Goal: Transaction & Acquisition: Purchase product/service

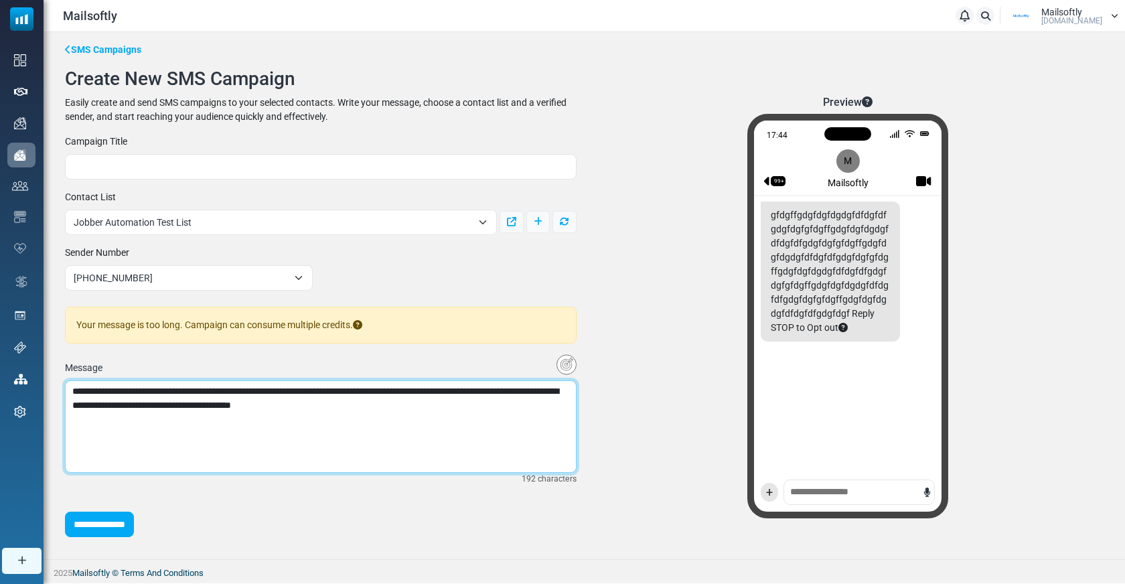
click at [426, 409] on textarea "**********" at bounding box center [321, 426] width 512 height 92
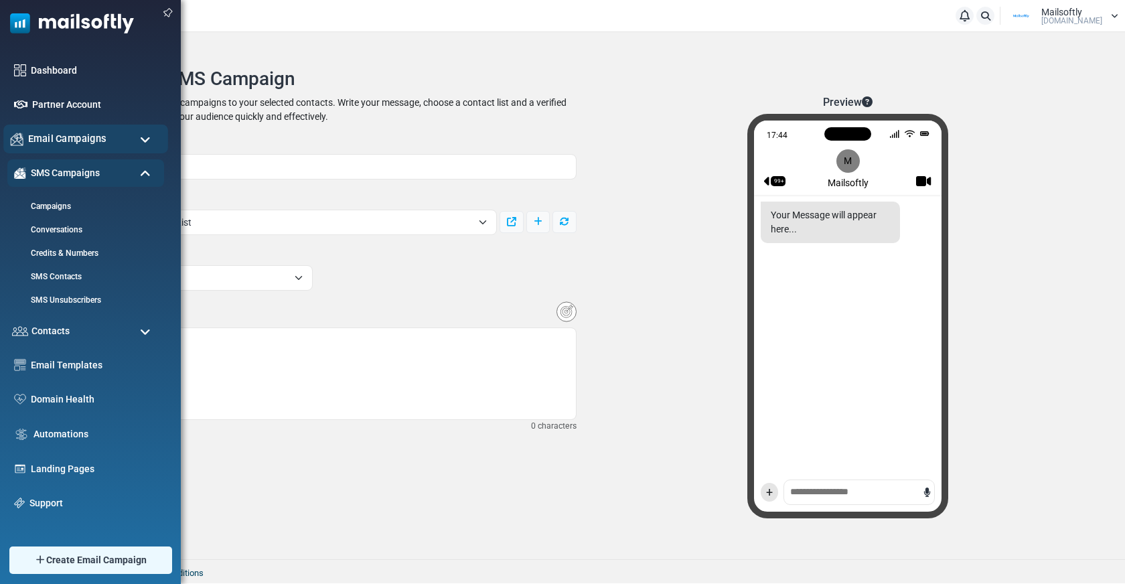
click at [84, 139] on span "Email Campaigns" at bounding box center [67, 138] width 78 height 15
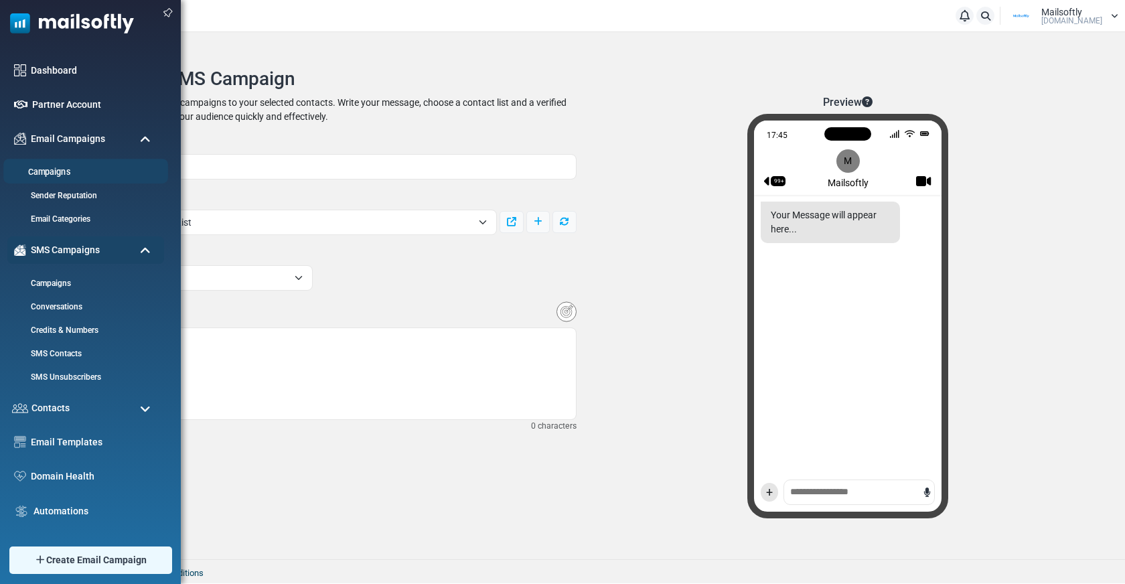
click at [62, 170] on link "Campaigns" at bounding box center [83, 172] width 161 height 13
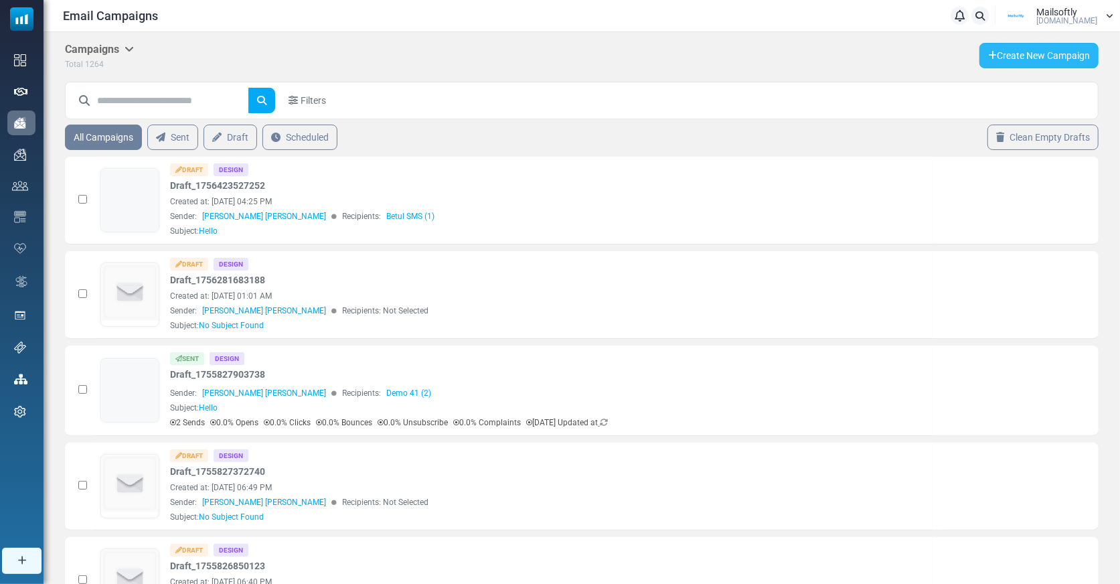
click at [1005, 61] on link "Create New Campaign" at bounding box center [1039, 55] width 119 height 25
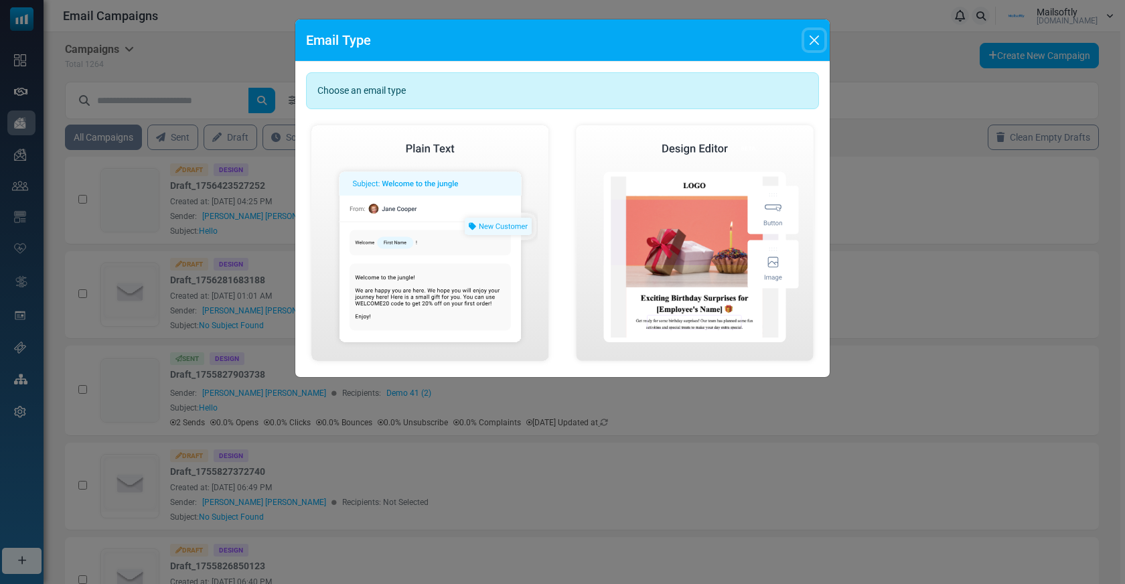
click at [816, 32] on button "Close" at bounding box center [814, 40] width 20 height 20
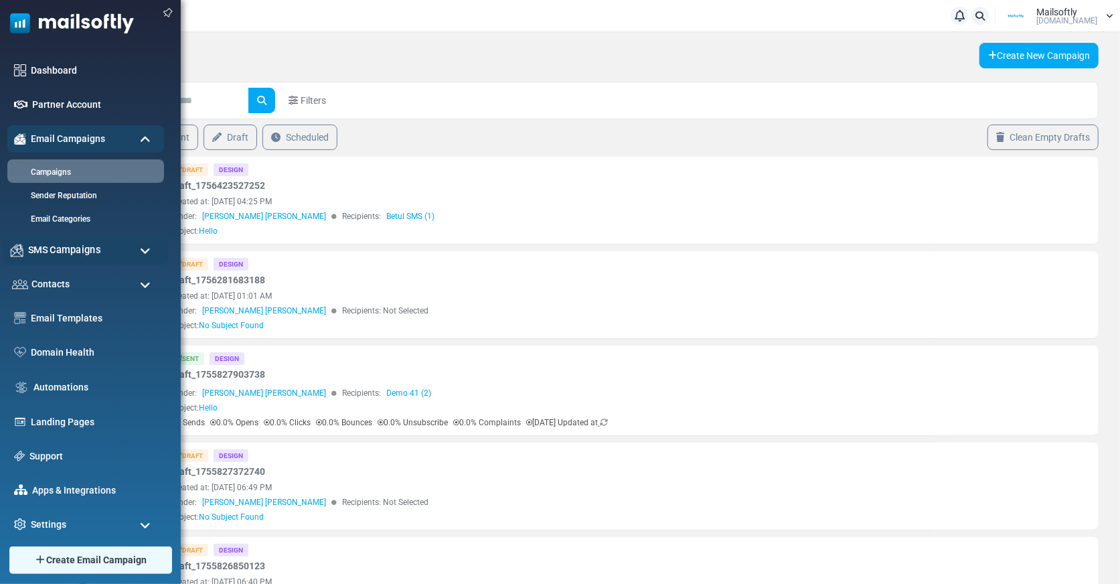
click at [72, 253] on span "SMS Campaigns" at bounding box center [64, 249] width 72 height 15
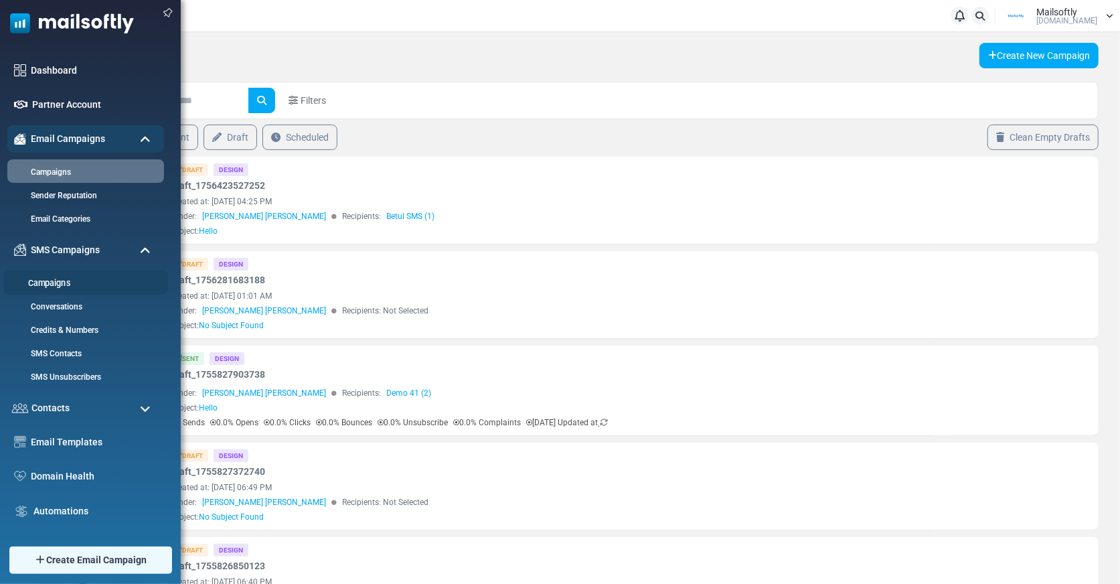
click at [64, 286] on link "Campaigns" at bounding box center [83, 283] width 161 height 13
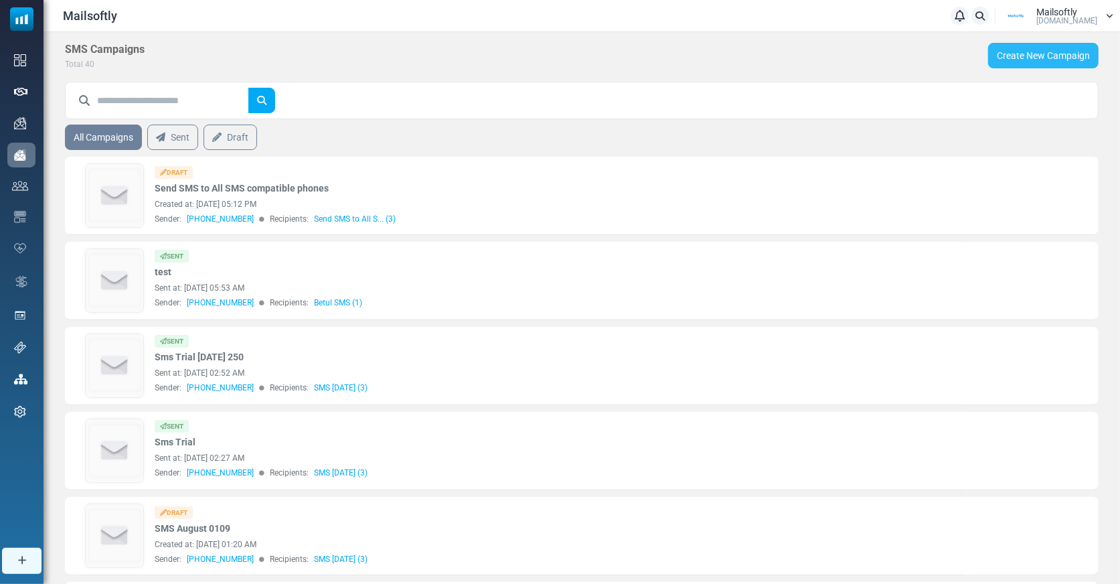
click at [1035, 59] on link "Create New Campaign" at bounding box center [1043, 55] width 110 height 25
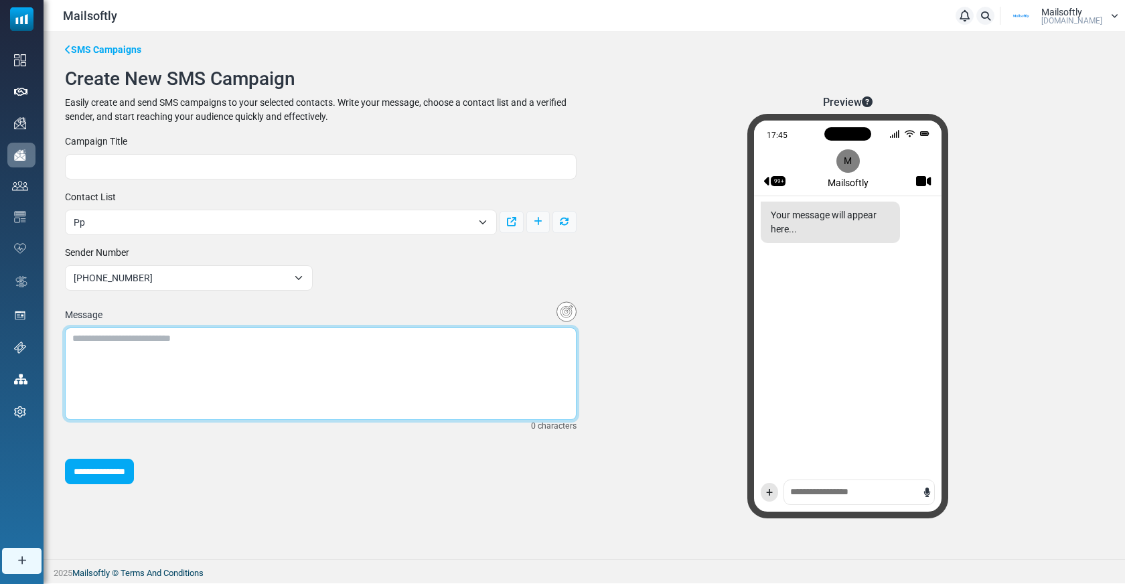
click at [143, 337] on textarea at bounding box center [321, 373] width 512 height 92
type textarea "******"
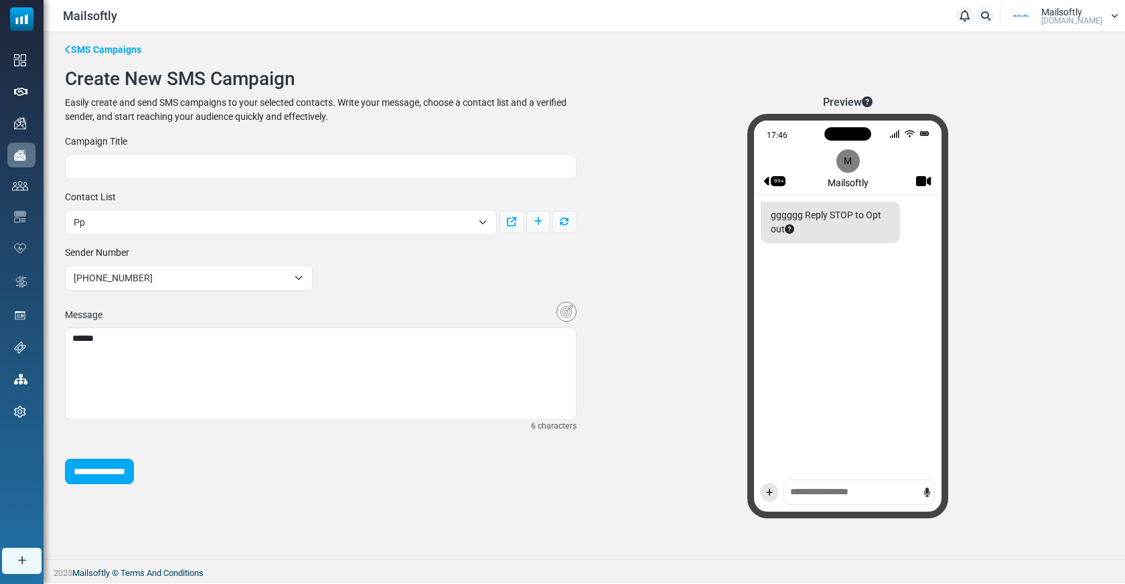
click at [499, 238] on div "**********" at bounding box center [321, 310] width 528 height 350
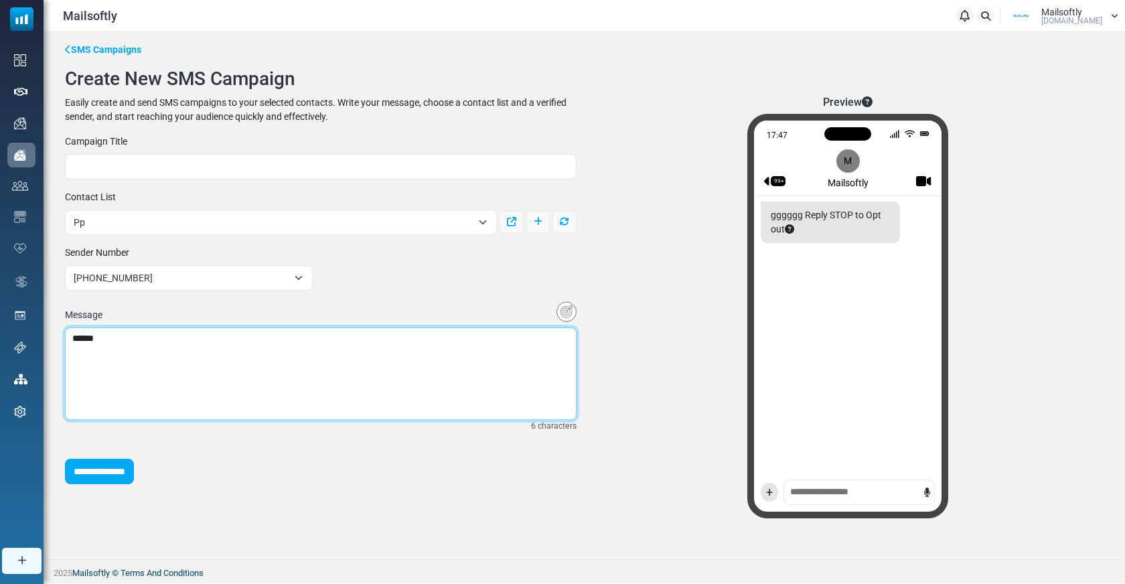
click at [189, 363] on textarea "******" at bounding box center [321, 373] width 512 height 92
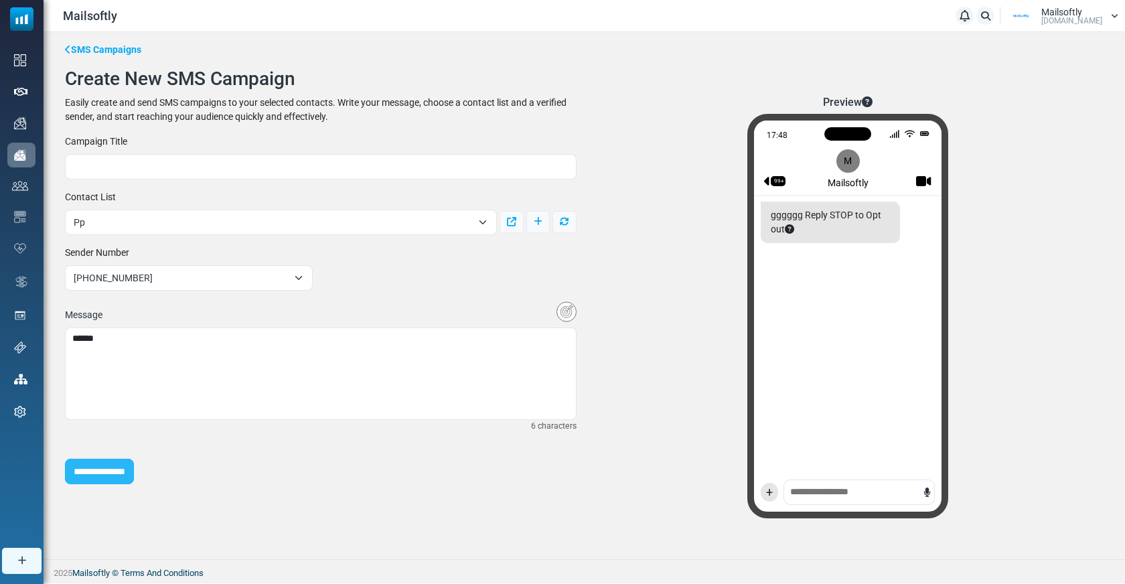
click at [134, 464] on input "**********" at bounding box center [99, 471] width 69 height 25
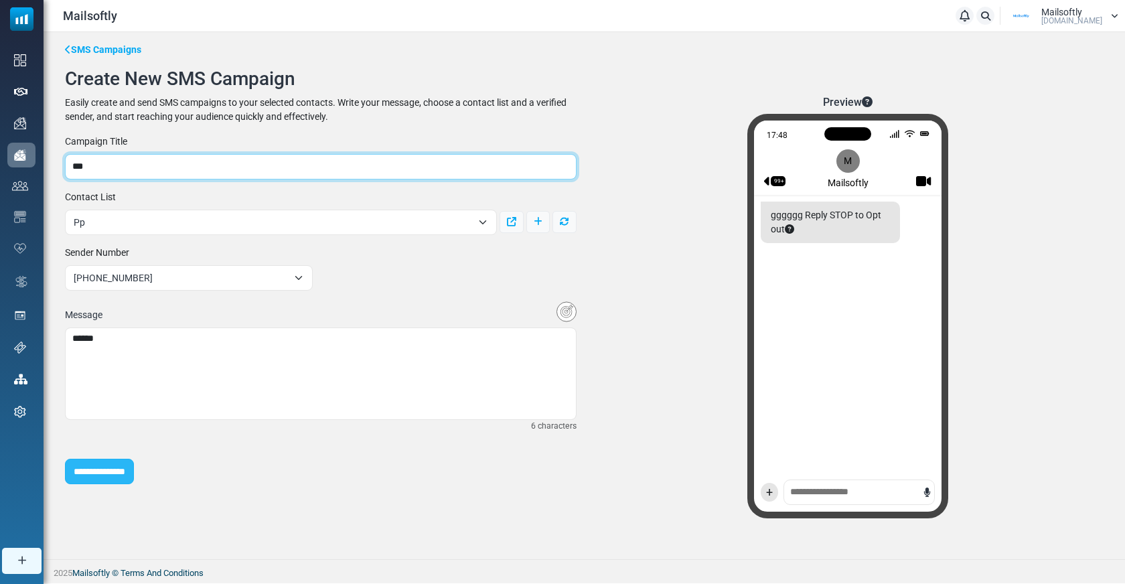
type input "***"
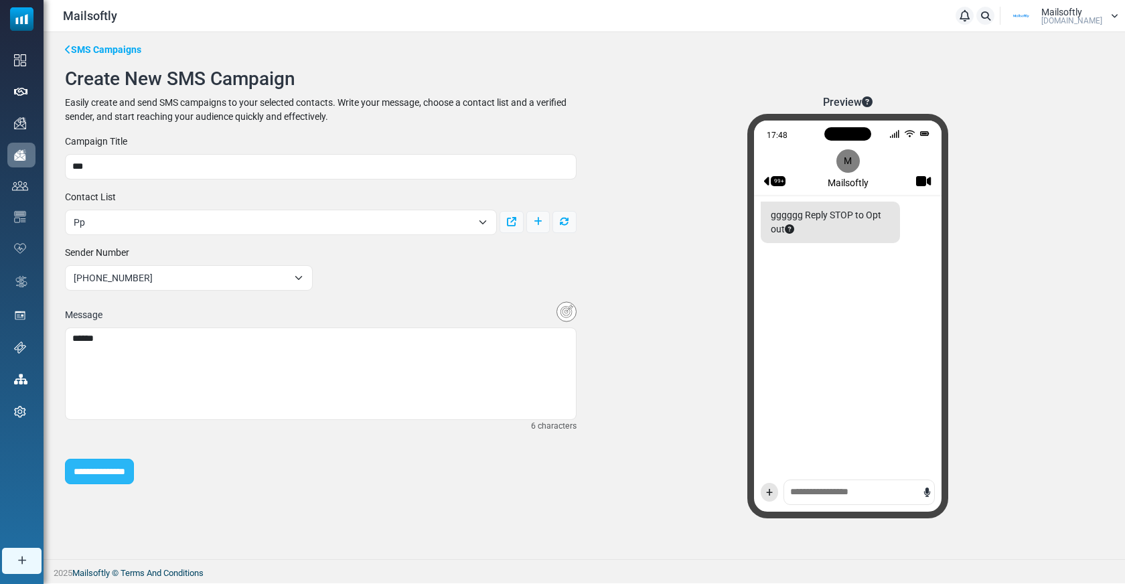
click at [121, 463] on input "**********" at bounding box center [99, 471] width 69 height 25
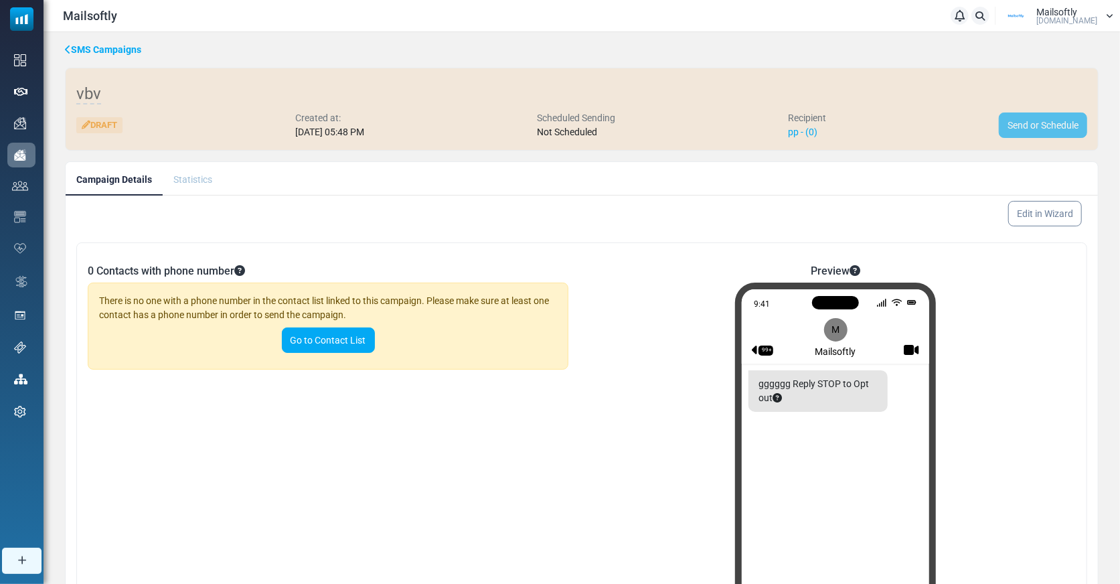
click at [114, 47] on link "SMS Campaigns" at bounding box center [103, 50] width 76 height 14
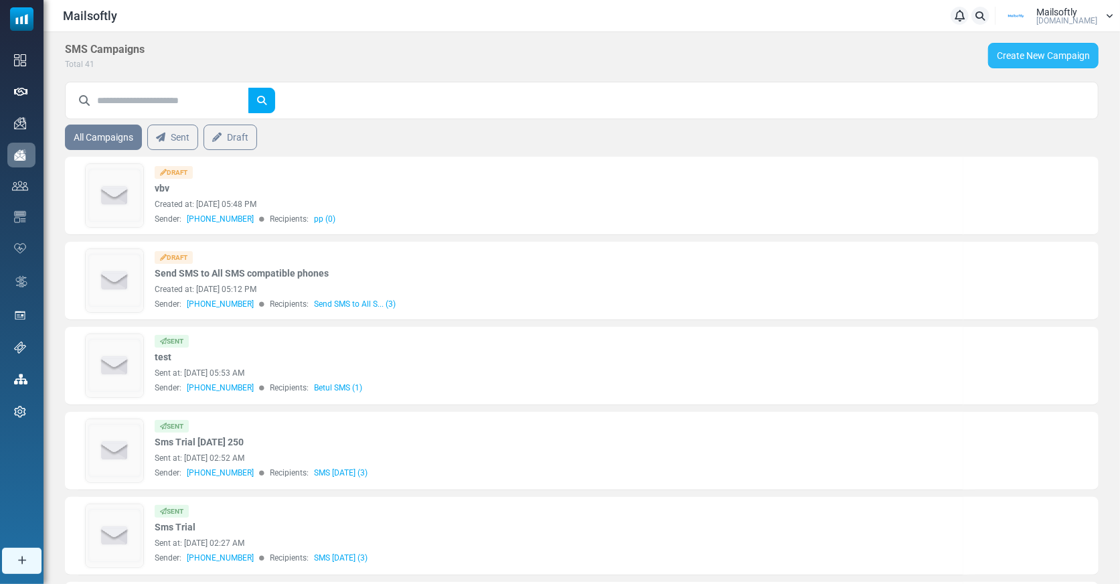
click at [1020, 46] on link "Create New Campaign" at bounding box center [1043, 55] width 110 height 25
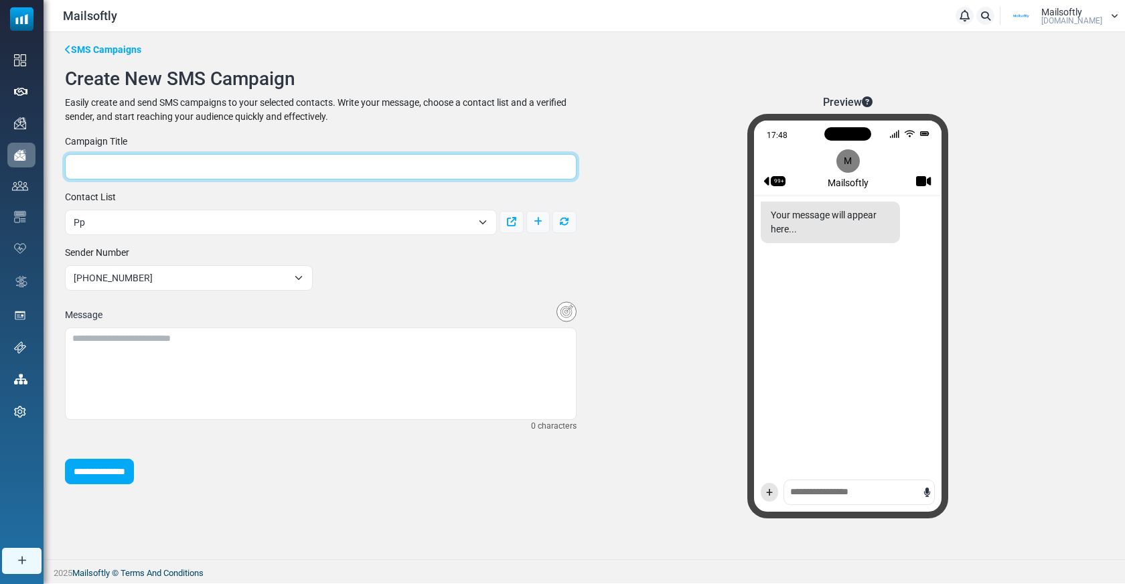
click at [236, 175] on input "text" at bounding box center [321, 166] width 512 height 25
type input "*"
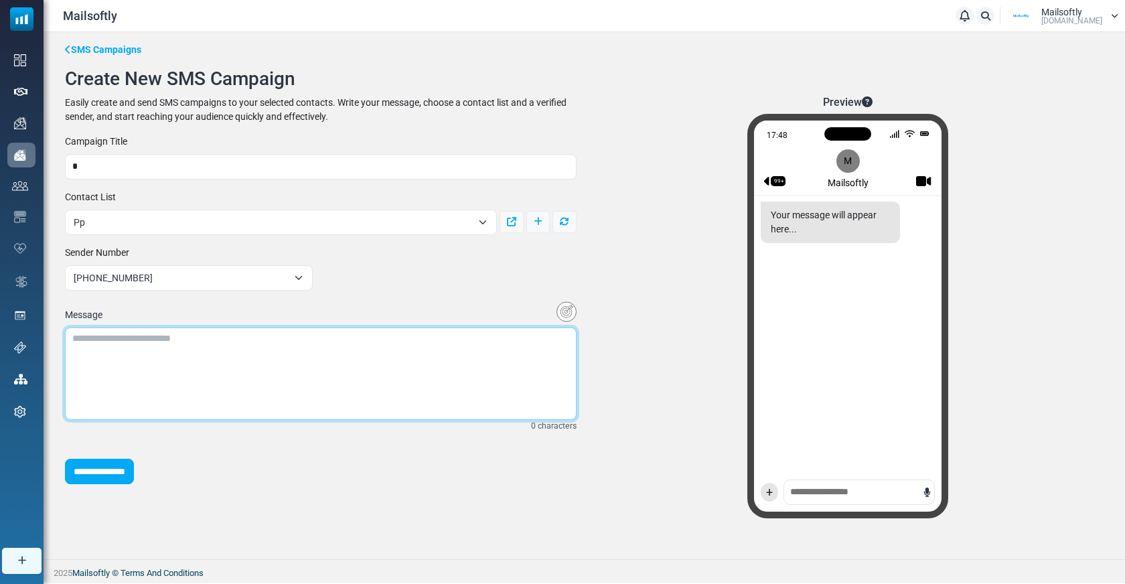
click at [149, 328] on textarea at bounding box center [321, 373] width 512 height 92
type textarea "**"
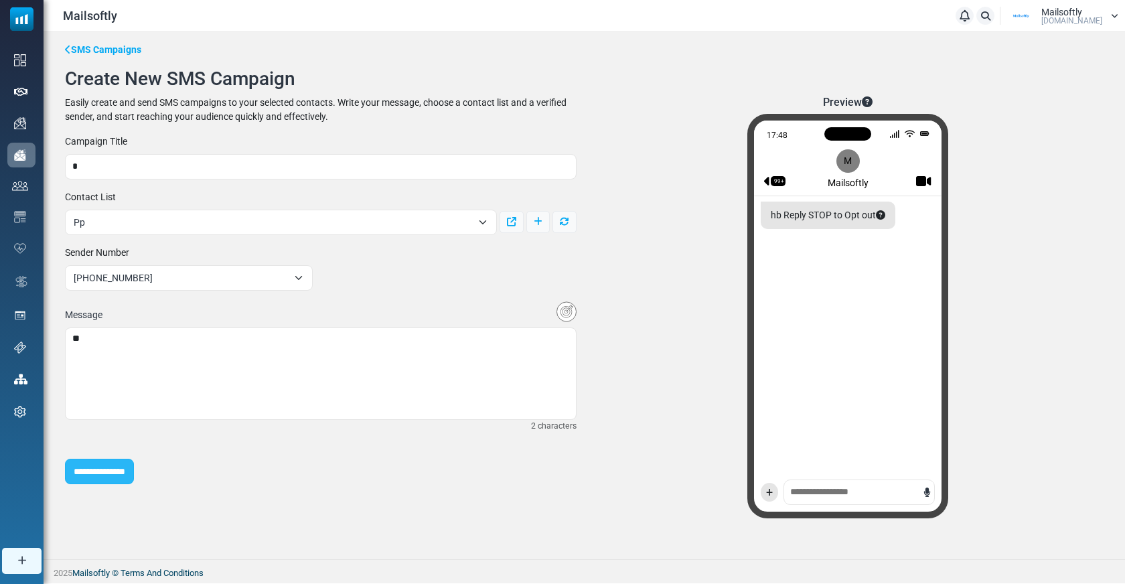
click at [100, 471] on input "**********" at bounding box center [99, 471] width 69 height 25
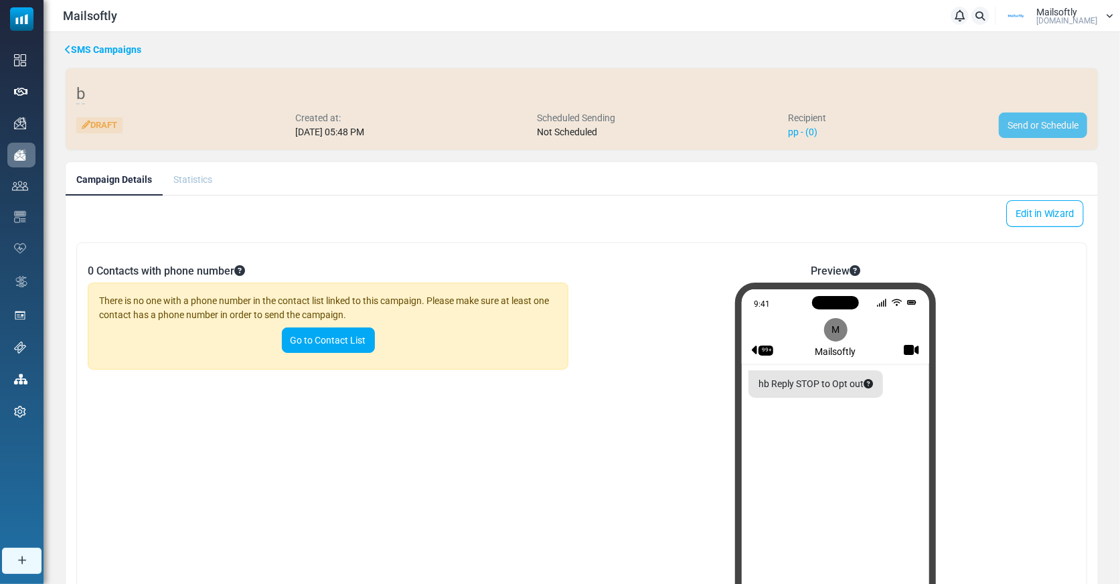
click at [1056, 211] on link "Edit in Wizard" at bounding box center [1045, 213] width 78 height 27
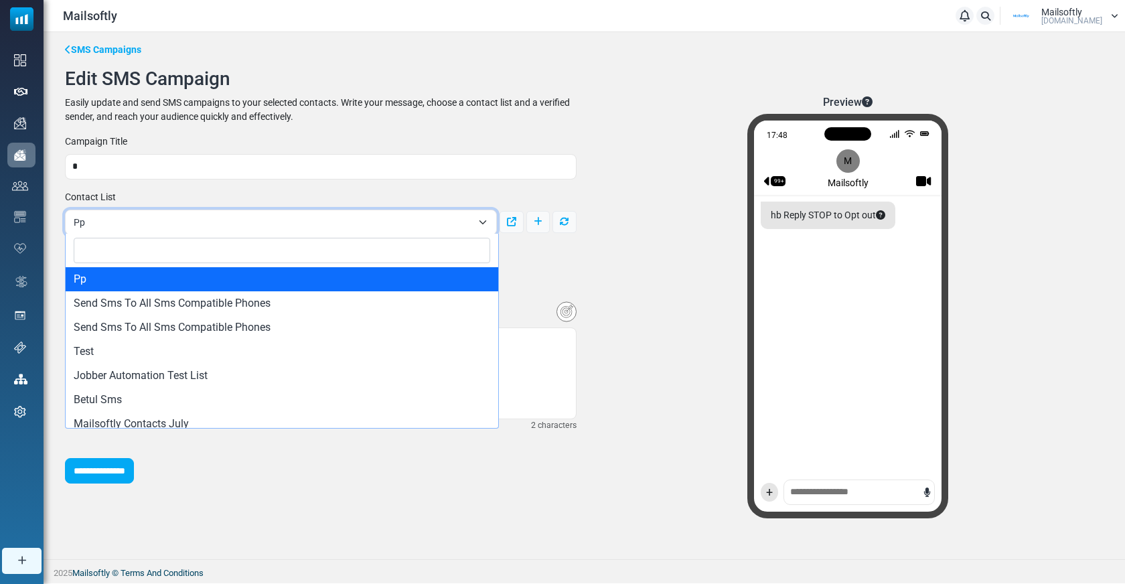
click at [255, 221] on span "Pp" at bounding box center [273, 222] width 398 height 16
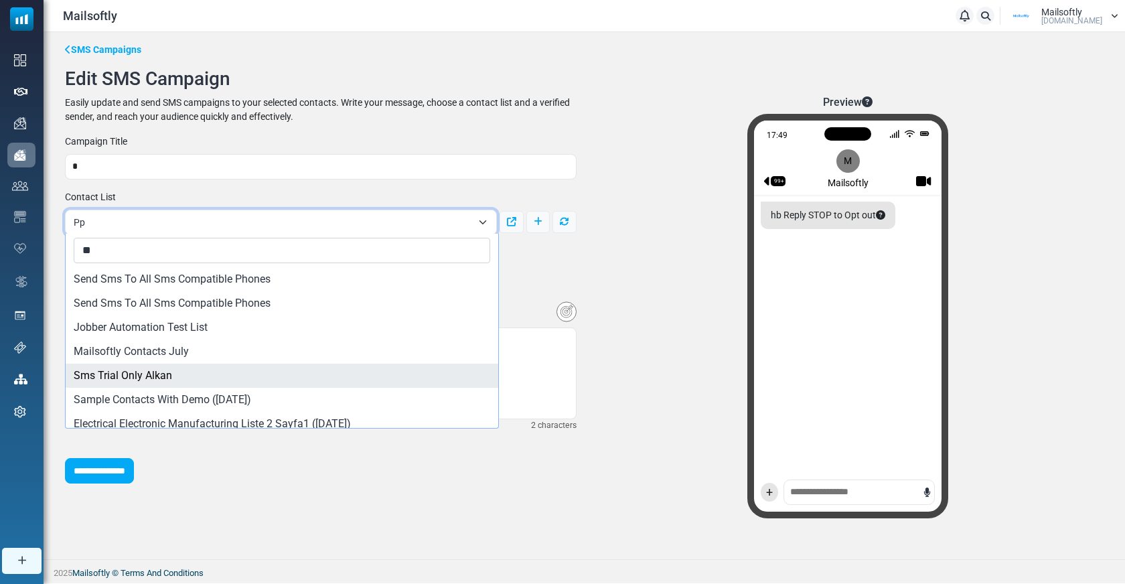
type input "**"
select select "*****"
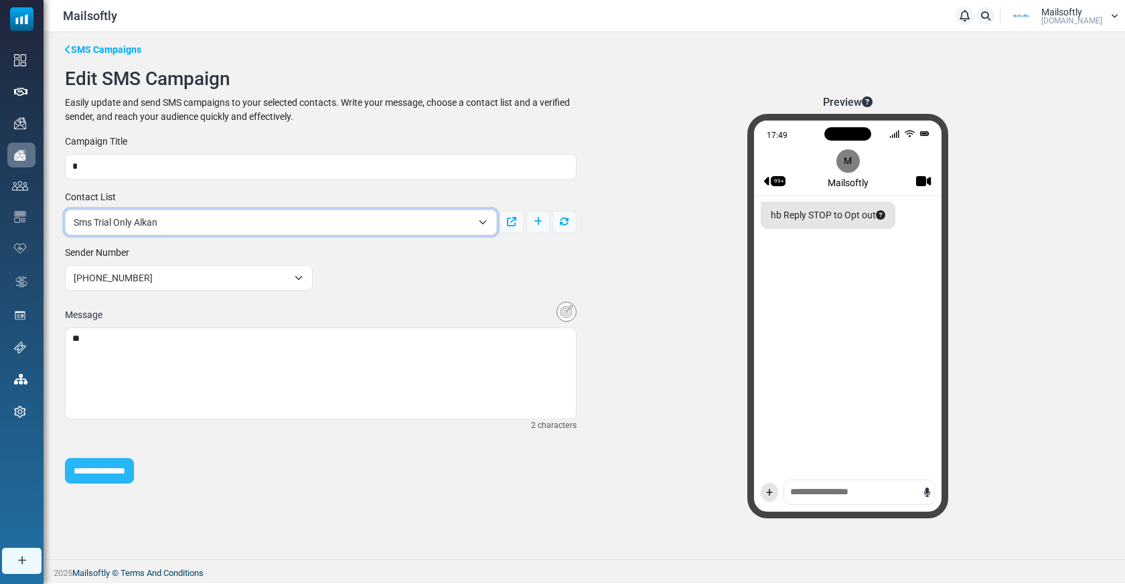
click at [108, 475] on input "**********" at bounding box center [99, 470] width 69 height 25
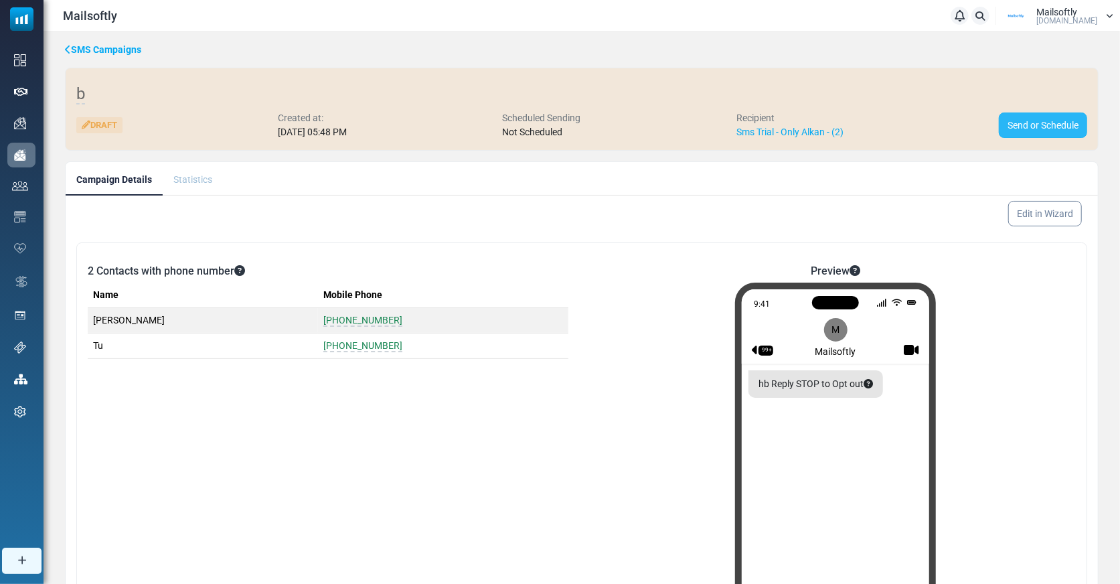
click at [1033, 123] on link "Send or Schedule" at bounding box center [1043, 124] width 88 height 25
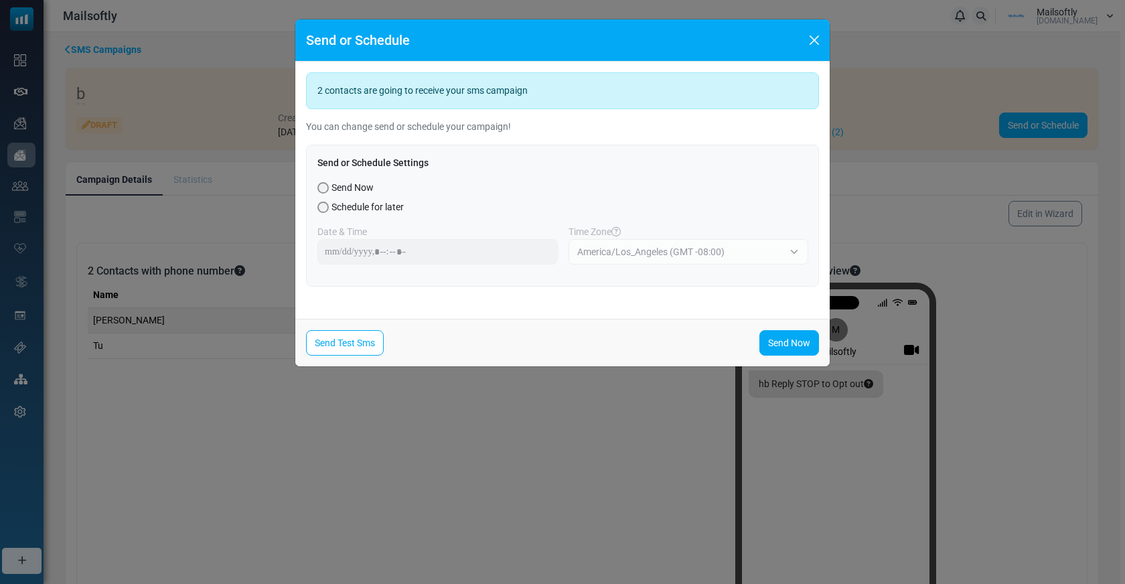
click at [356, 203] on span "Schedule for later" at bounding box center [367, 207] width 72 height 14
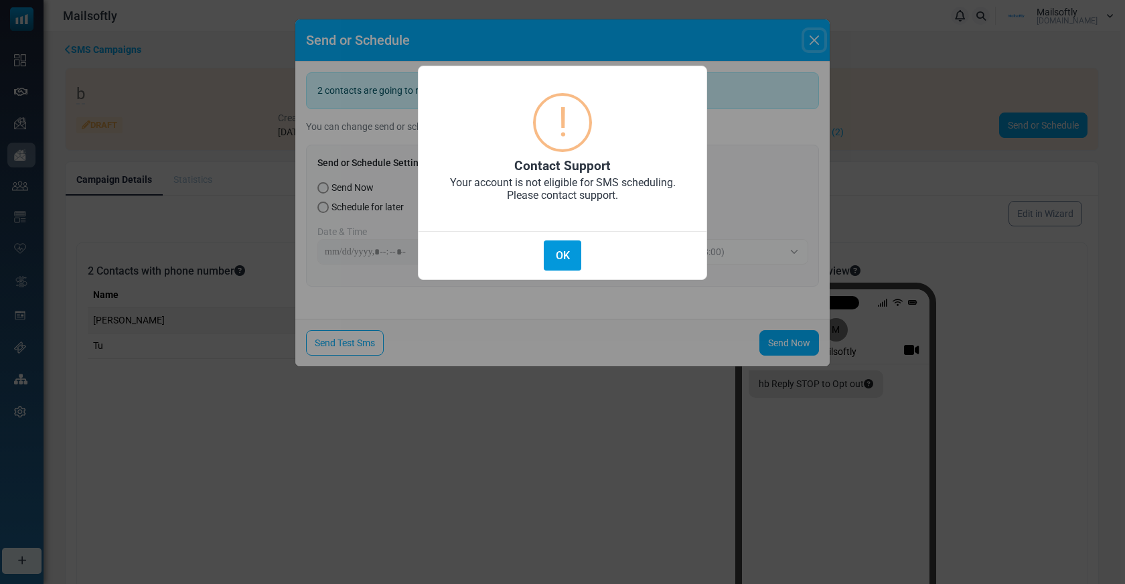
click at [559, 258] on button "OK" at bounding box center [562, 255] width 37 height 30
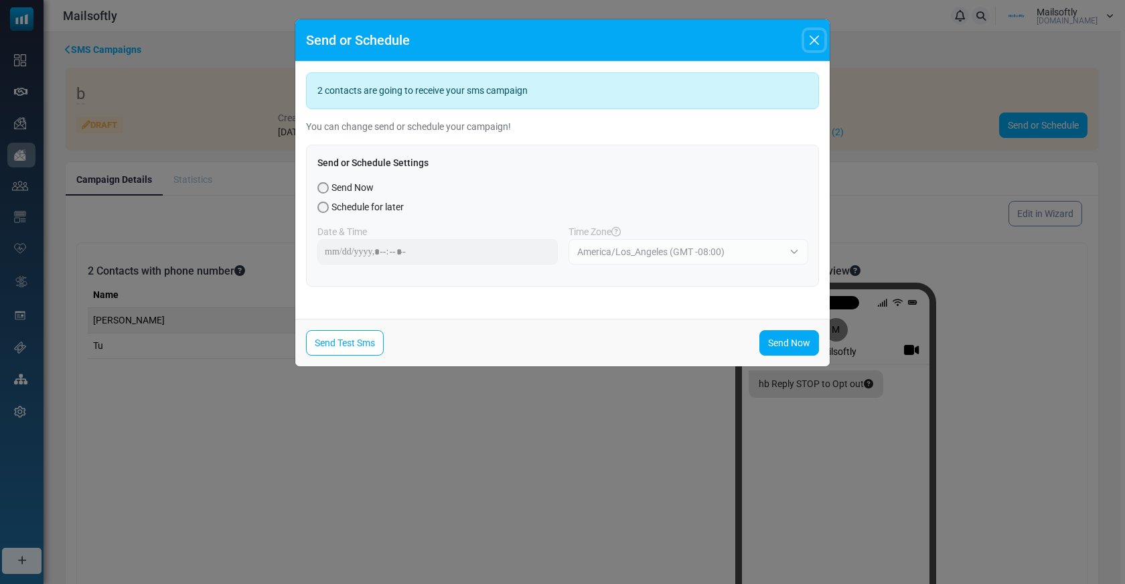
click at [811, 40] on button "Close" at bounding box center [814, 40] width 20 height 20
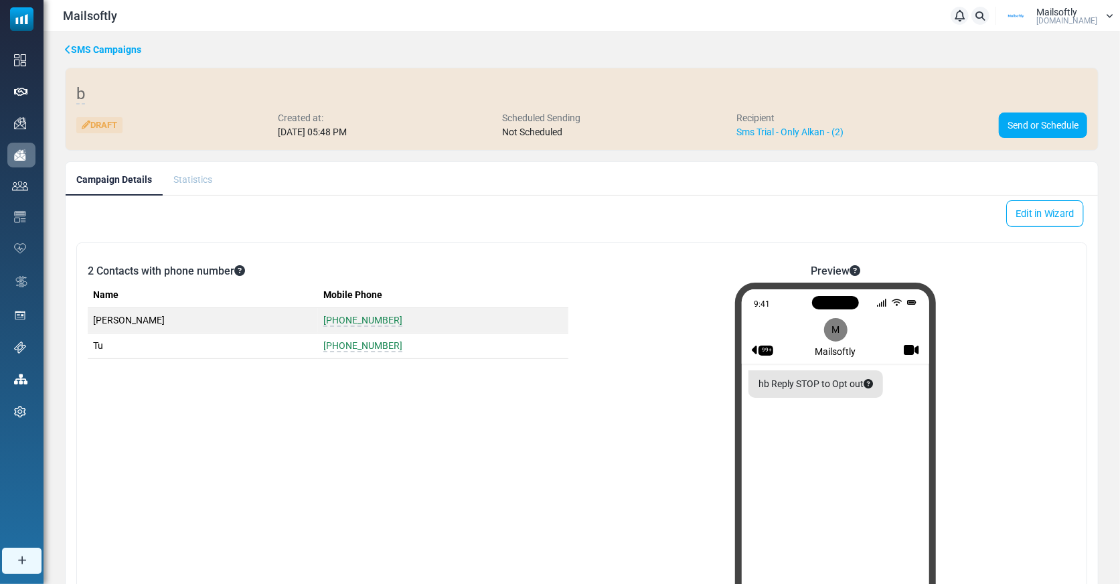
click at [1043, 210] on link "Edit in Wizard" at bounding box center [1045, 213] width 78 height 27
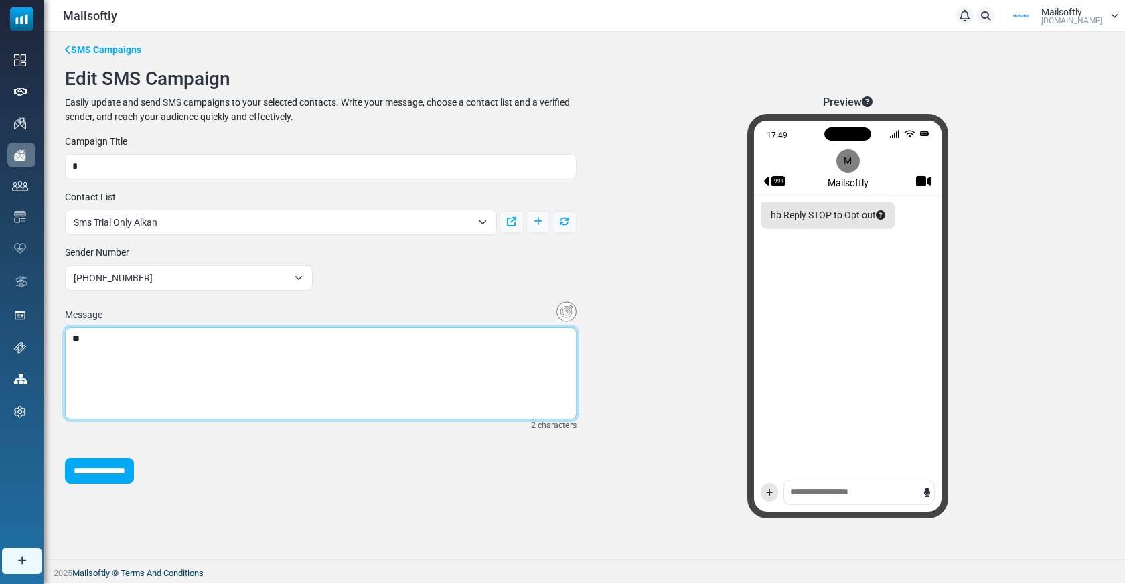
drag, startPoint x: 100, startPoint y: 333, endPoint x: 60, endPoint y: 333, distance: 40.8
click at [59, 333] on div "**********" at bounding box center [321, 366] width 528 height 130
paste textarea "**********"
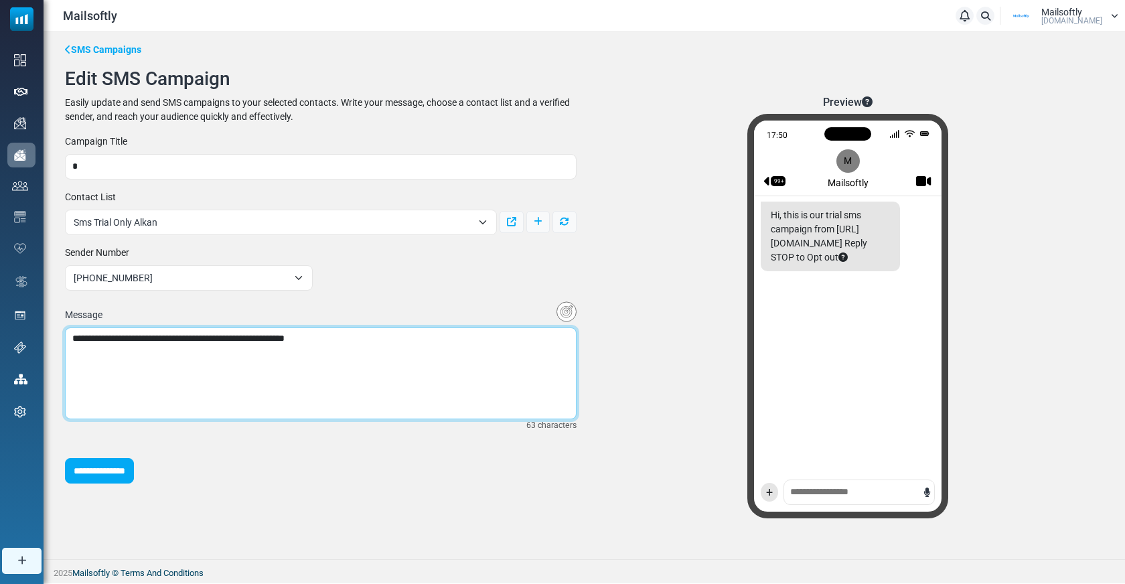
click at [82, 340] on textarea "**" at bounding box center [321, 373] width 512 height 92
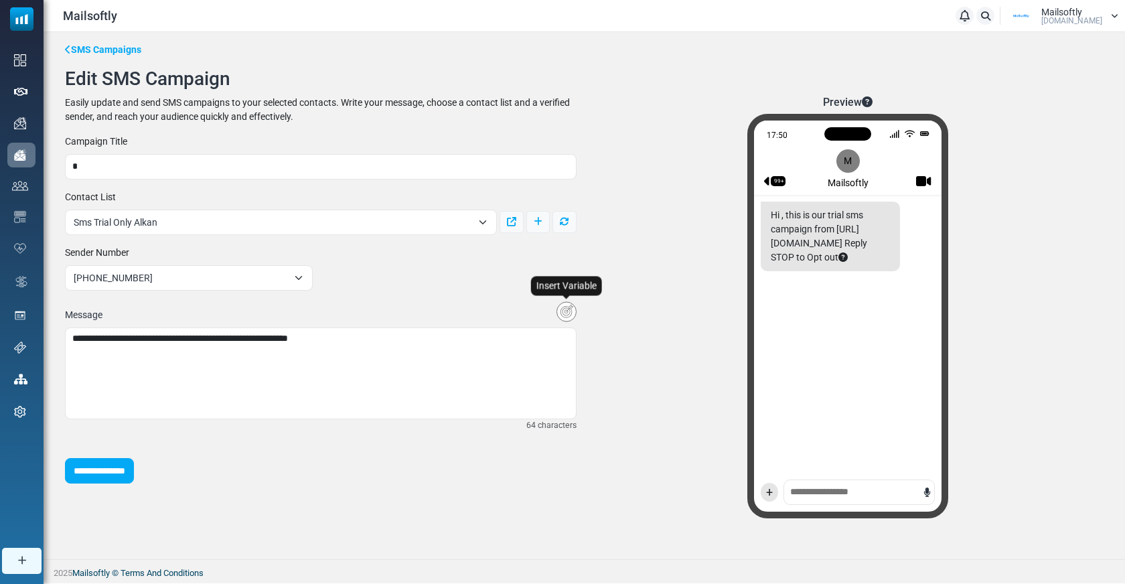
click at [566, 307] on img "Insert Variable" at bounding box center [566, 311] width 20 height 21
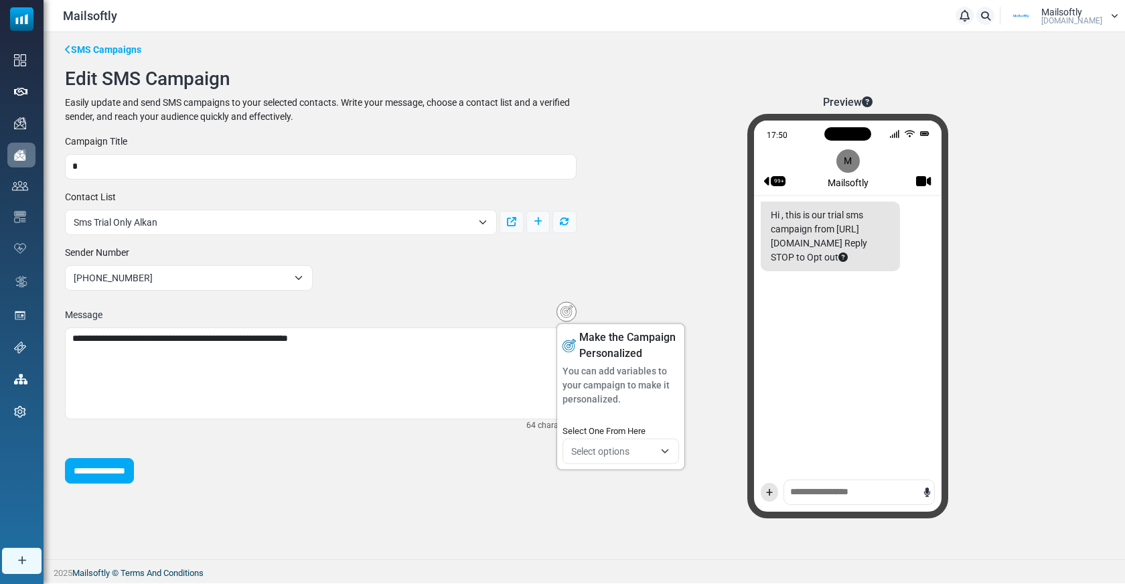
click at [605, 439] on span "Select options" at bounding box center [620, 450] width 117 height 25
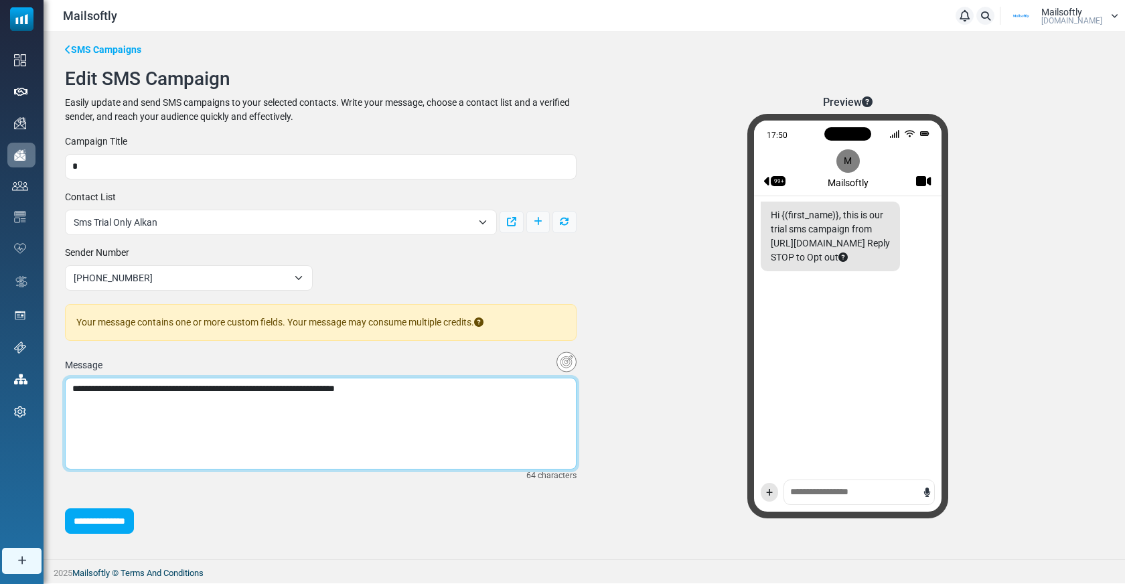
click at [141, 393] on textarea "**" at bounding box center [321, 424] width 512 height 92
click at [139, 386] on textarea "**" at bounding box center [321, 424] width 512 height 92
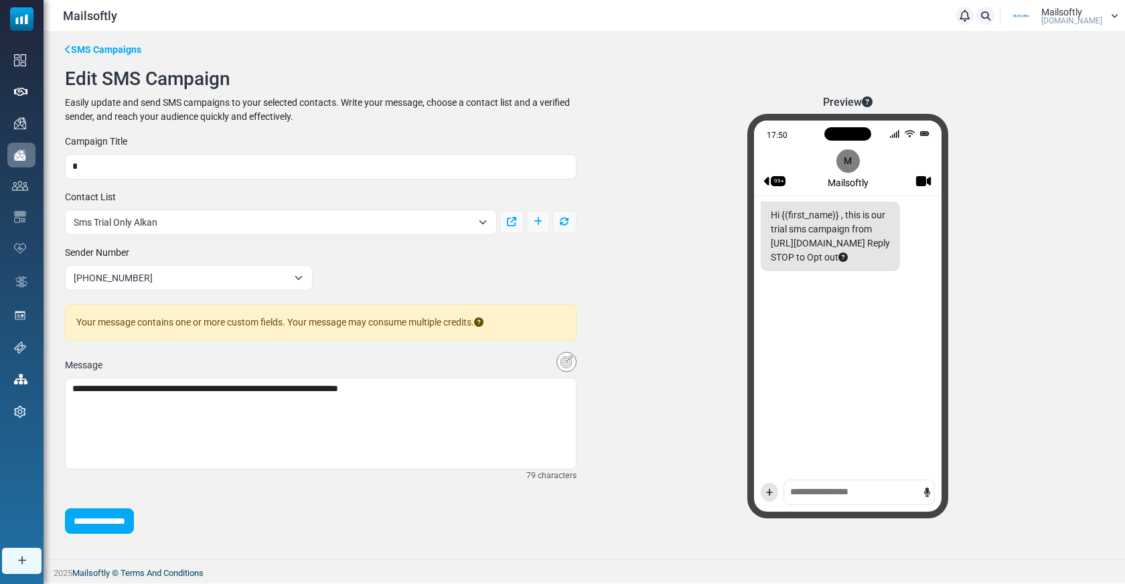
click at [563, 352] on img "Insert Variable" at bounding box center [566, 362] width 20 height 21
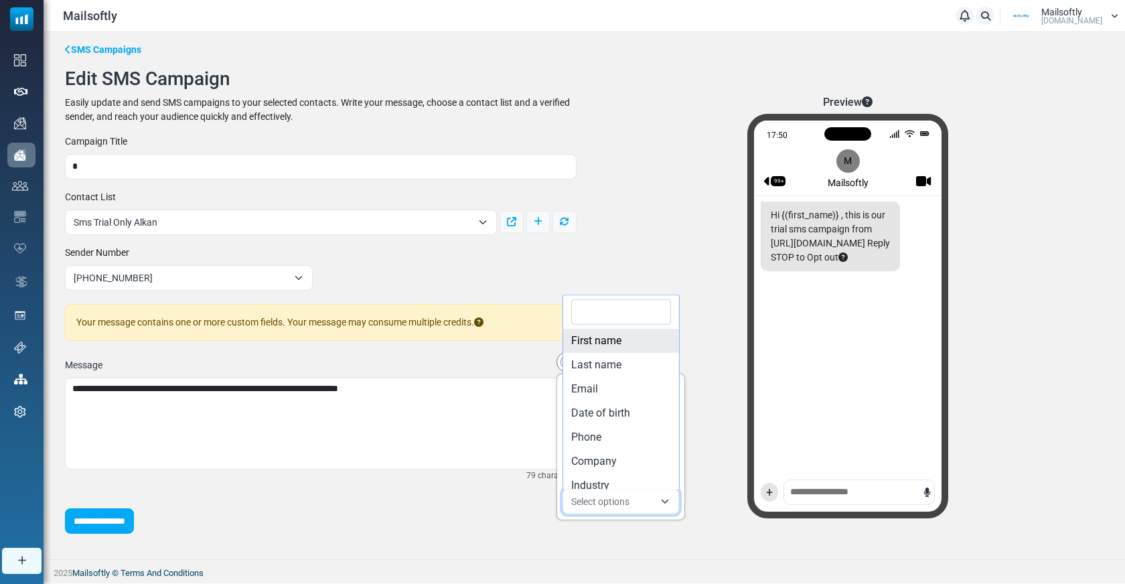
click at [629, 493] on span "Select options" at bounding box center [612, 501] width 83 height 16
type textarea "**********"
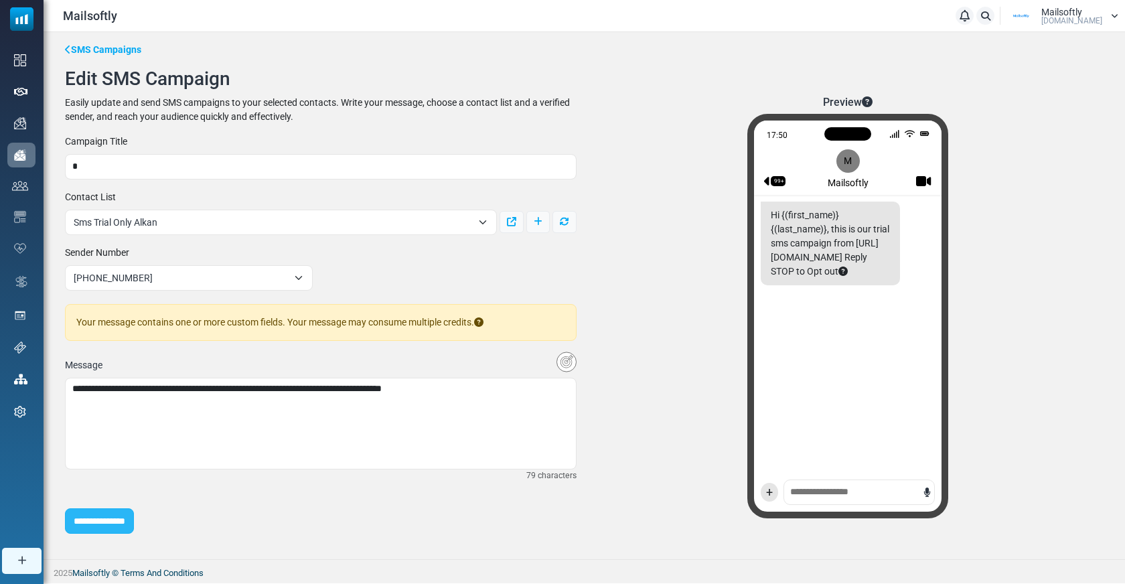
click at [111, 521] on input "**********" at bounding box center [99, 520] width 69 height 25
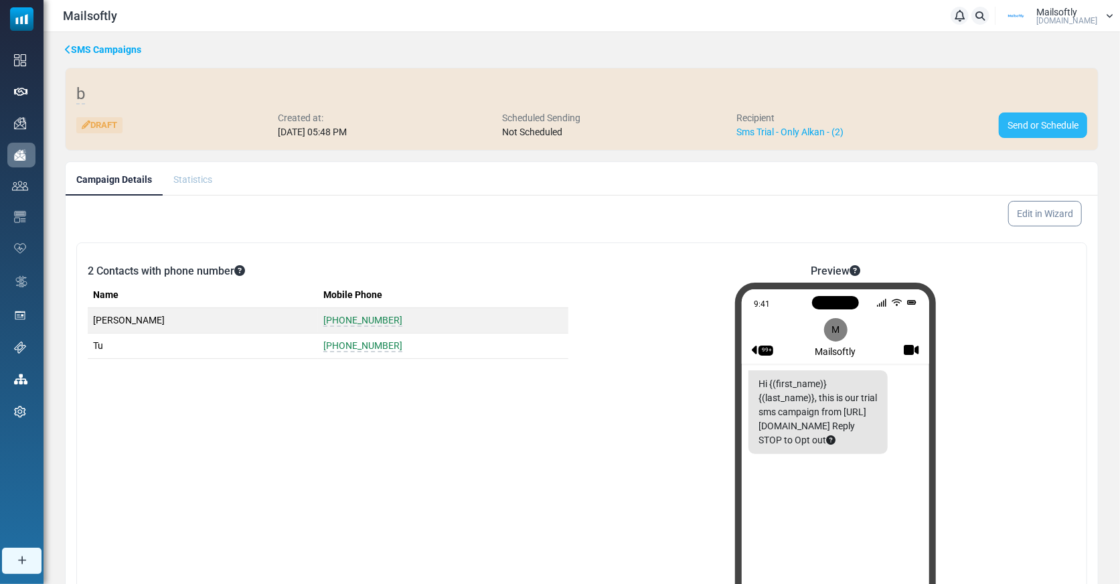
click at [1017, 127] on link "Send or Schedule" at bounding box center [1043, 124] width 88 height 25
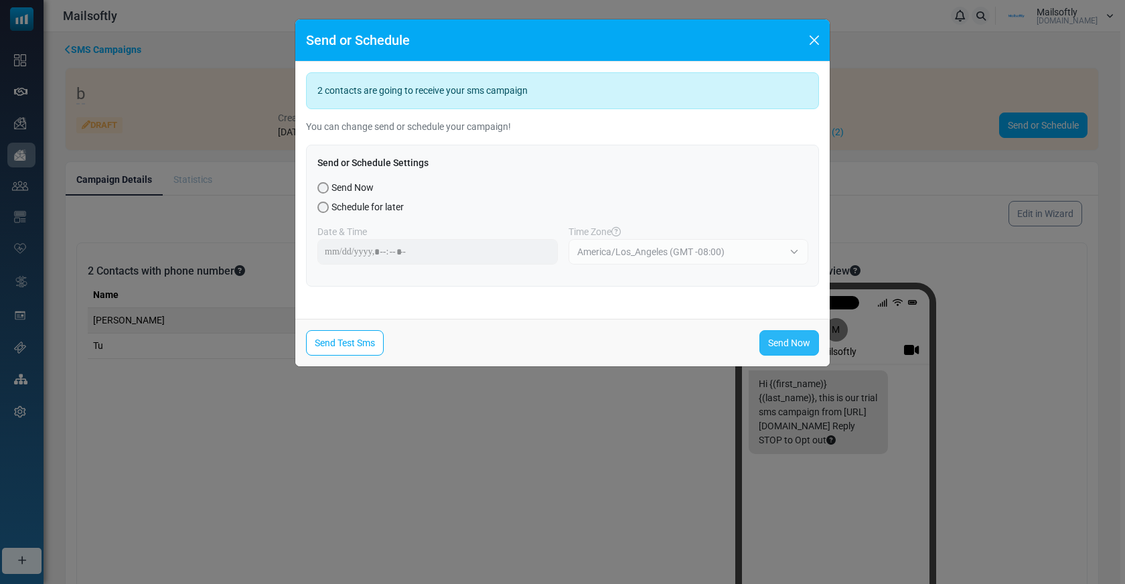
click at [799, 337] on link "Send Now" at bounding box center [789, 342] width 60 height 25
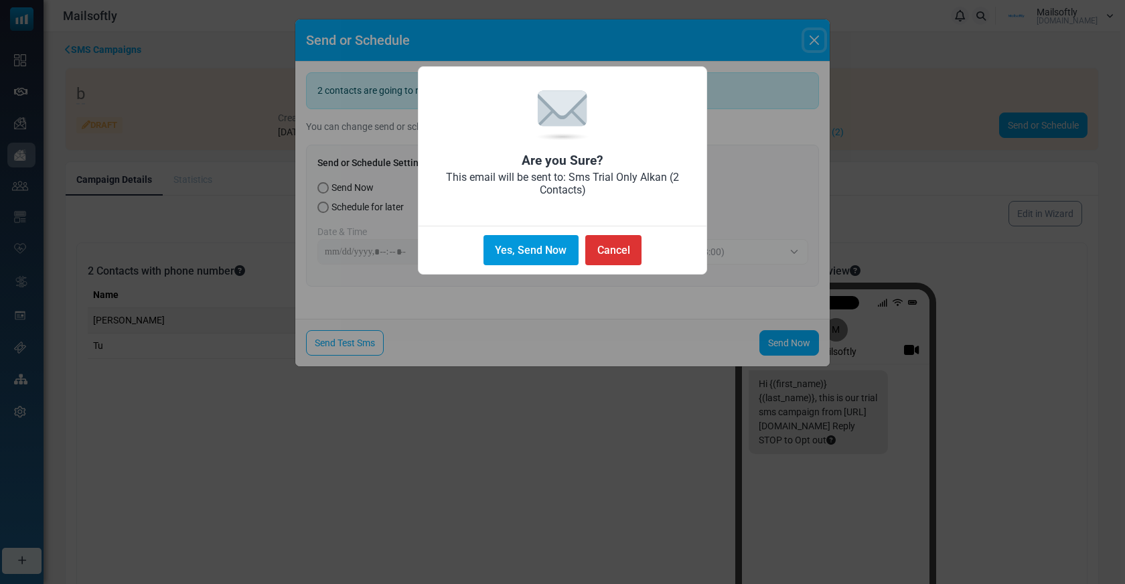
click at [529, 236] on button "Yes, Send Now" at bounding box center [530, 250] width 95 height 30
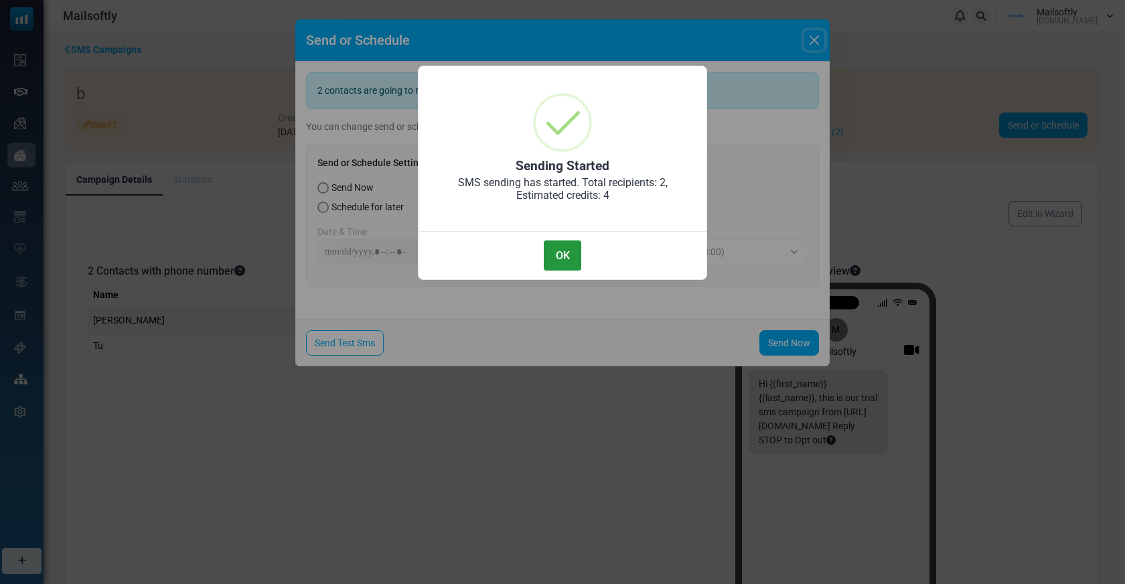
click at [552, 243] on button "OK" at bounding box center [562, 255] width 37 height 30
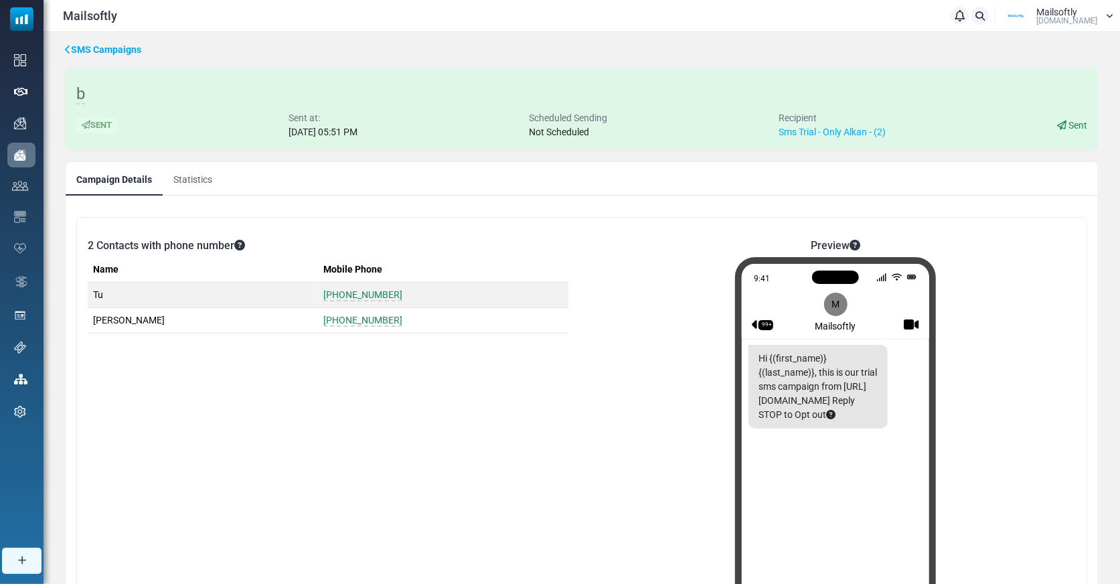
click at [198, 169] on link "Statistics" at bounding box center [193, 178] width 60 height 33
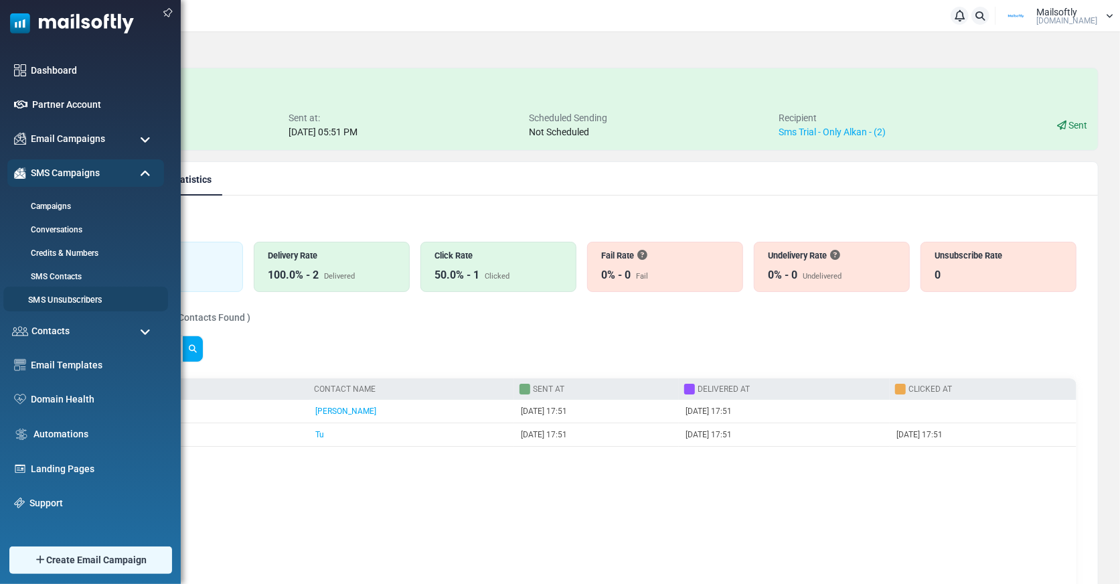
click at [62, 297] on link "SMS Unsubscribers" at bounding box center [83, 300] width 161 height 13
click at [42, 202] on link "Campaigns" at bounding box center [83, 206] width 161 height 13
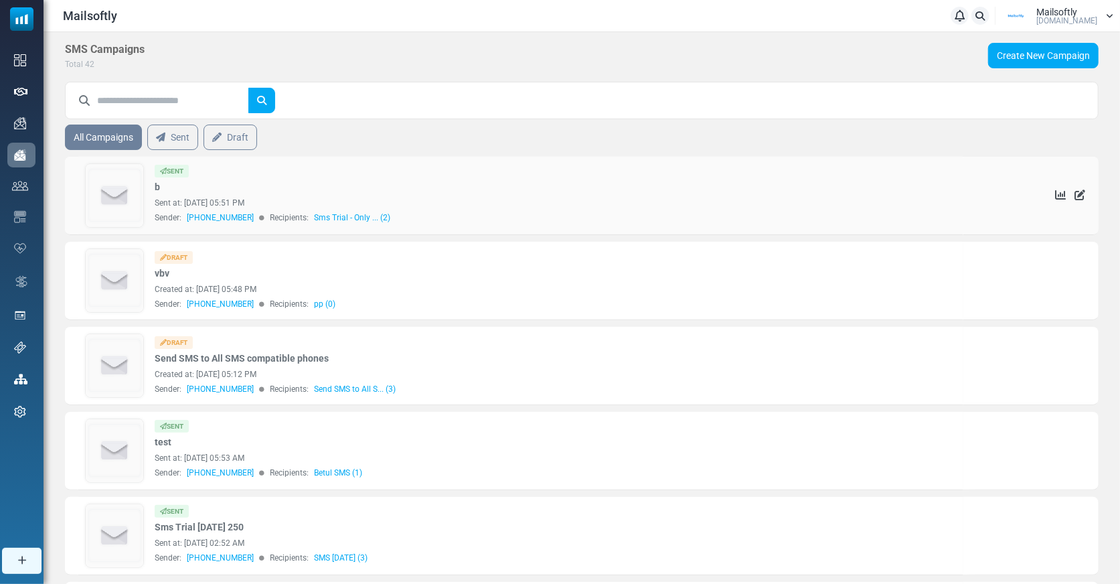
click at [107, 185] on img at bounding box center [115, 195] width 58 height 63
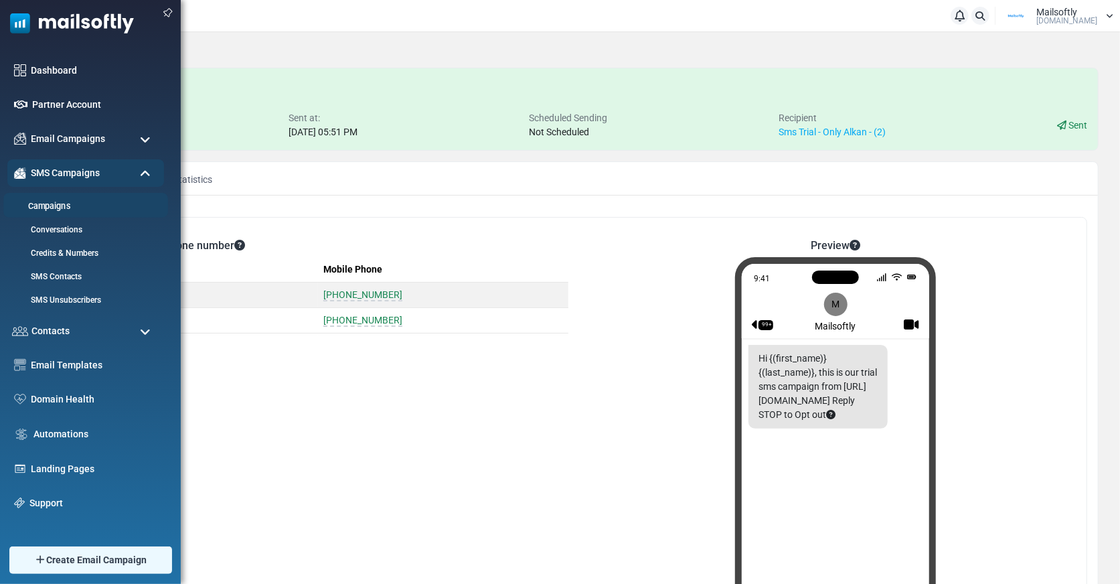
click at [52, 206] on link "Campaigns" at bounding box center [83, 206] width 161 height 13
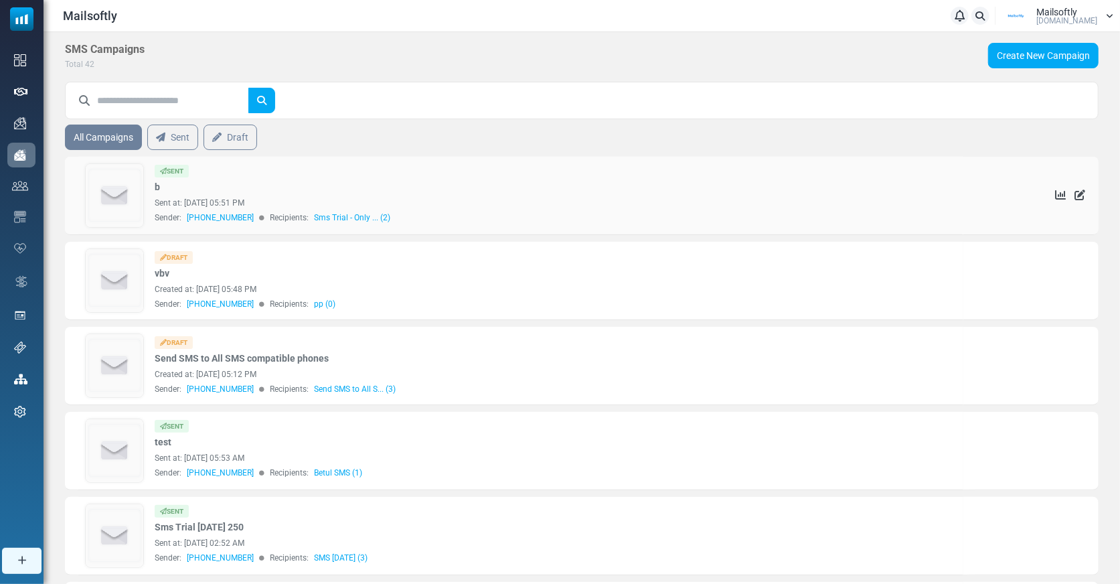
click at [123, 191] on img at bounding box center [115, 195] width 58 height 63
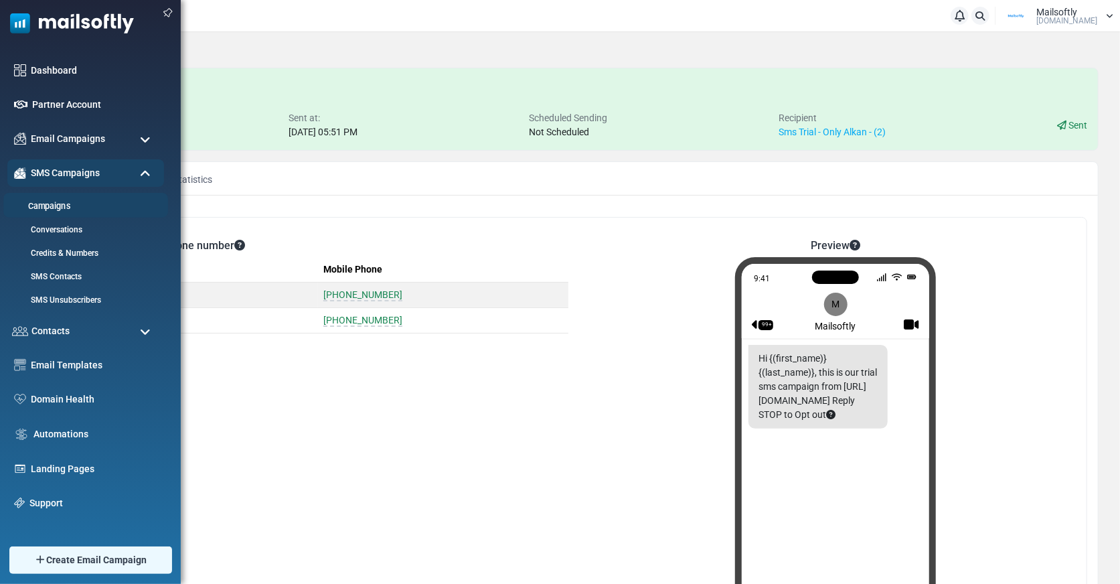
click at [49, 202] on link "Campaigns" at bounding box center [83, 206] width 161 height 13
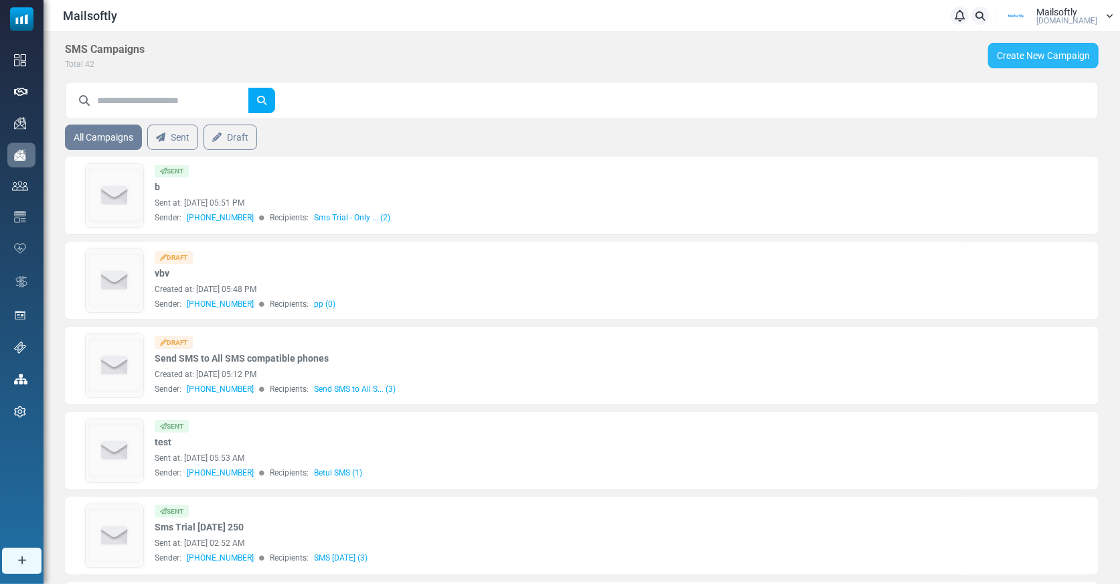
click at [1046, 58] on link "Create New Campaign" at bounding box center [1043, 55] width 110 height 25
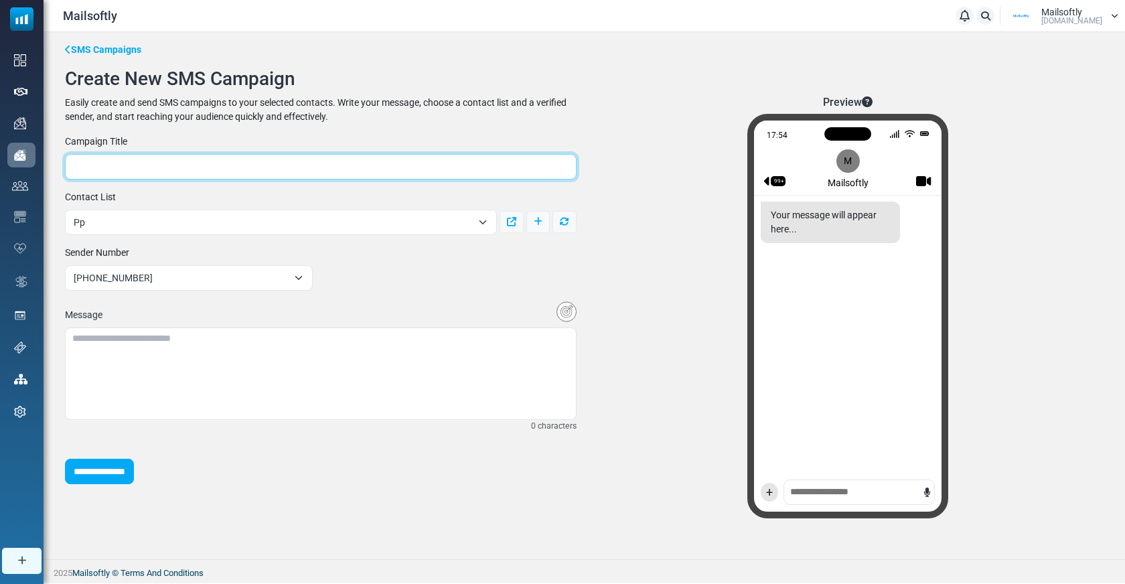
click at [109, 162] on input "text" at bounding box center [321, 166] width 512 height 25
type input "*"
type input "*********"
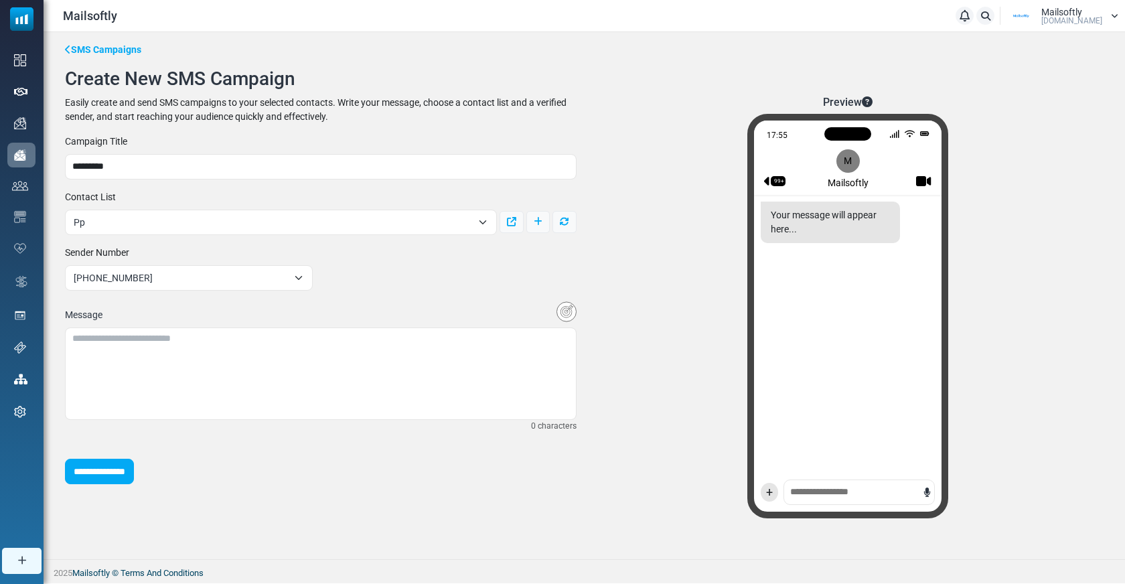
click at [156, 220] on span "Pp" at bounding box center [273, 222] width 398 height 16
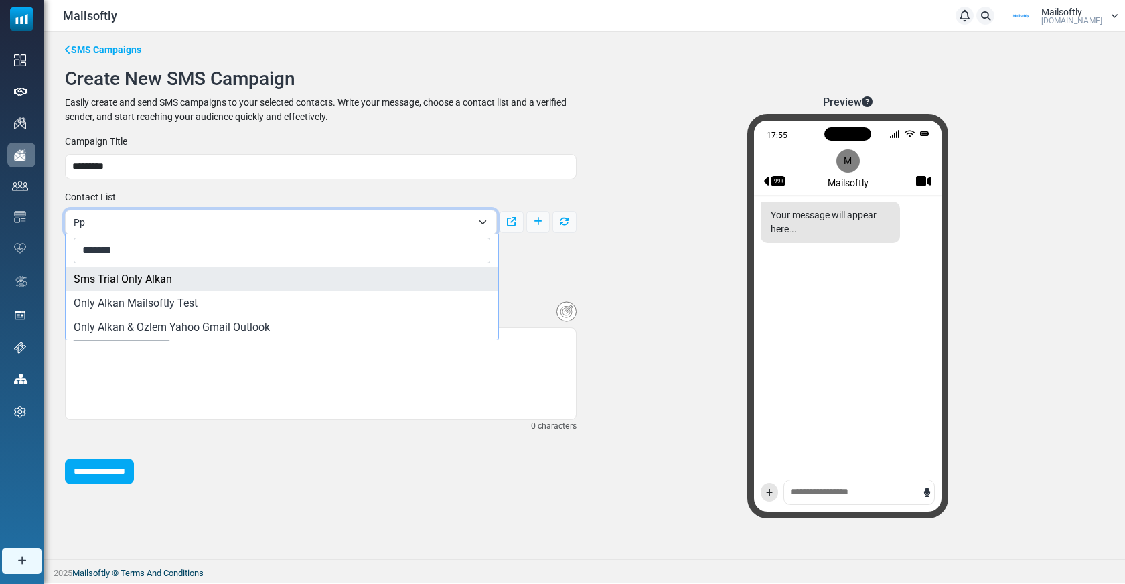
type input "*******"
select select "*****"
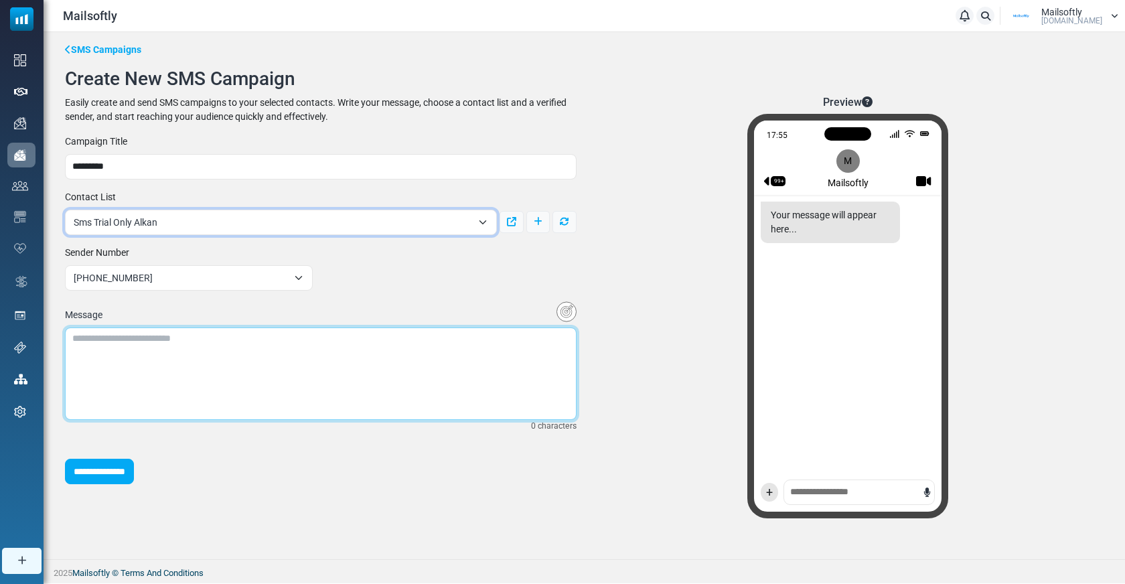
click at [160, 363] on textarea at bounding box center [321, 373] width 512 height 92
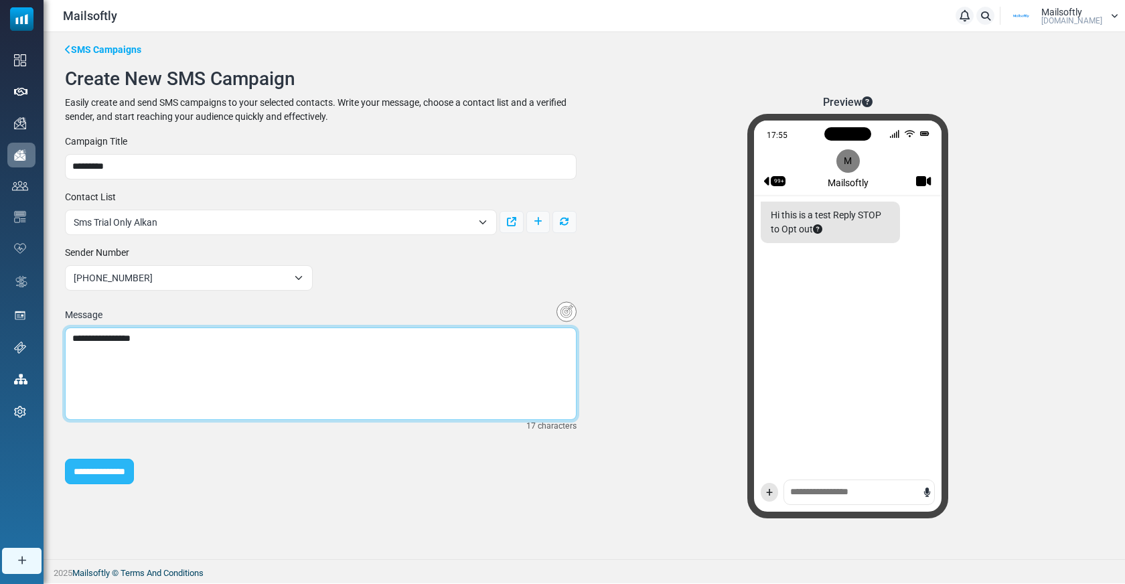
type textarea "**********"
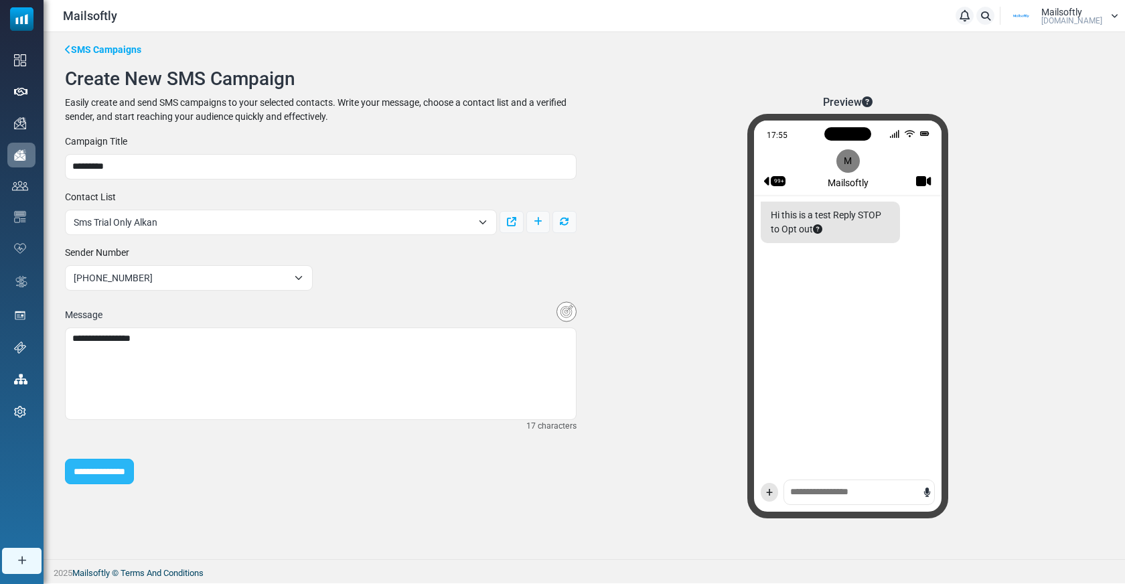
click at [100, 475] on input "**********" at bounding box center [99, 471] width 69 height 25
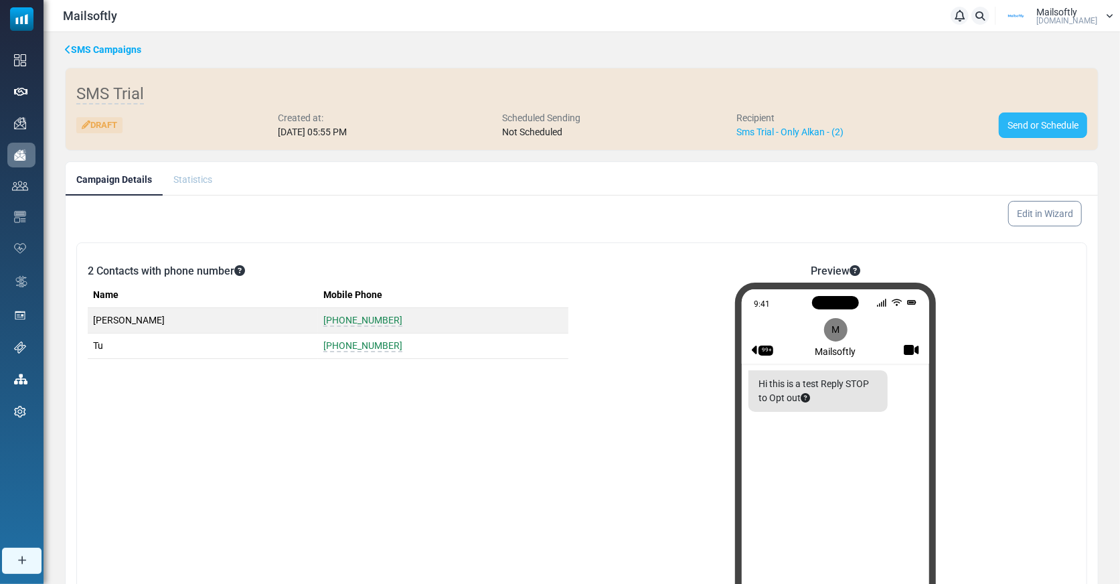
click at [1033, 117] on link "Send or Schedule" at bounding box center [1043, 124] width 88 height 25
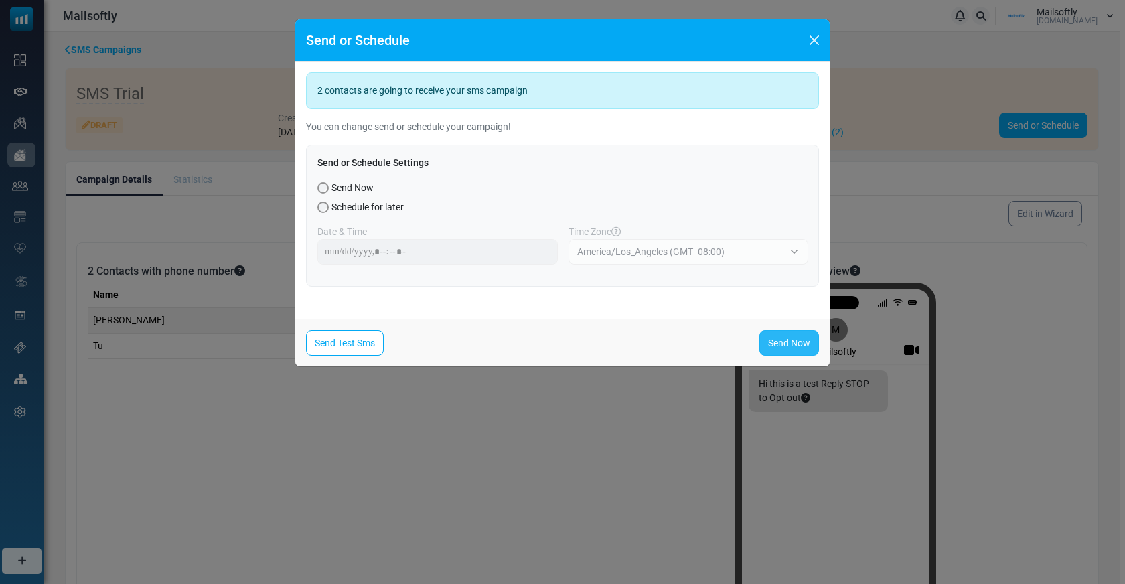
click at [780, 337] on link "Send Now" at bounding box center [789, 342] width 60 height 25
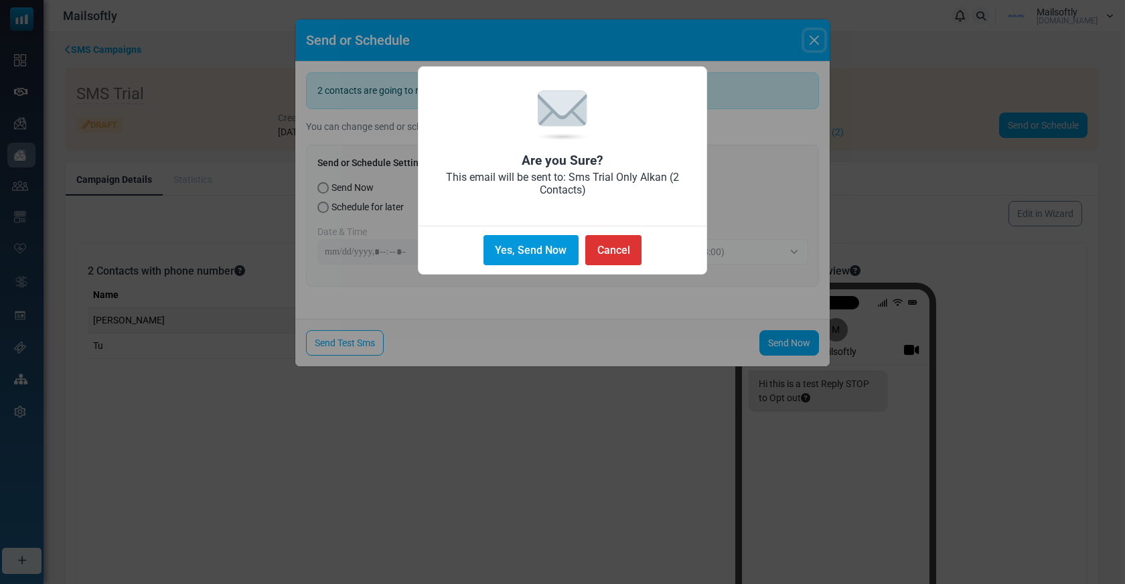
click at [522, 236] on button "Yes, Send Now" at bounding box center [530, 250] width 95 height 30
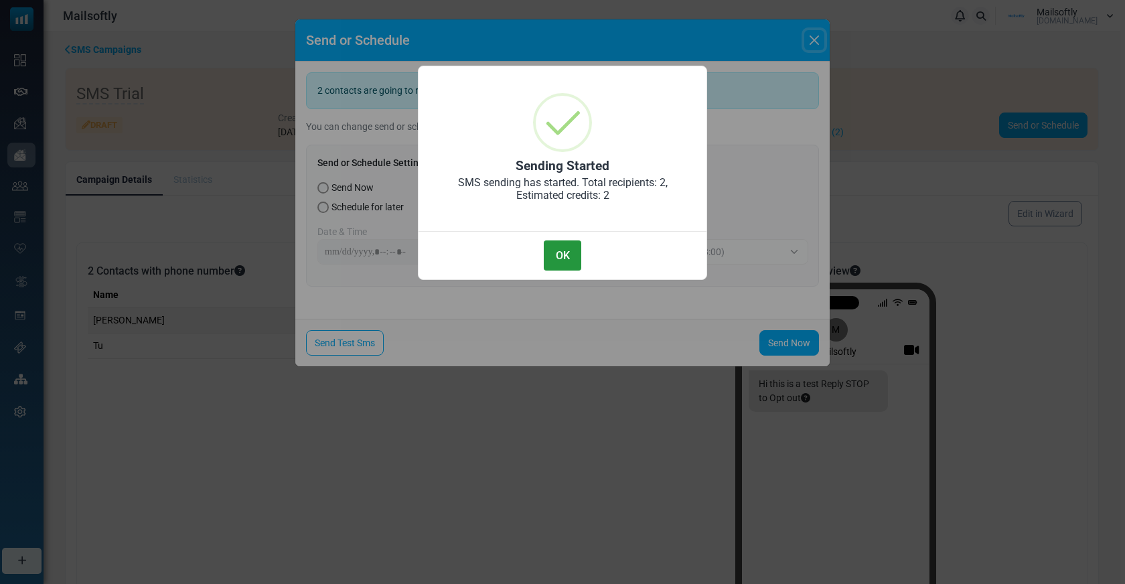
click at [568, 248] on button "OK" at bounding box center [562, 255] width 37 height 30
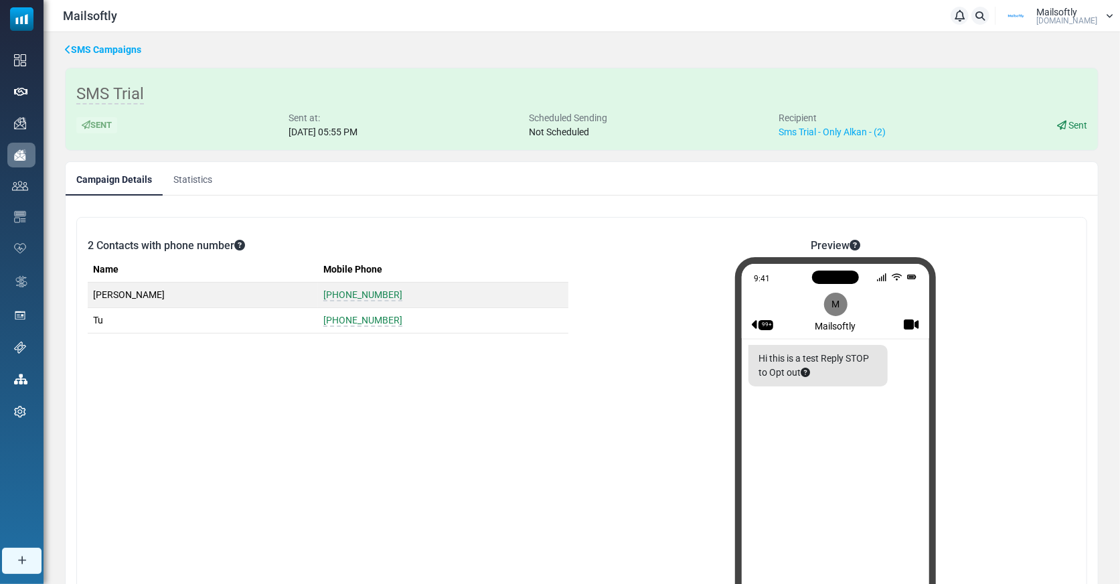
click at [195, 170] on link "Statistics" at bounding box center [193, 178] width 60 height 33
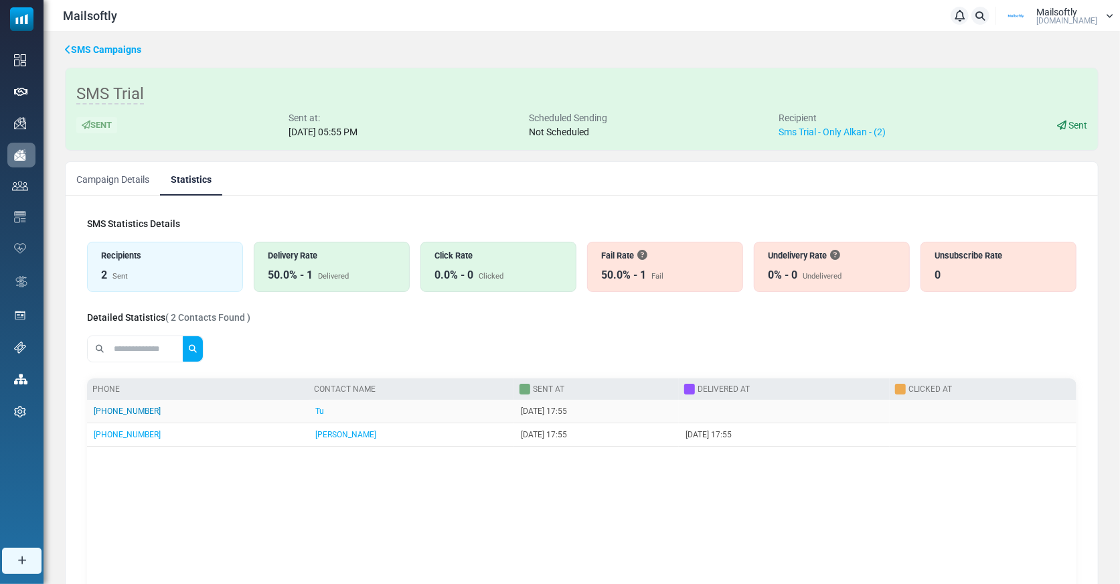
click at [135, 408] on link "[PHONE_NUMBER]" at bounding box center [127, 410] width 67 height 9
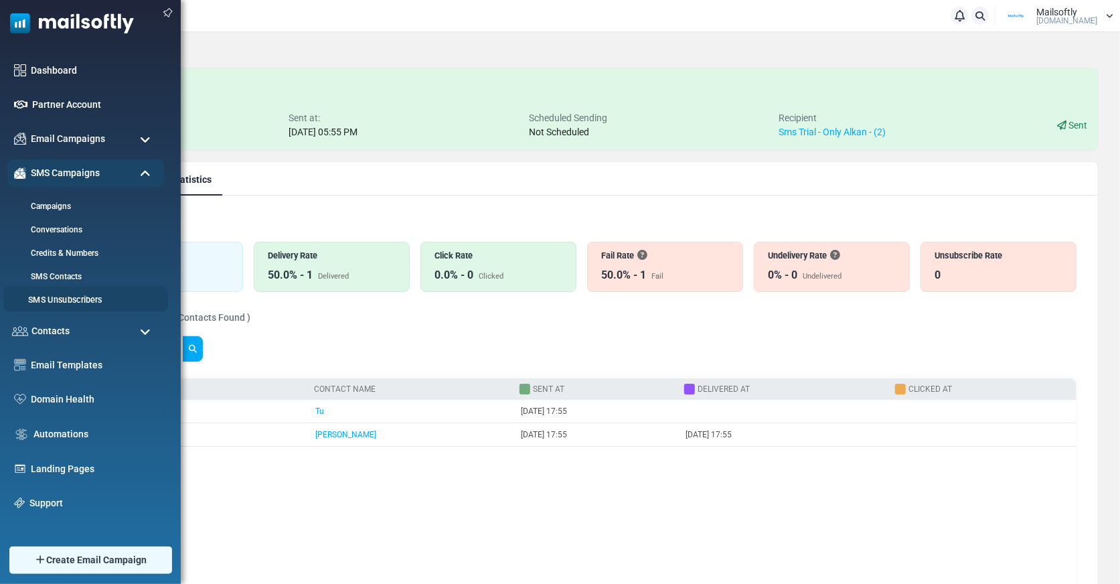
click at [76, 297] on link "SMS Unsubscribers" at bounding box center [83, 300] width 161 height 13
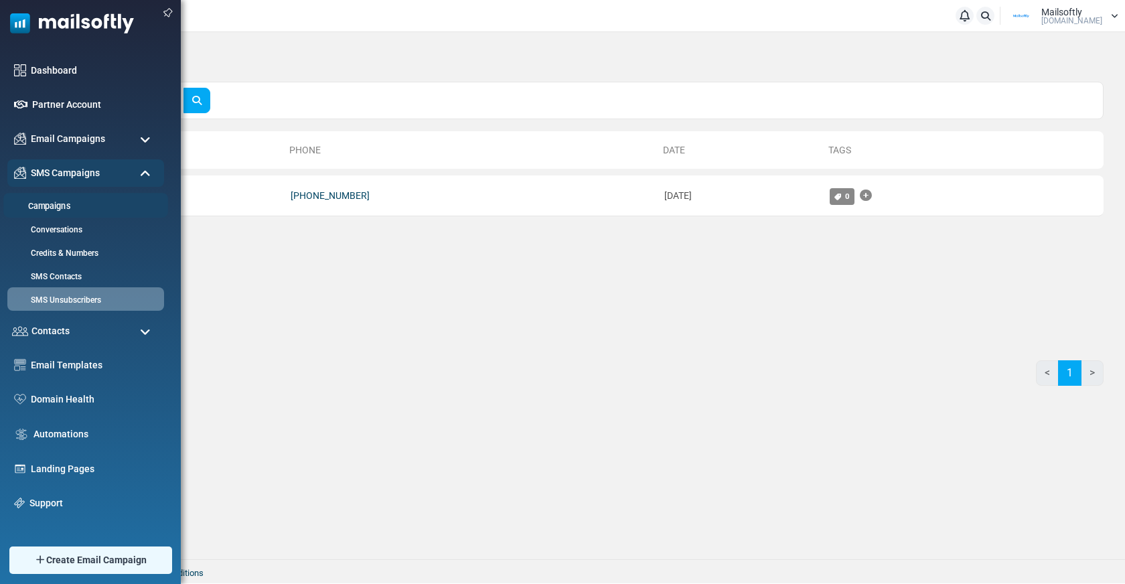
click at [52, 204] on link "Campaigns" at bounding box center [83, 206] width 161 height 13
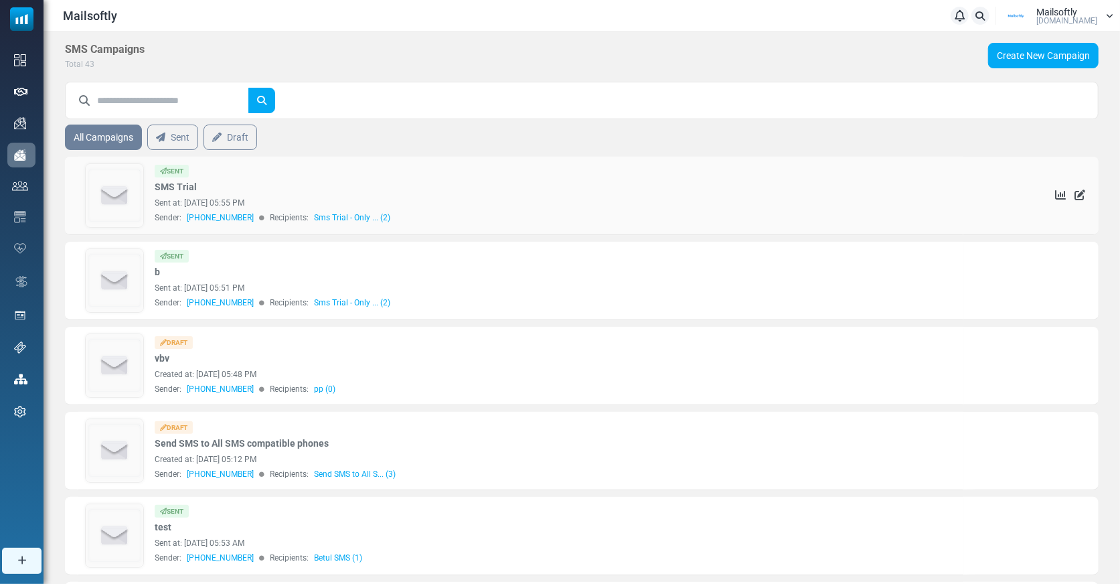
click at [119, 196] on img at bounding box center [115, 195] width 58 height 63
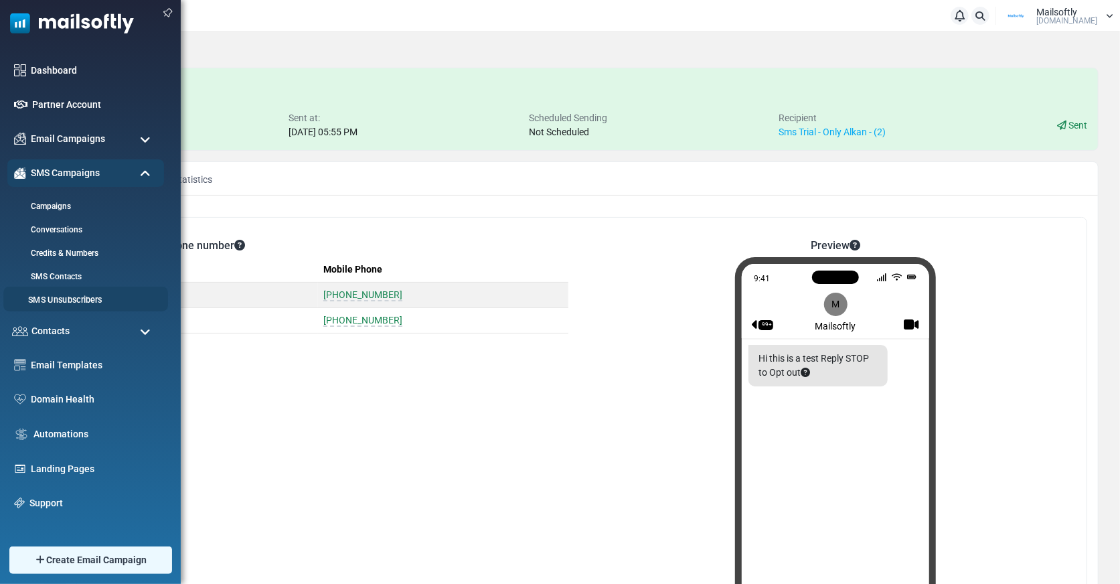
click at [58, 299] on link "SMS Unsubscribers" at bounding box center [83, 300] width 161 height 13
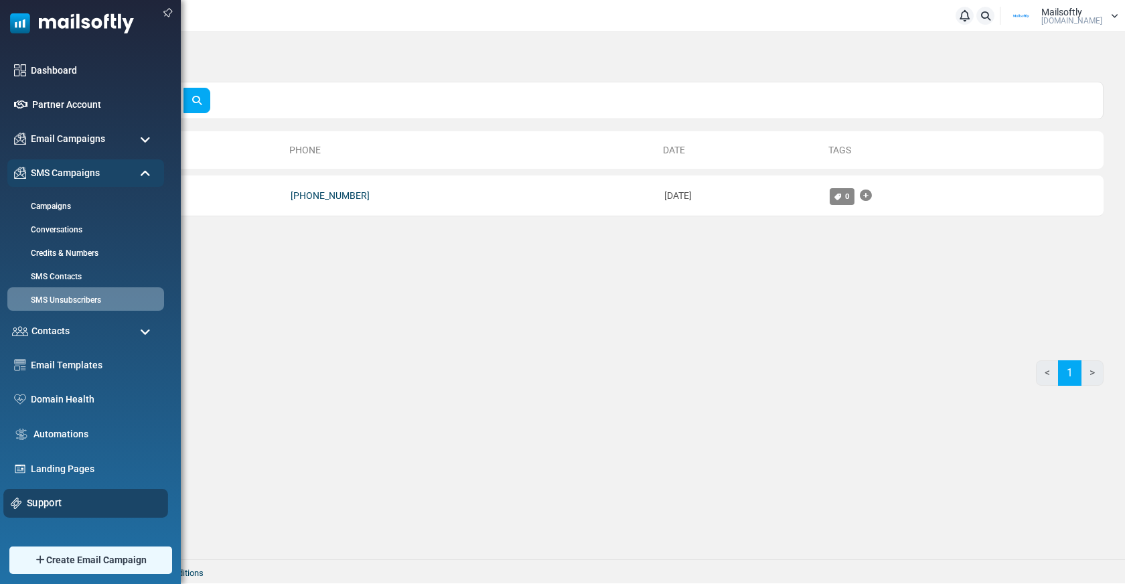
click at [42, 503] on link "Support" at bounding box center [94, 502] width 134 height 15
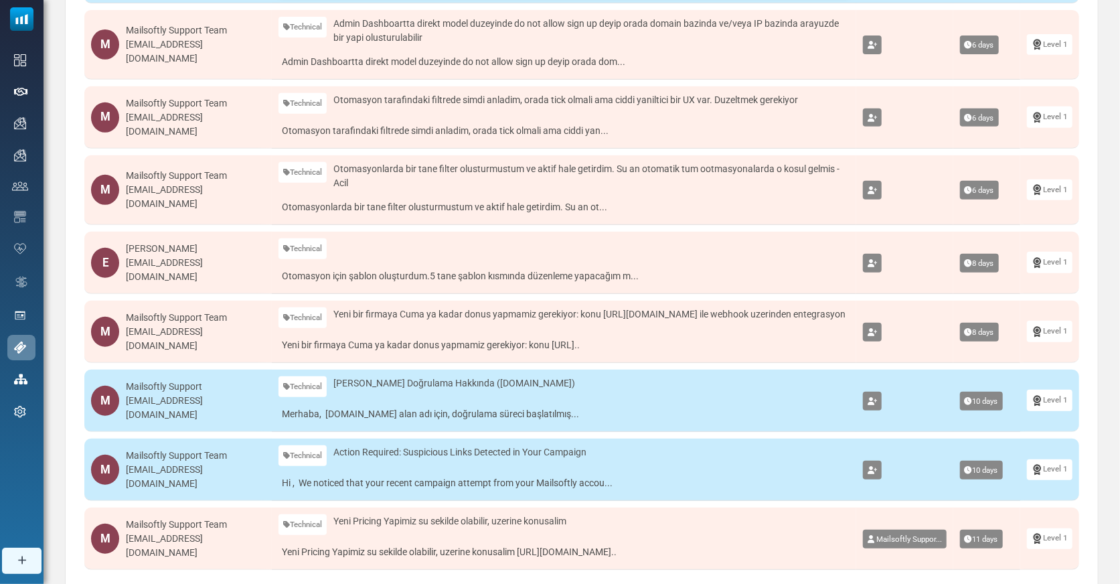
scroll to position [386, 0]
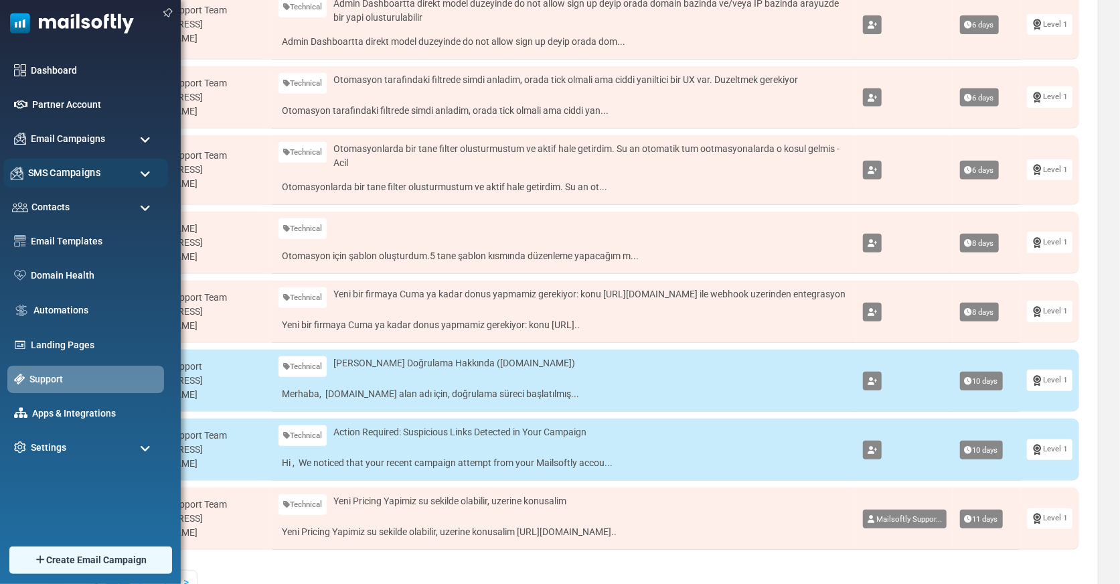
click at [39, 173] on span "SMS Campaigns" at bounding box center [64, 172] width 72 height 15
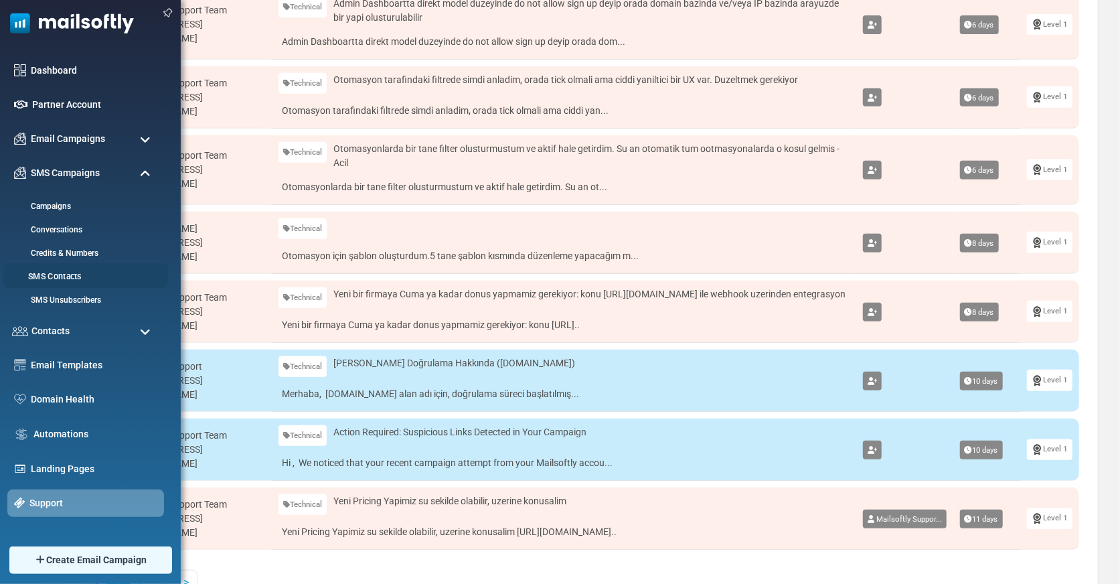
click at [52, 273] on link "SMS Contacts" at bounding box center [83, 277] width 161 height 13
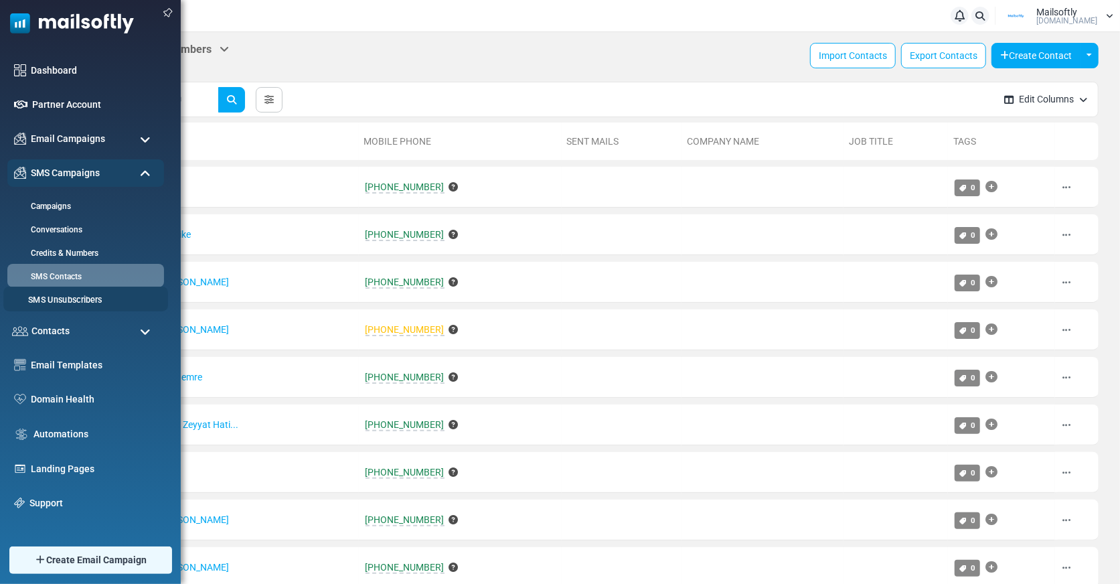
click at [58, 297] on link "SMS Unsubscribers" at bounding box center [83, 300] width 161 height 13
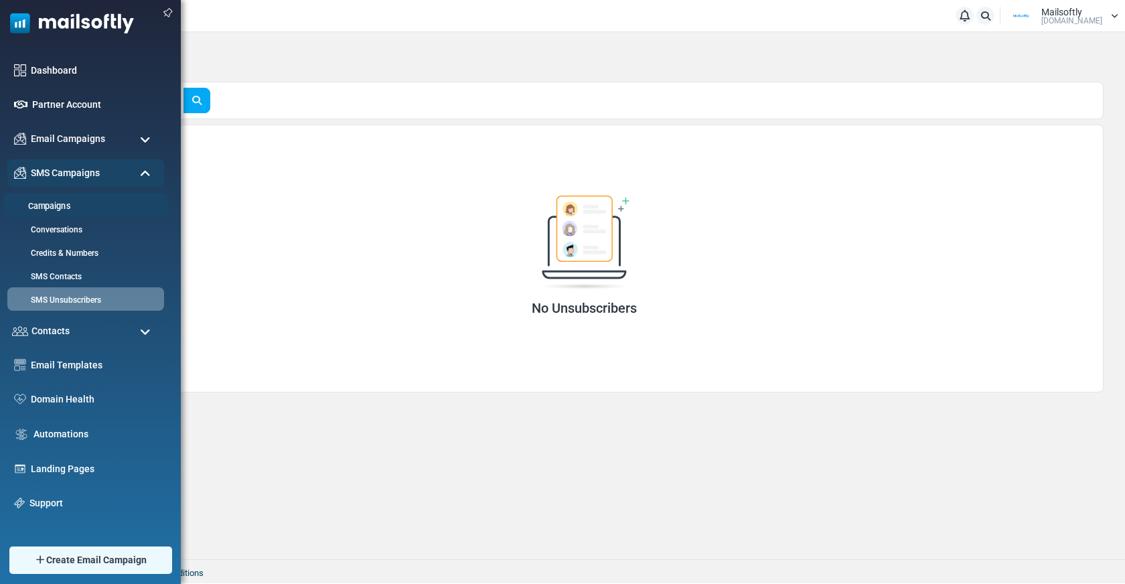
click at [64, 208] on link "Campaigns" at bounding box center [83, 206] width 161 height 13
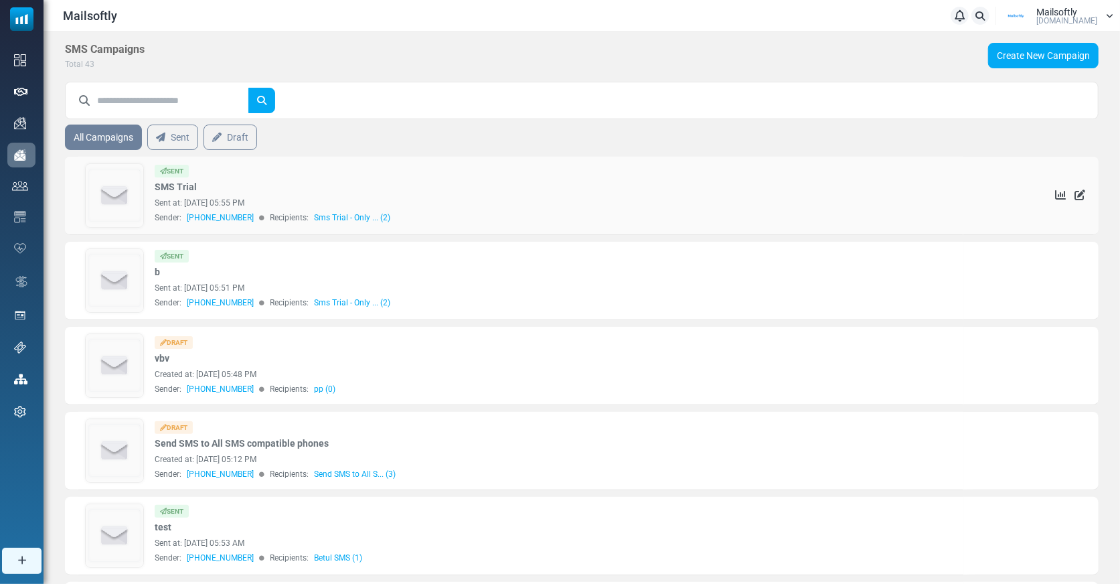
click at [117, 189] on img at bounding box center [115, 195] width 58 height 63
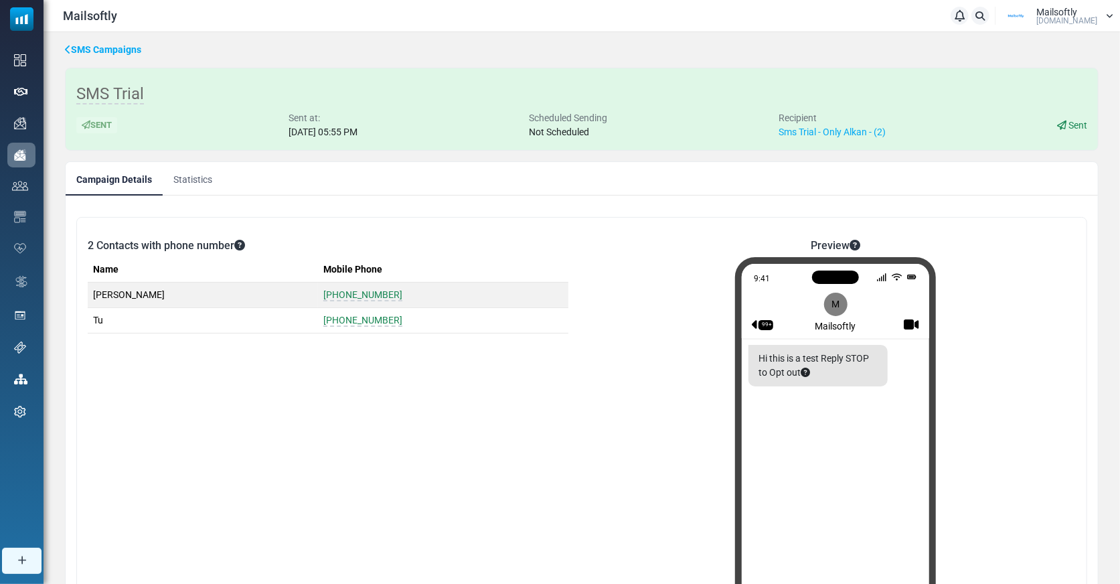
click at [187, 168] on link "Statistics" at bounding box center [193, 178] width 60 height 33
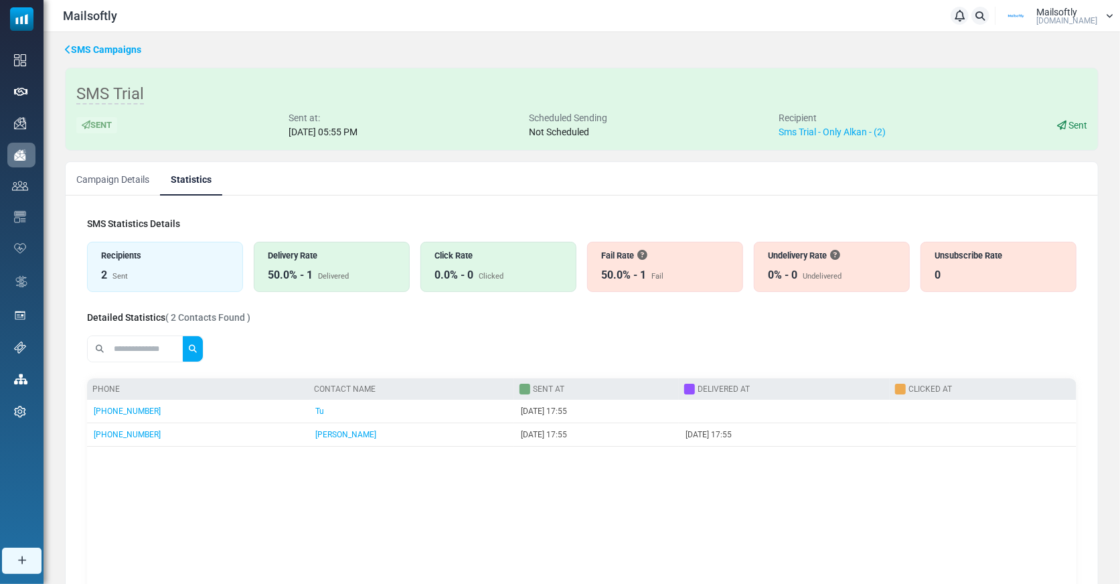
click at [159, 253] on div "Recipients" at bounding box center [165, 255] width 128 height 13
click at [935, 278] on div "0" at bounding box center [938, 275] width 6 height 16
click at [112, 175] on link "Campaign Details" at bounding box center [113, 178] width 94 height 33
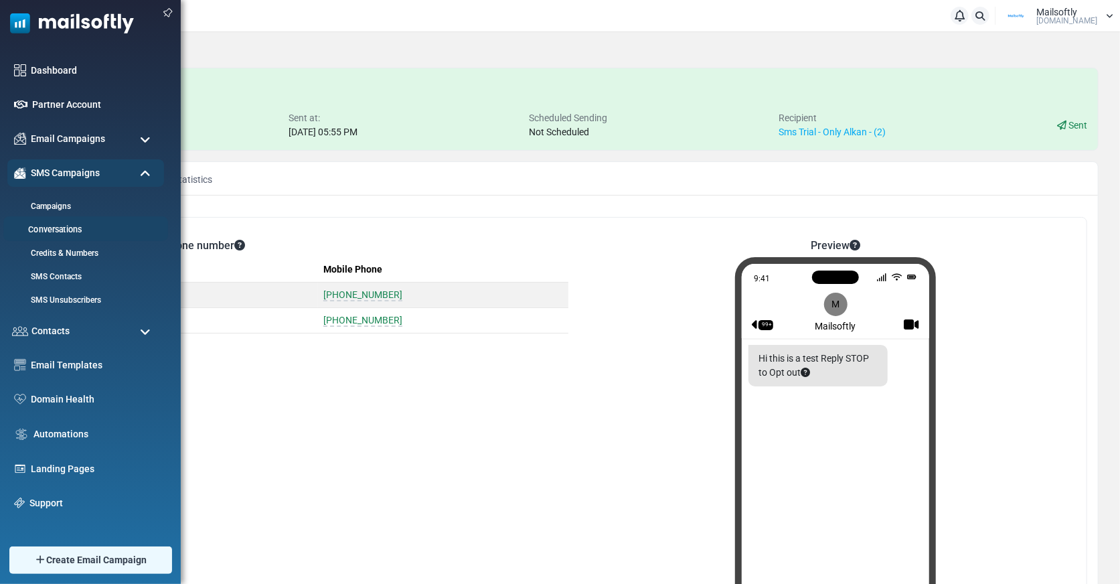
click at [67, 230] on link "Conversations" at bounding box center [83, 230] width 161 height 13
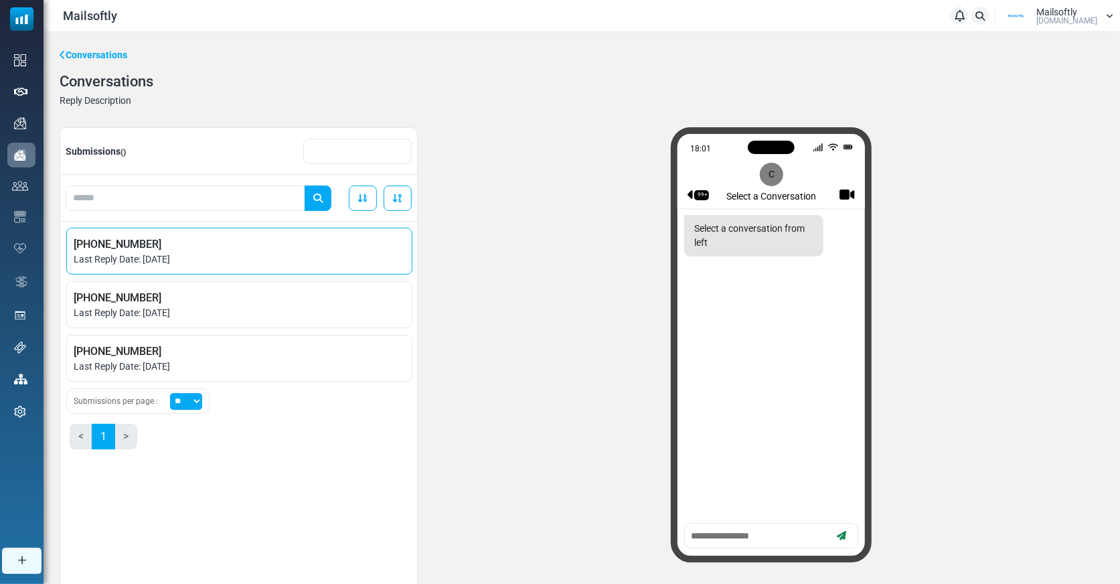
click at [102, 262] on span "Last Reply Date: August 28, 2025" at bounding box center [239, 259] width 331 height 14
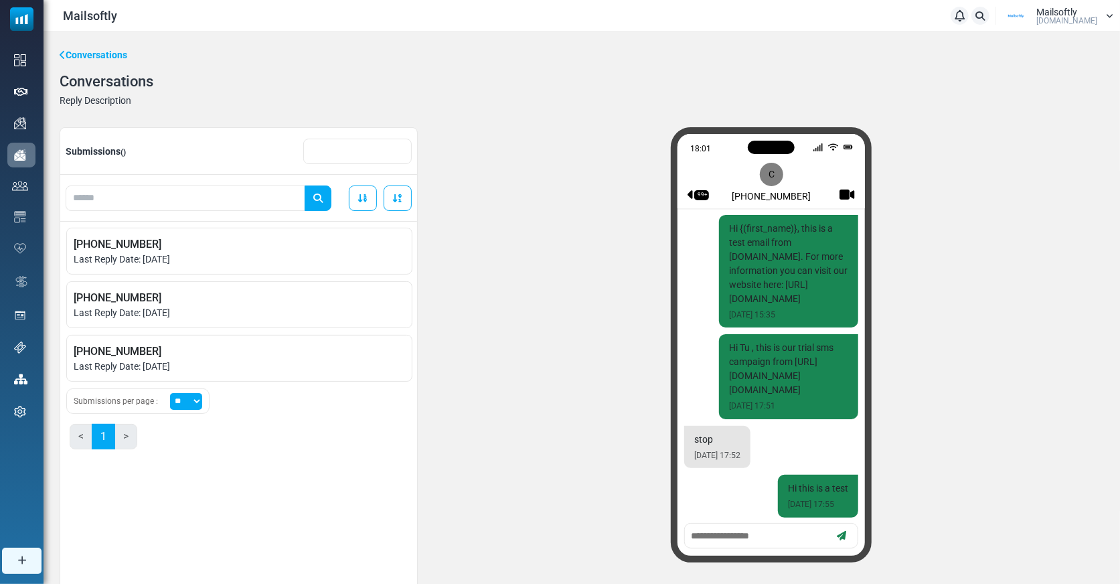
scroll to position [161, 0]
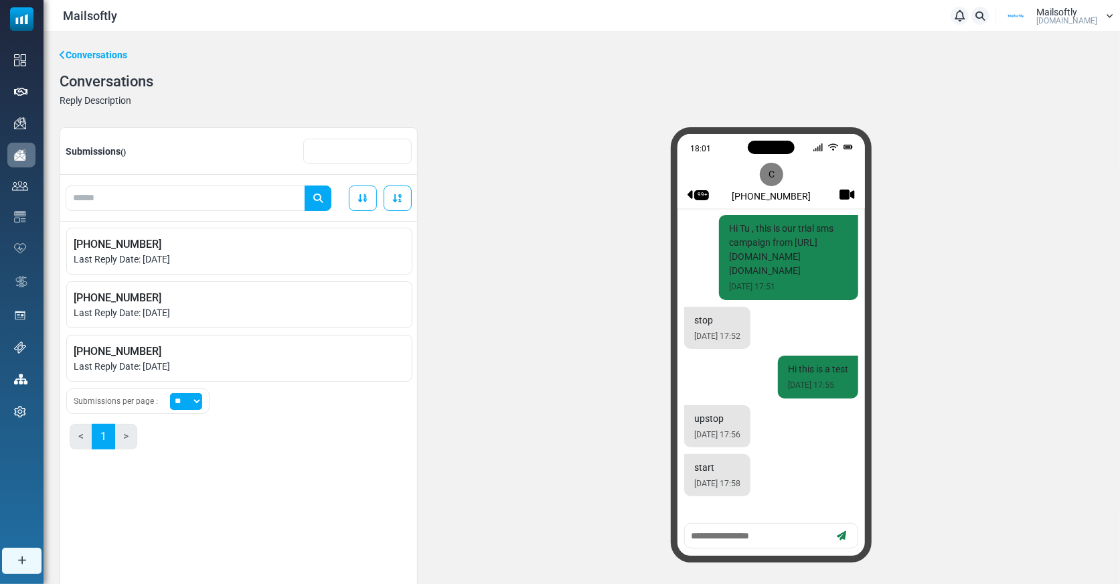
click at [720, 538] on textarea at bounding box center [759, 536] width 139 height 17
type textarea "*****"
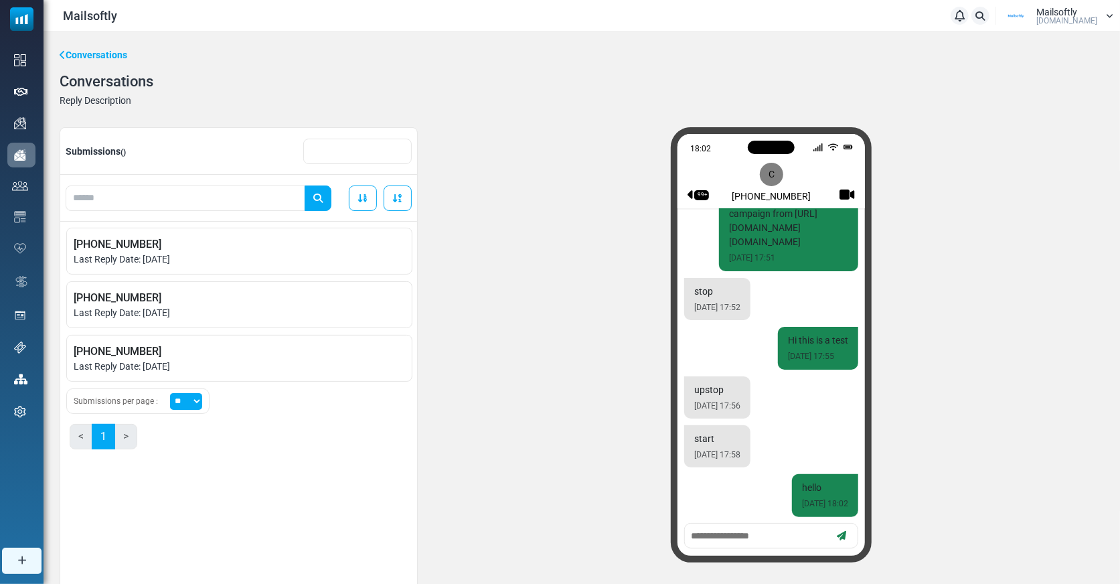
scroll to position [210, 0]
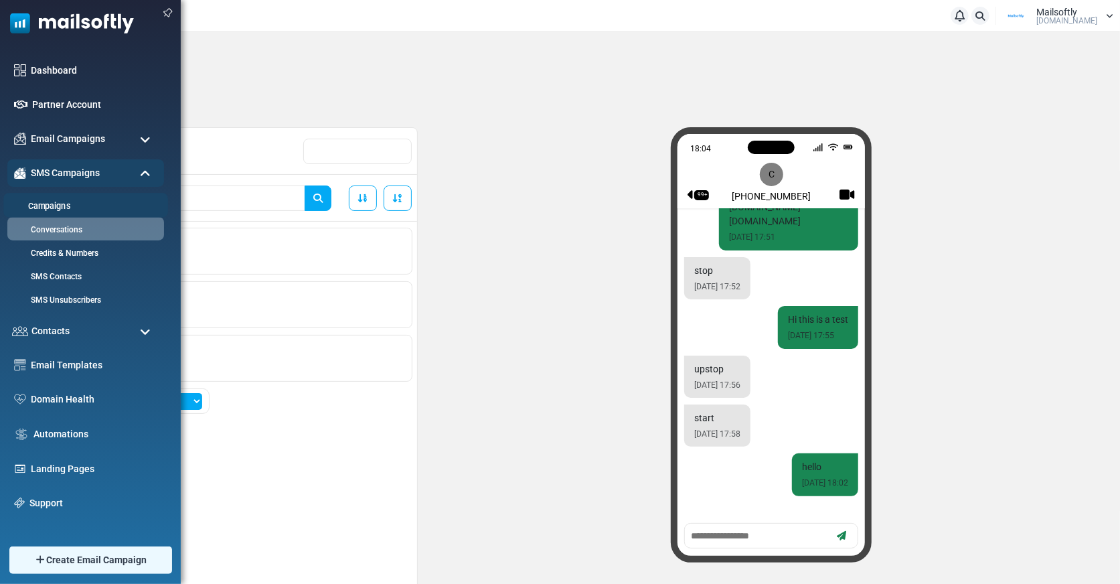
click at [48, 209] on link "Campaigns" at bounding box center [83, 206] width 161 height 13
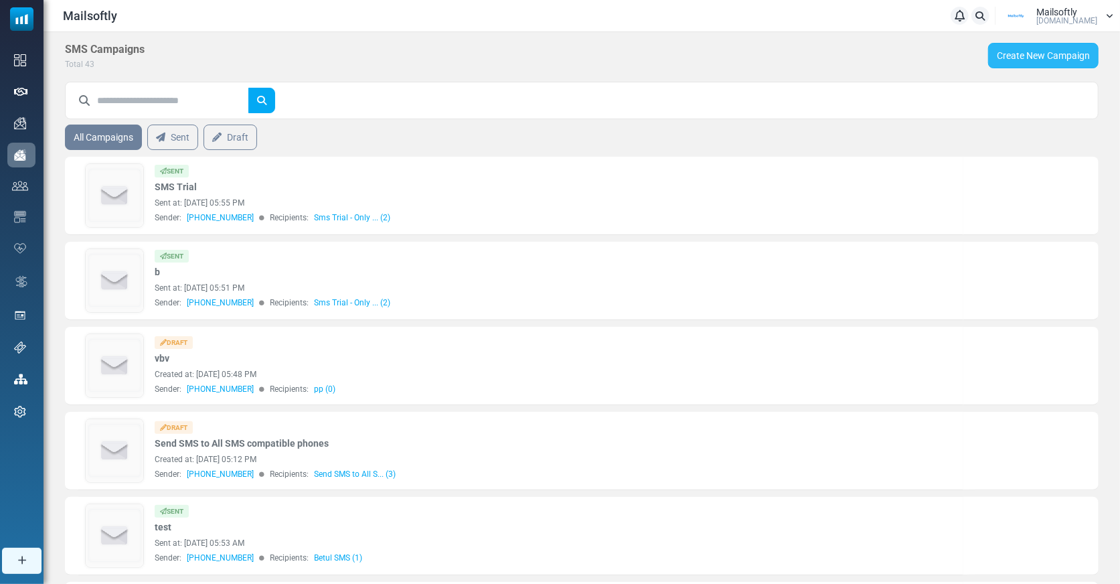
click at [1050, 54] on link "Create New Campaign" at bounding box center [1043, 55] width 110 height 25
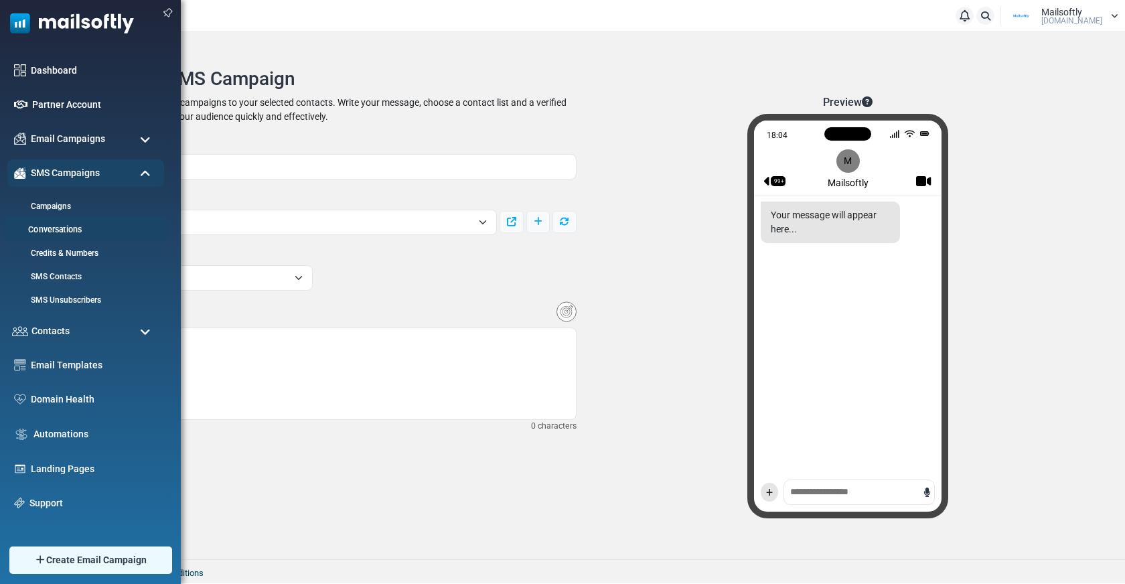
click at [76, 228] on link "Conversations" at bounding box center [83, 230] width 161 height 13
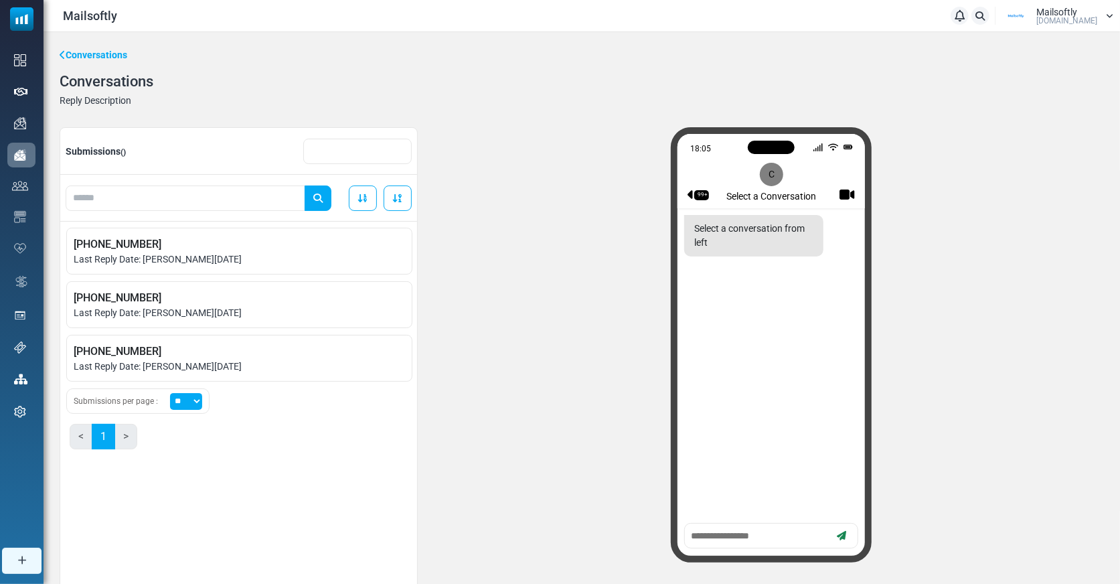
click at [751, 536] on textarea at bounding box center [759, 536] width 139 height 17
click at [585, 467] on div "18:05 99+ C Select a Conversation" at bounding box center [771, 358] width 665 height 463
click at [126, 151] on span "()" at bounding box center [123, 151] width 5 height 9
click at [126, 154] on span "()" at bounding box center [123, 151] width 5 height 9
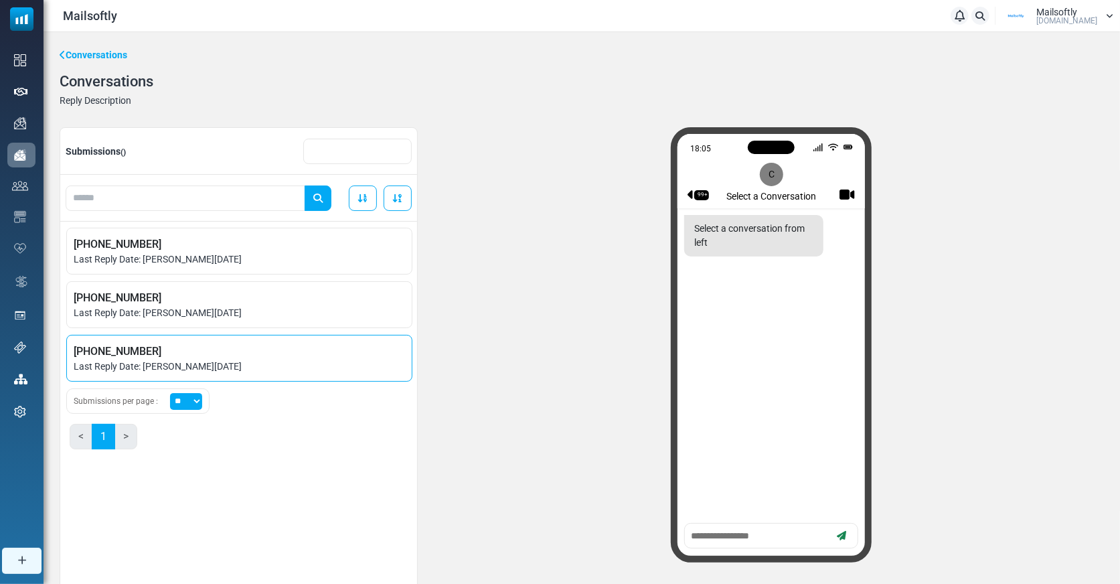
click at [183, 368] on span "Last Reply Date: August 25, 2025" at bounding box center [239, 367] width 331 height 14
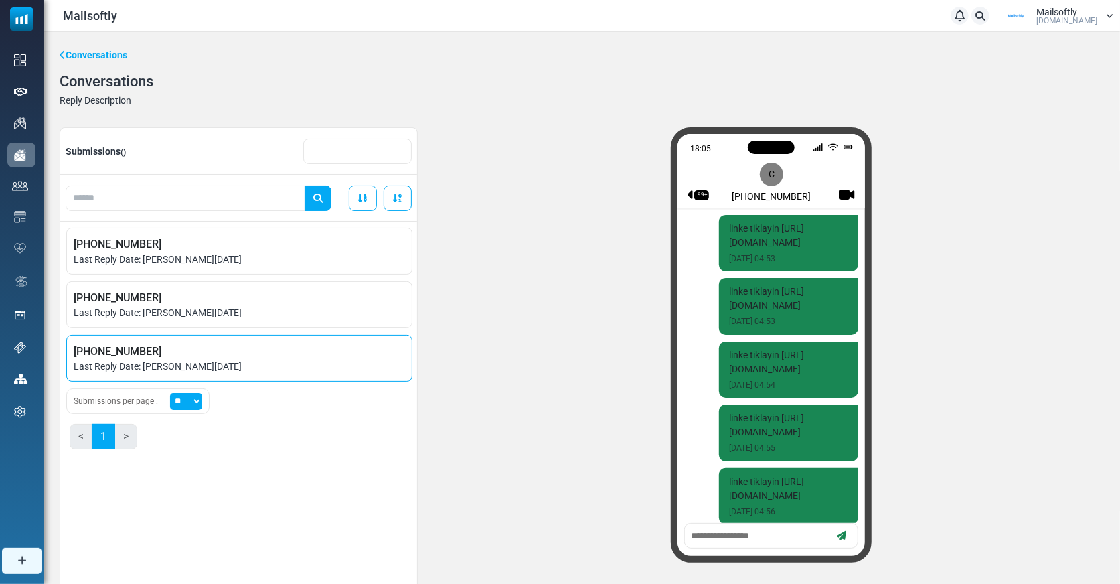
scroll to position [2183, 0]
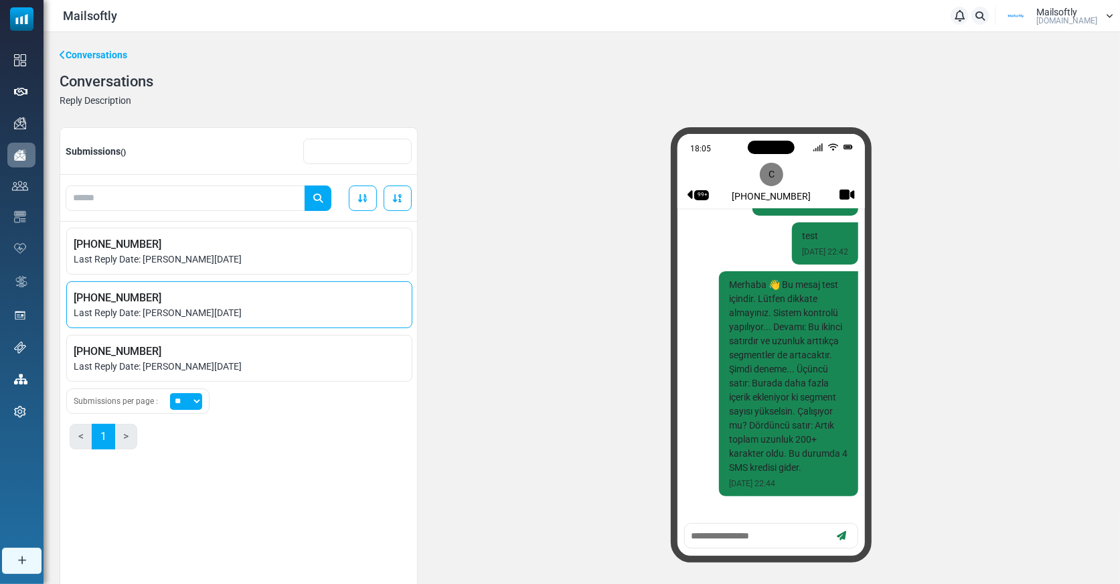
click at [190, 303] on span "+16505578851" at bounding box center [239, 298] width 331 height 16
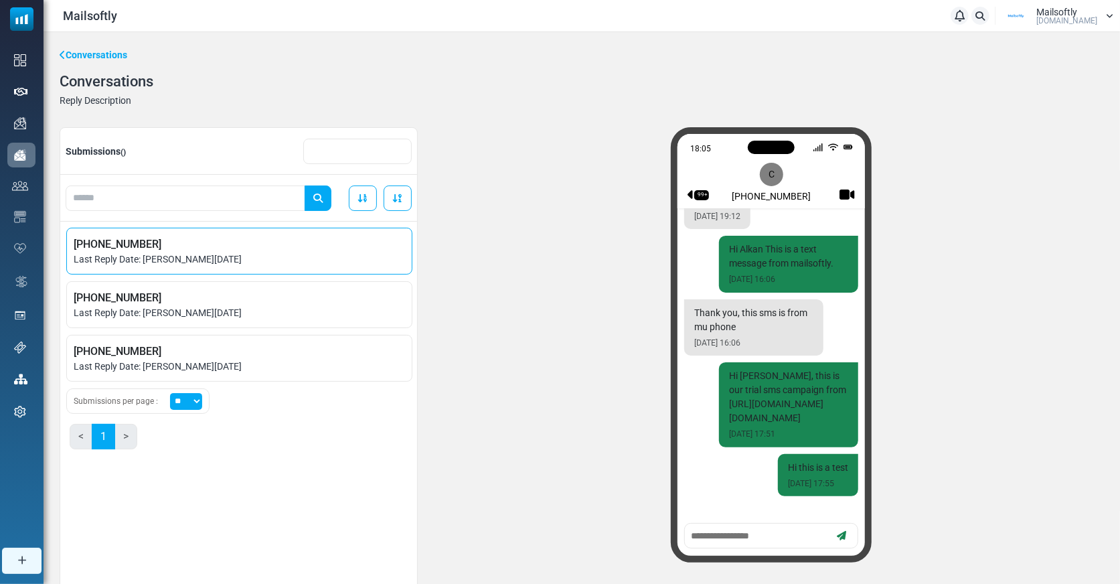
click at [172, 264] on span "Last Reply Date: August 28, 2025" at bounding box center [239, 259] width 331 height 14
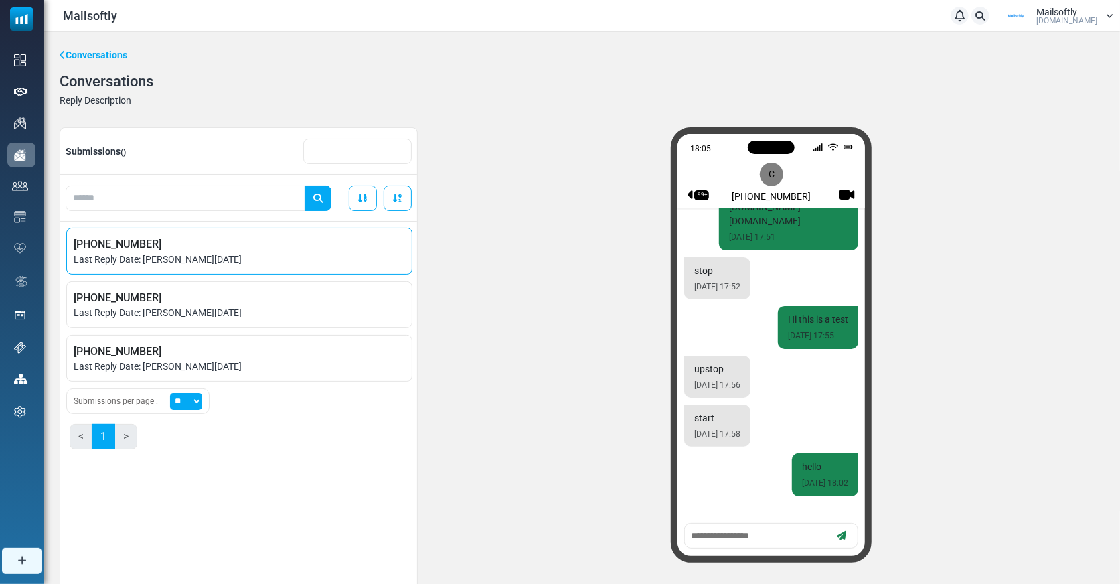
scroll to position [210, 0]
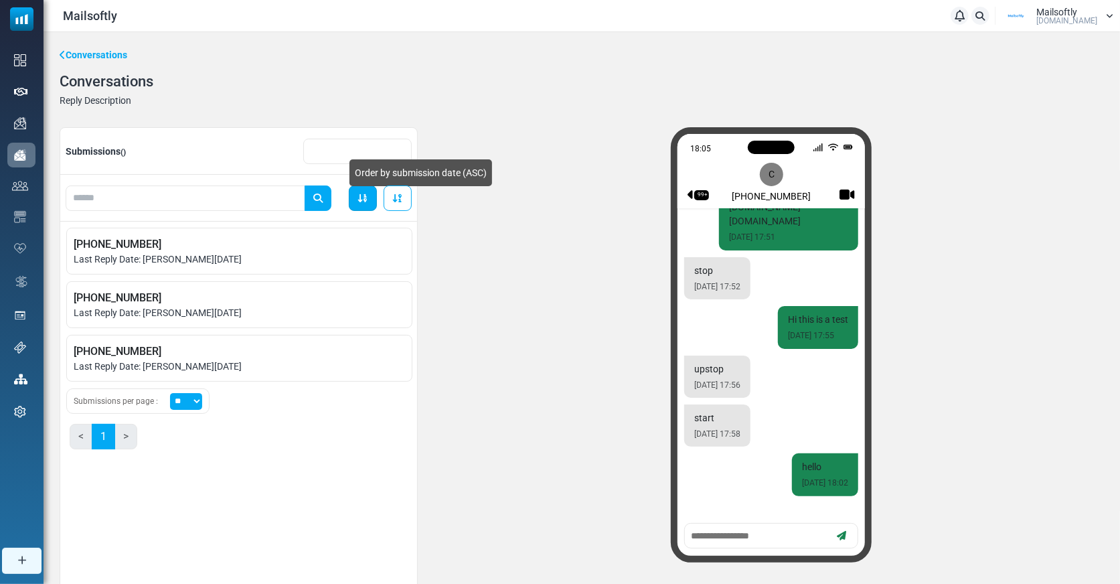
click at [358, 194] on link "Order by submission date (ASC)" at bounding box center [363, 197] width 28 height 25
click at [398, 203] on link "Order by submission date (DESC)" at bounding box center [398, 197] width 28 height 25
click at [368, 202] on icon at bounding box center [363, 198] width 11 height 9
click at [400, 199] on icon at bounding box center [397, 198] width 11 height 9
click at [367, 201] on icon at bounding box center [363, 198] width 11 height 9
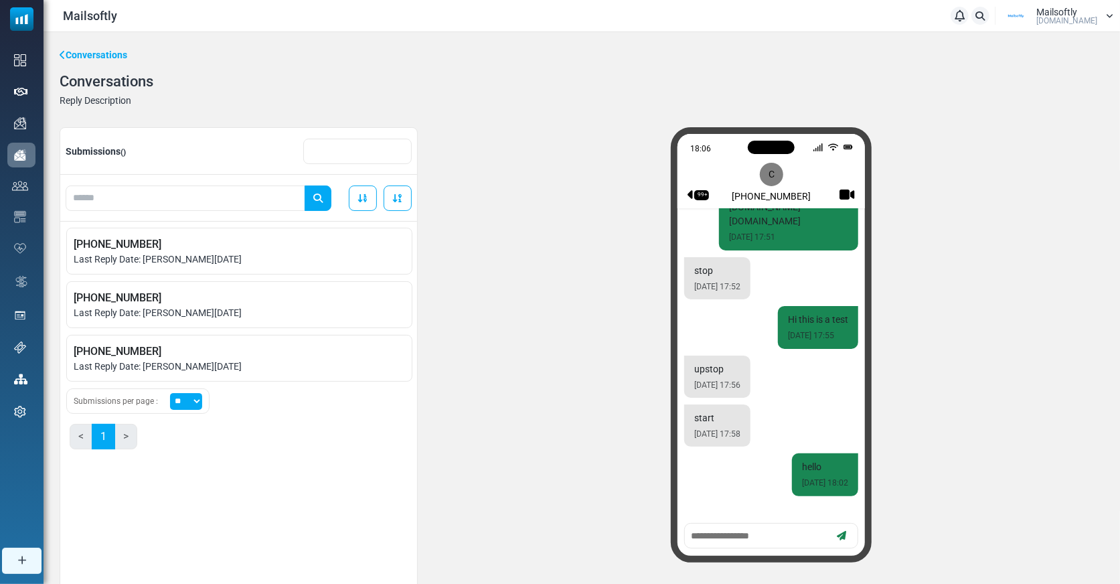
click at [322, 149] on input "text" at bounding box center [357, 151] width 108 height 25
click at [230, 206] on input "text" at bounding box center [186, 197] width 240 height 25
click at [318, 155] on input "text" at bounding box center [357, 151] width 108 height 25
click at [305, 185] on button "submit" at bounding box center [318, 197] width 27 height 25
type input "*"
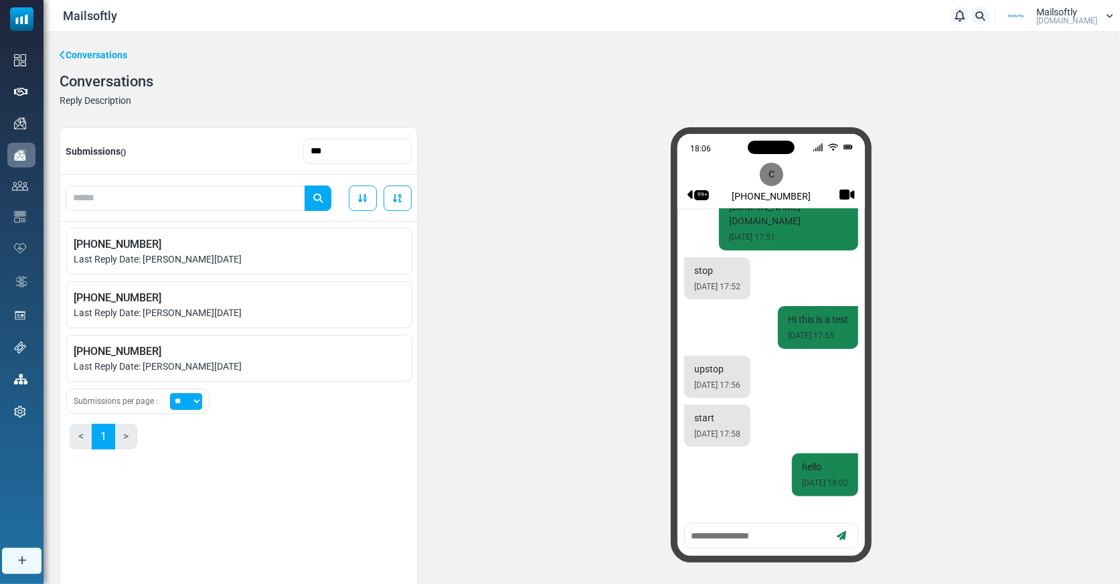
click at [305, 185] on button "submit" at bounding box center [318, 197] width 27 height 25
type input "*"
click at [305, 185] on button "submit" at bounding box center [318, 197] width 27 height 25
type input "*"
click at [203, 202] on input "text" at bounding box center [186, 197] width 240 height 25
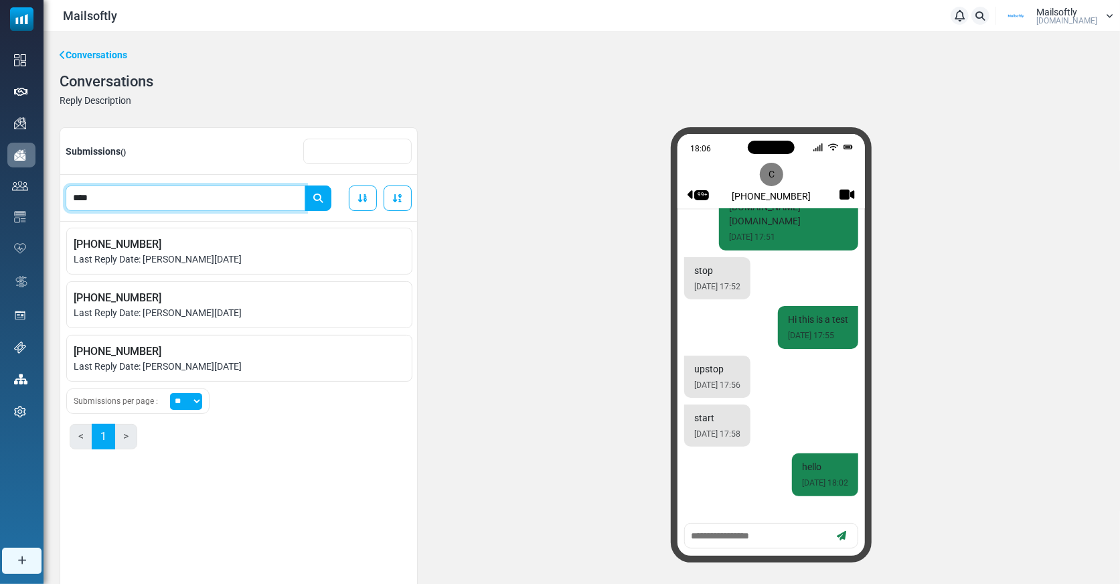
click at [305, 185] on button "submit" at bounding box center [318, 197] width 27 height 25
drag, startPoint x: 98, startPoint y: 200, endPoint x: 67, endPoint y: 201, distance: 31.5
click at [67, 201] on input "****" at bounding box center [186, 197] width 240 height 25
type input "***"
click at [305, 185] on button "submit" at bounding box center [318, 197] width 27 height 25
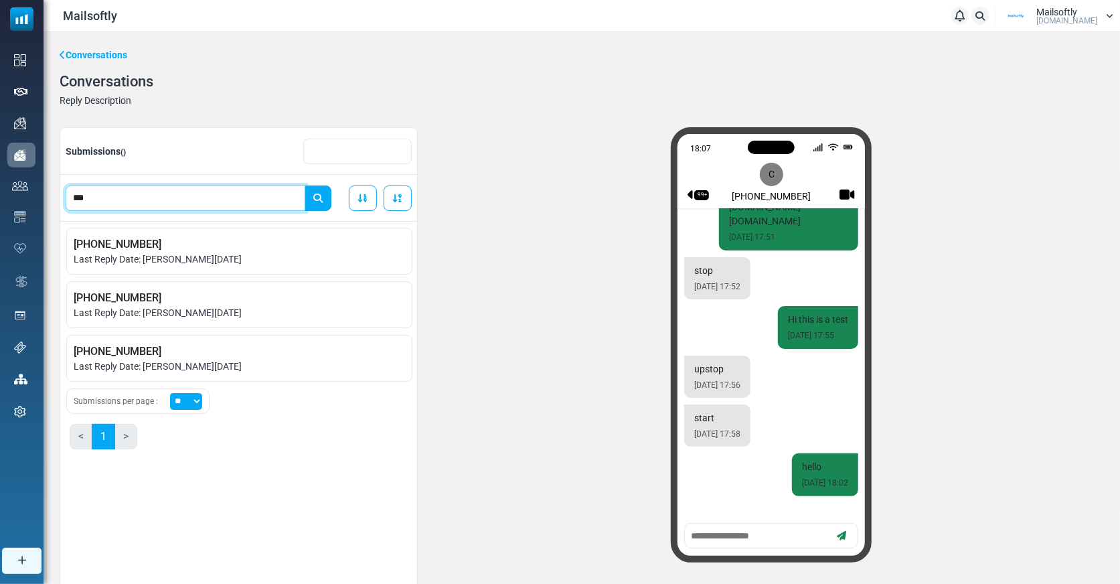
drag, startPoint x: 138, startPoint y: 195, endPoint x: 69, endPoint y: 194, distance: 69.0
click at [69, 194] on input "***" at bounding box center [186, 197] width 240 height 25
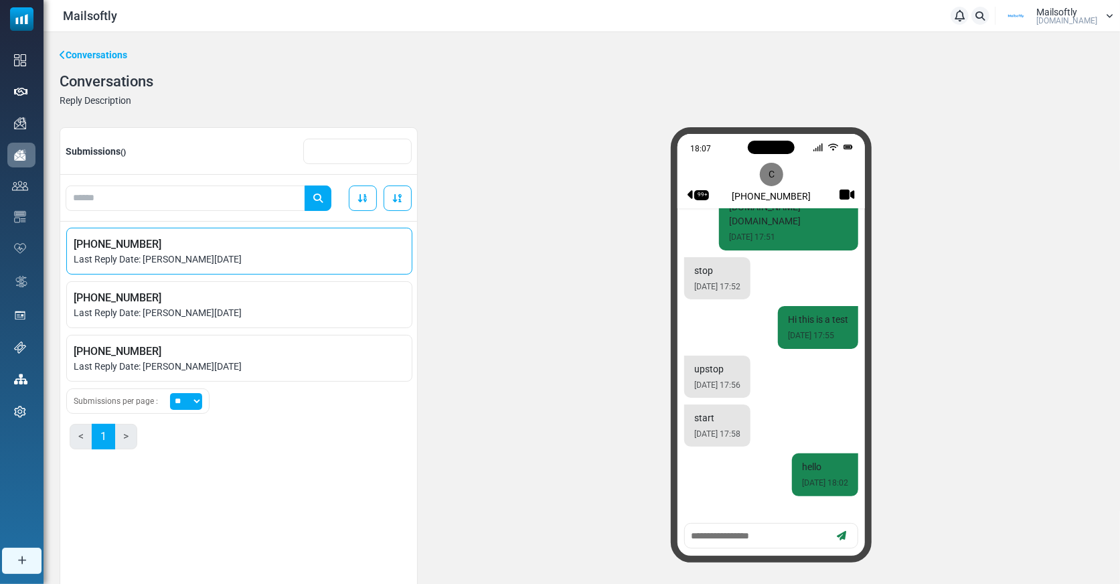
click at [185, 236] on span "+14083607755" at bounding box center [239, 244] width 331 height 16
click at [231, 283] on li "+16505578851 Last Reply Date: August 28, 2025" at bounding box center [239, 304] width 346 height 47
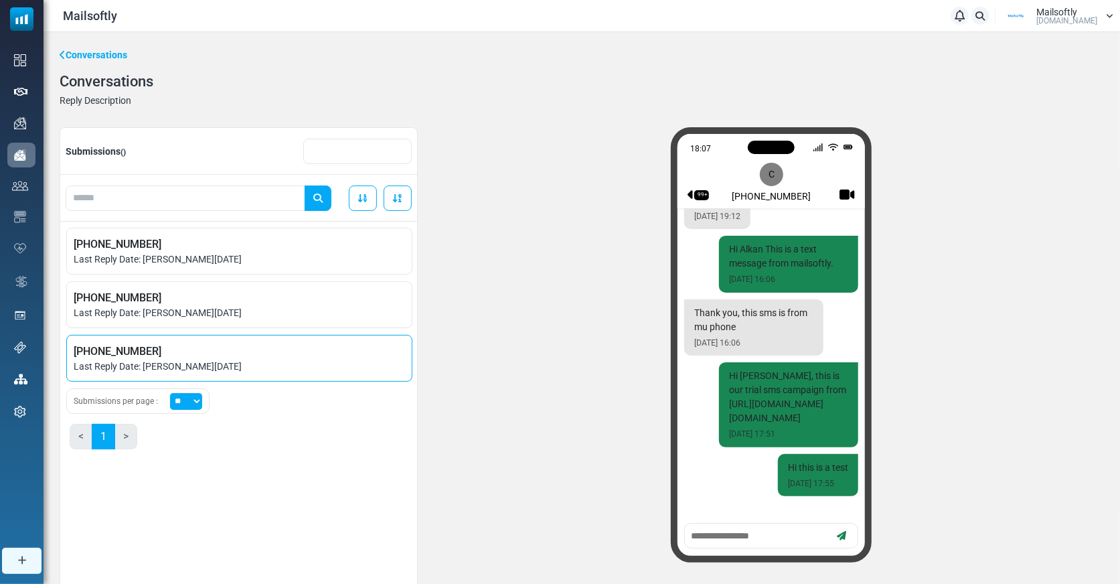
click at [217, 352] on span "[PHONE_NUMBER]" at bounding box center [239, 351] width 331 height 16
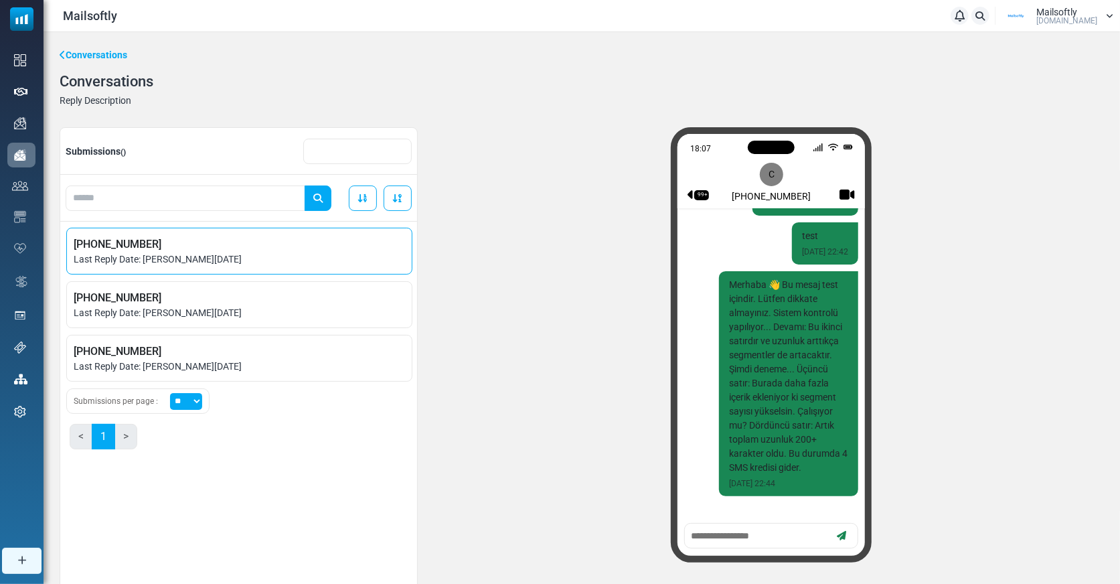
click at [258, 236] on span "[PHONE_NUMBER]" at bounding box center [239, 244] width 331 height 16
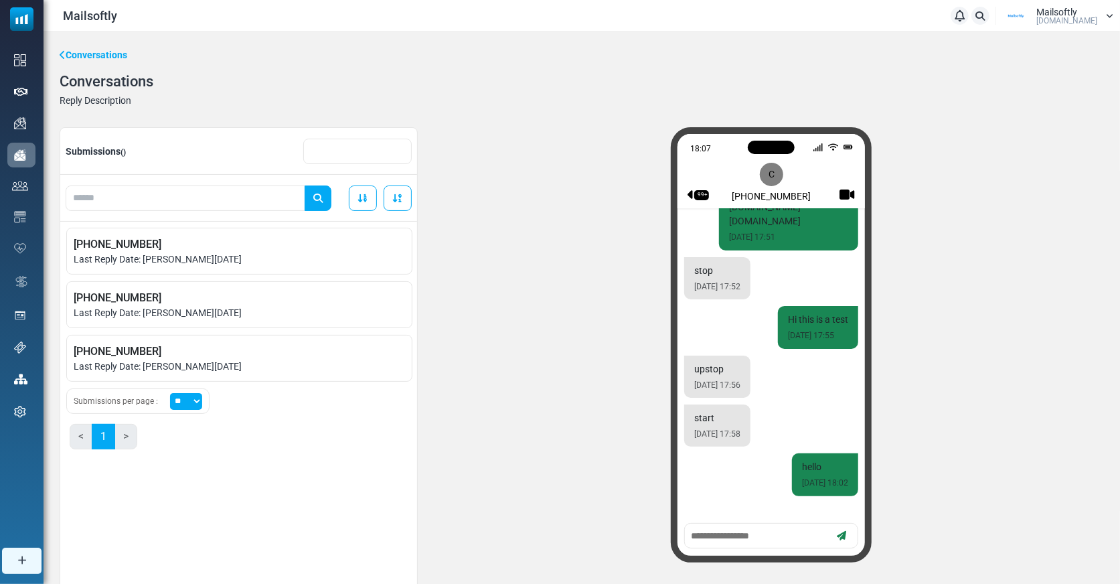
click at [715, 539] on textarea at bounding box center [759, 536] width 139 height 17
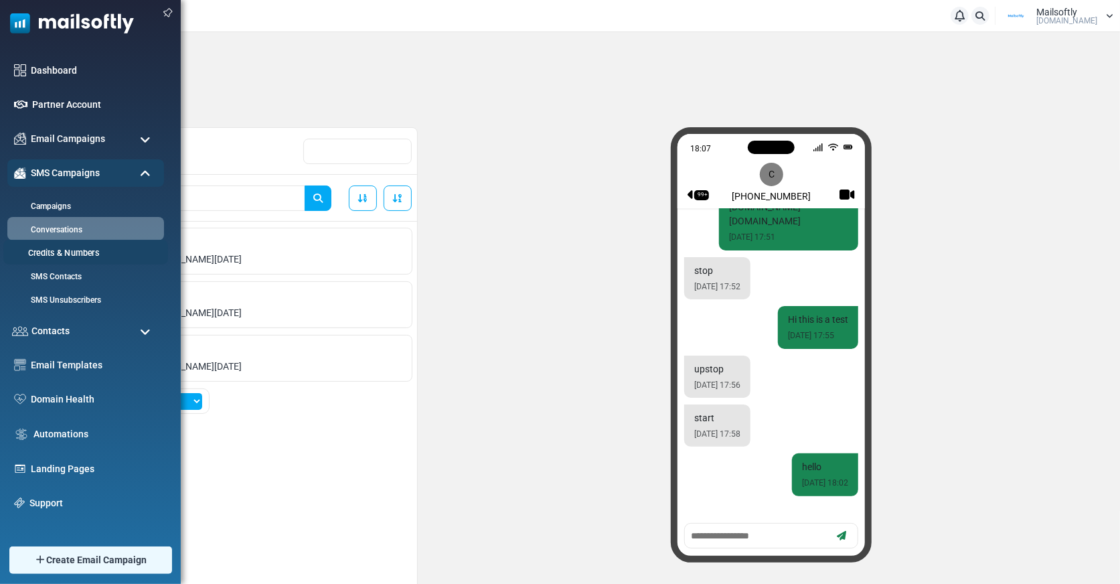
click at [51, 247] on link "Credits & Numbers" at bounding box center [83, 253] width 161 height 13
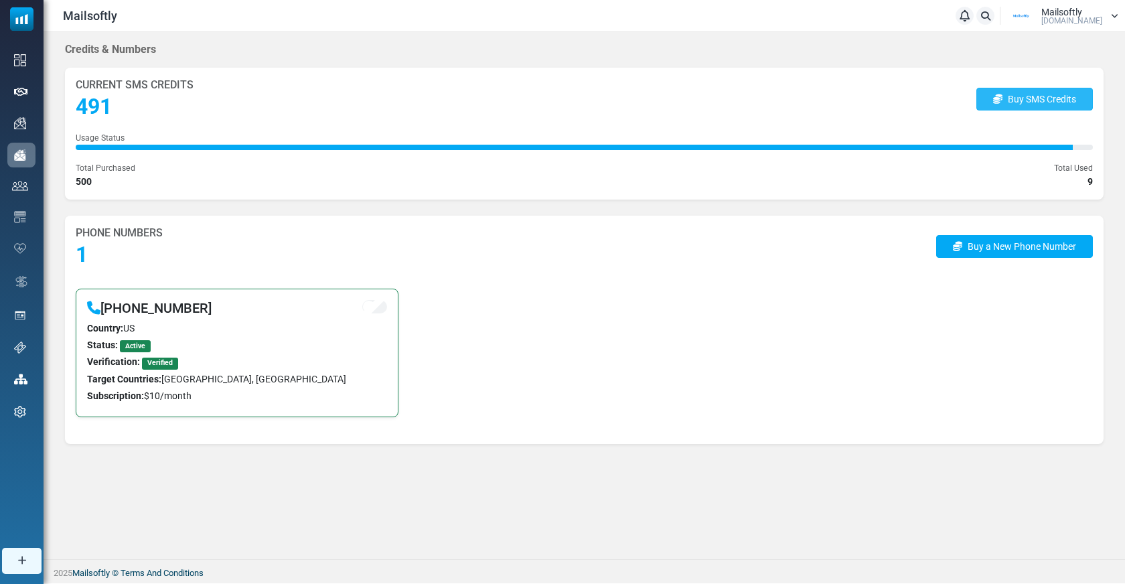
click at [1047, 95] on link "Buy SMS Credits" at bounding box center [1034, 99] width 117 height 23
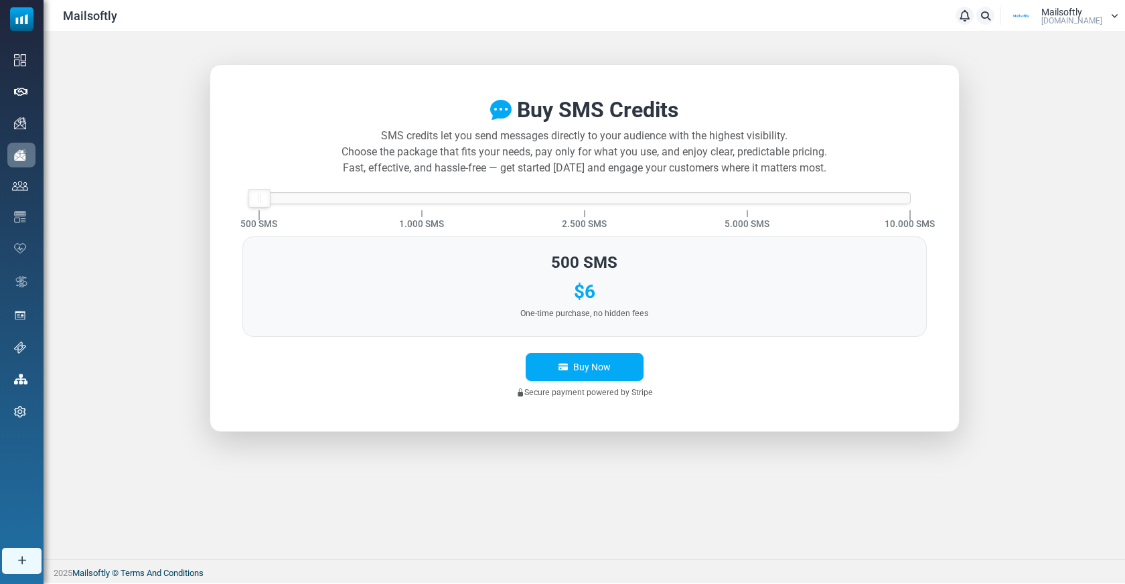
click at [280, 198] on div at bounding box center [584, 198] width 651 height 11
click at [366, 198] on div at bounding box center [584, 198] width 651 height 11
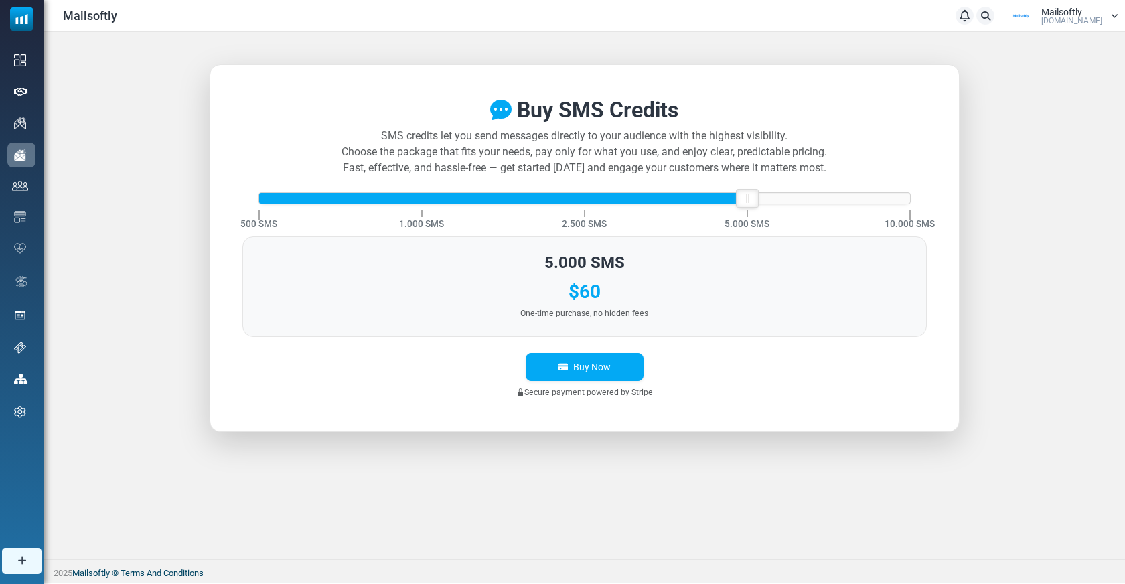
drag, startPoint x: 420, startPoint y: 198, endPoint x: 751, endPoint y: 207, distance: 330.9
click at [751, 206] on div at bounding box center [747, 197] width 21 height 17
drag, startPoint x: 751, startPoint y: 200, endPoint x: 370, endPoint y: 216, distance: 381.3
click at [370, 204] on div "500 SMS 1.000 SMS 2.500 SMS 5.000 SMS 10.000 SMS" at bounding box center [584, 198] width 652 height 12
drag, startPoint x: 423, startPoint y: 199, endPoint x: 817, endPoint y: 223, distance: 394.4
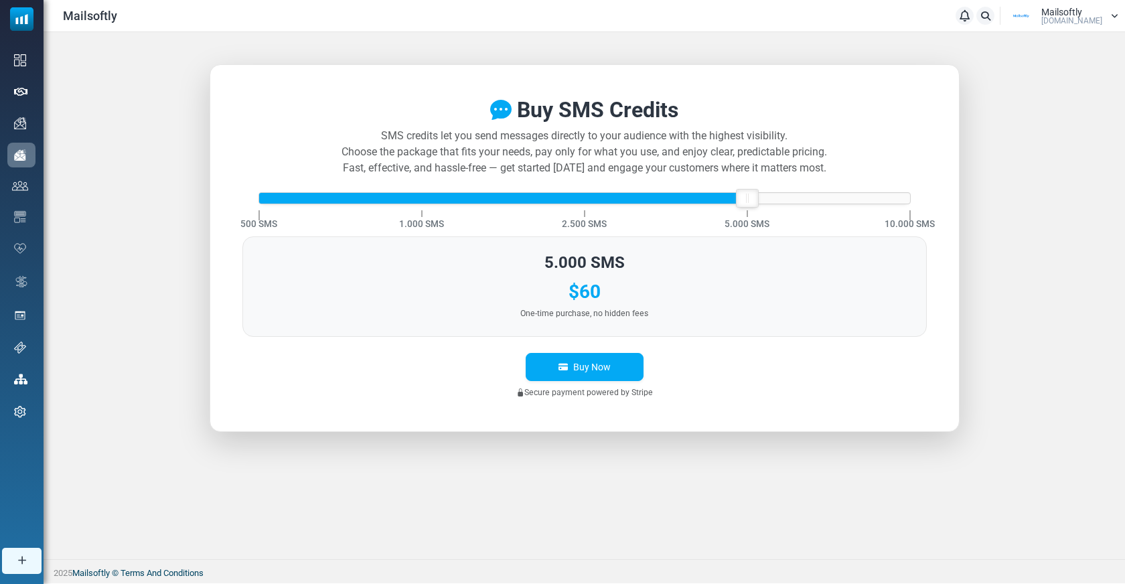
click at [817, 204] on div "500 SMS 1.000 SMS 2.500 SMS 5.000 SMS 10.000 SMS" at bounding box center [584, 198] width 652 height 12
click at [1053, 167] on div "Buy SMS Credits SMS credits let you send messages directly to your audience wit…" at bounding box center [584, 248] width 1081 height 432
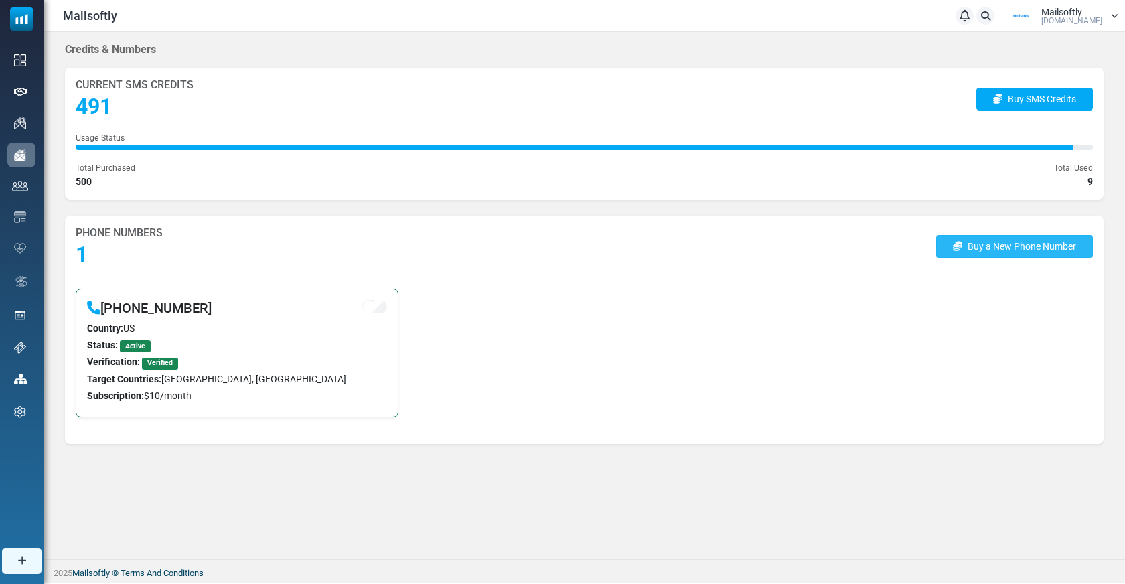
click at [1018, 250] on link "Buy a New Phone Number" at bounding box center [1014, 246] width 157 height 23
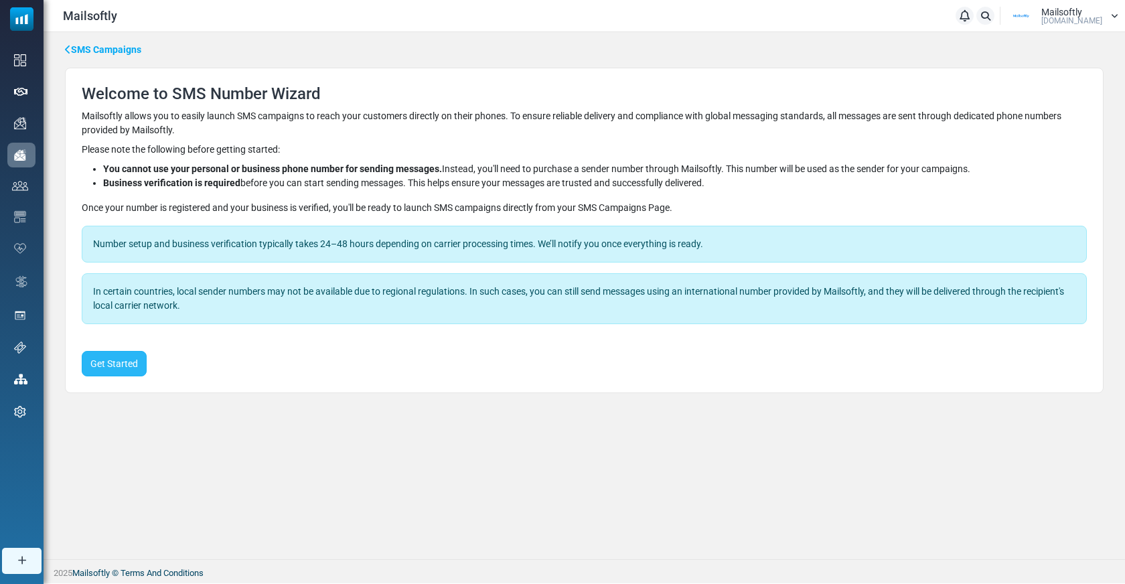
click at [128, 362] on button "Get Started" at bounding box center [114, 363] width 65 height 25
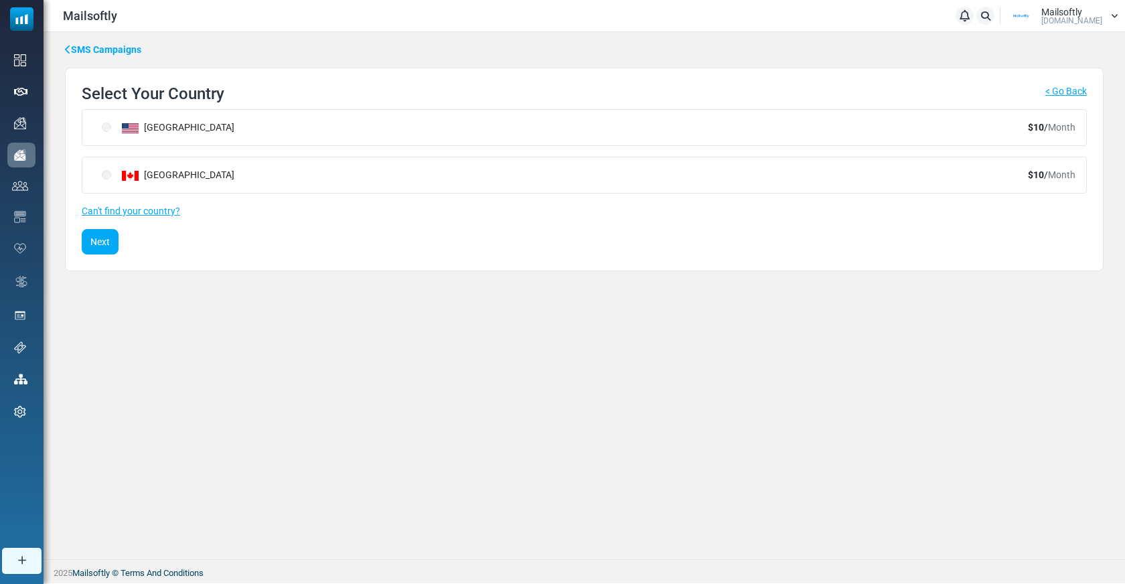
click at [98, 48] on link "SMS Campaigns" at bounding box center [103, 50] width 76 height 14
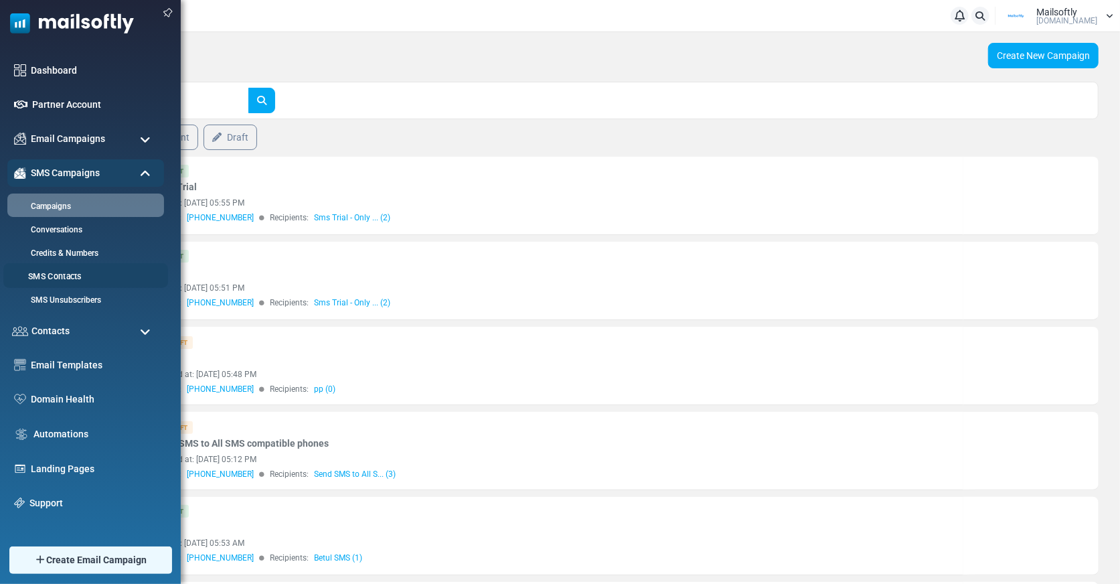
click at [54, 276] on link "SMS Contacts" at bounding box center [83, 277] width 161 height 13
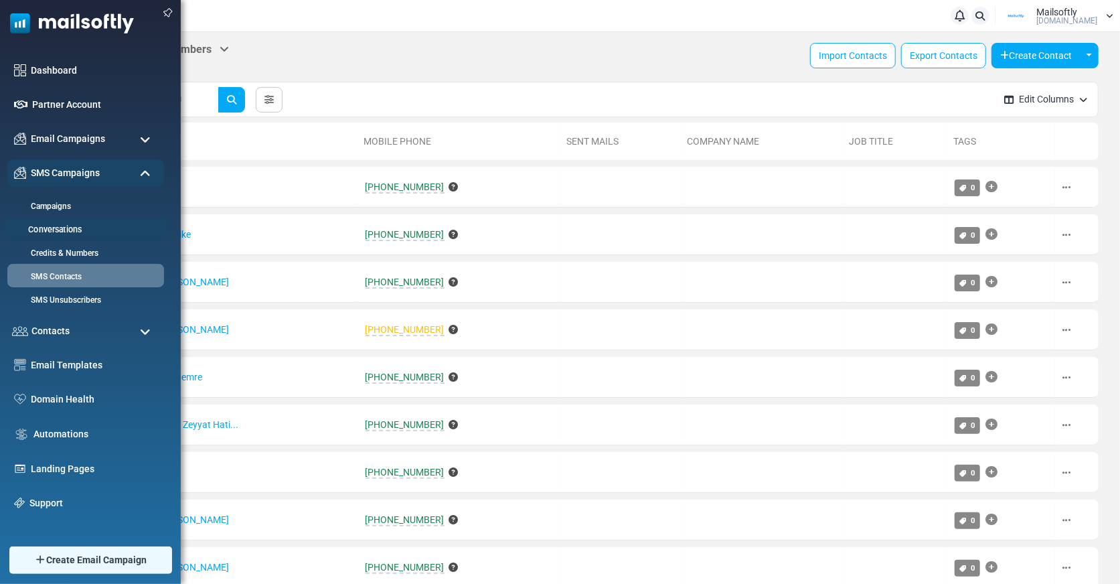
click at [61, 227] on link "Conversations" at bounding box center [83, 230] width 161 height 13
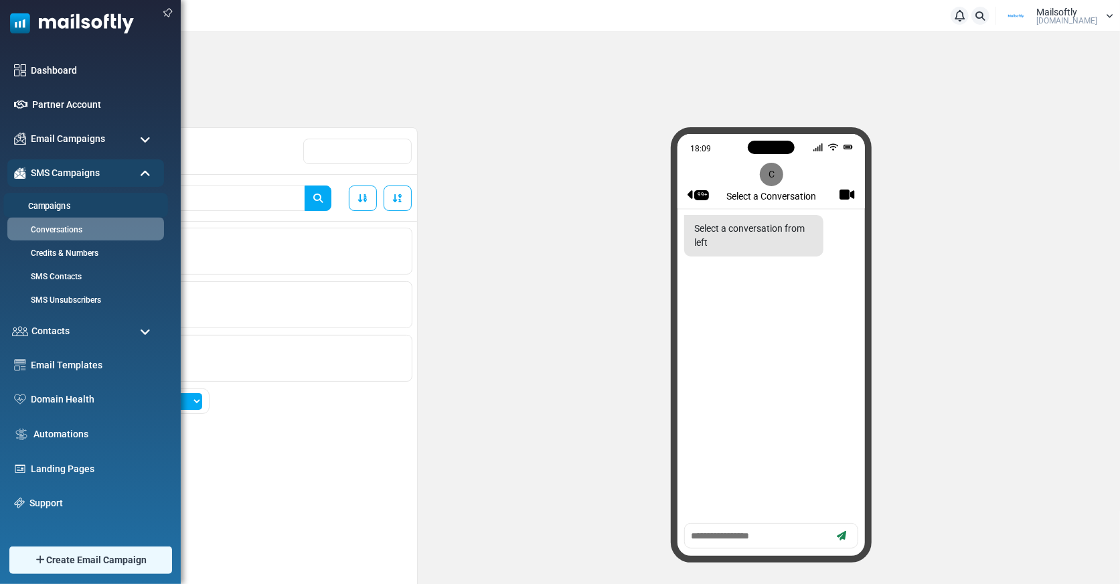
click at [47, 204] on link "Campaigns" at bounding box center [83, 206] width 161 height 13
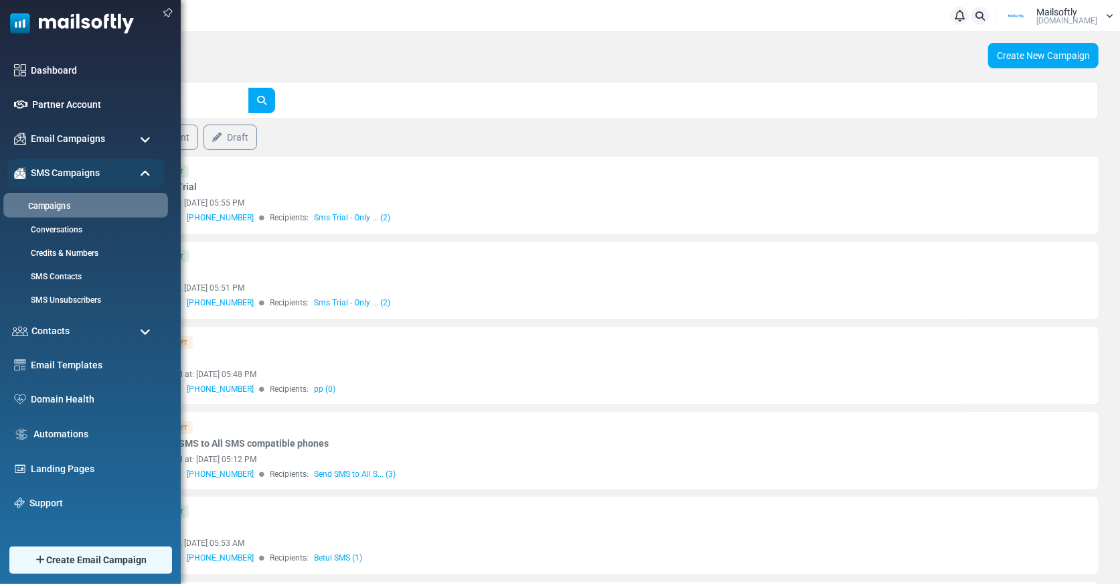
click at [58, 204] on link "Campaigns" at bounding box center [83, 206] width 161 height 13
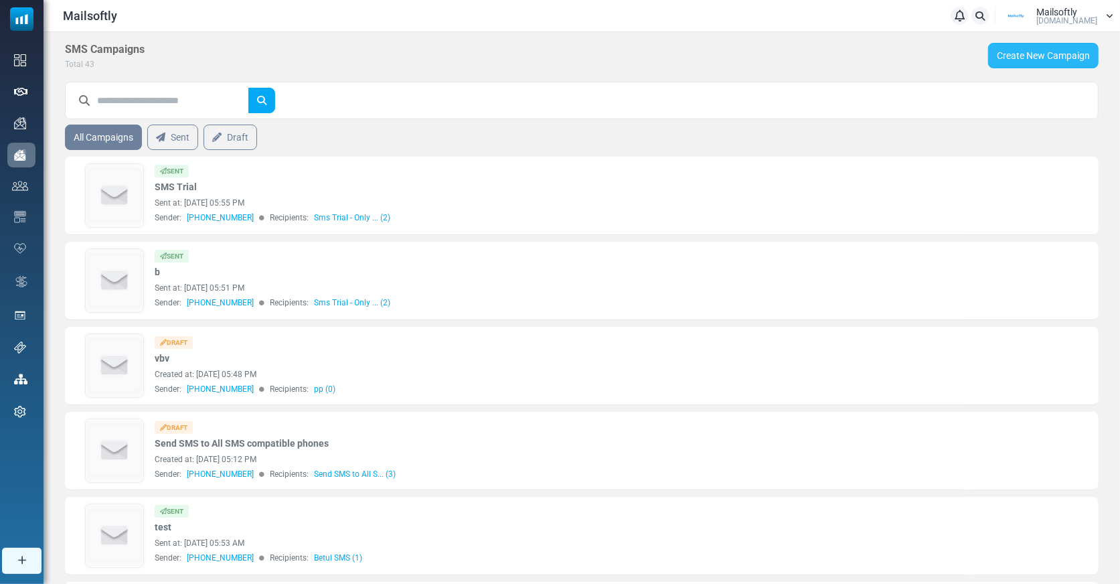
click at [1055, 54] on link "Create New Campaign" at bounding box center [1043, 55] width 110 height 25
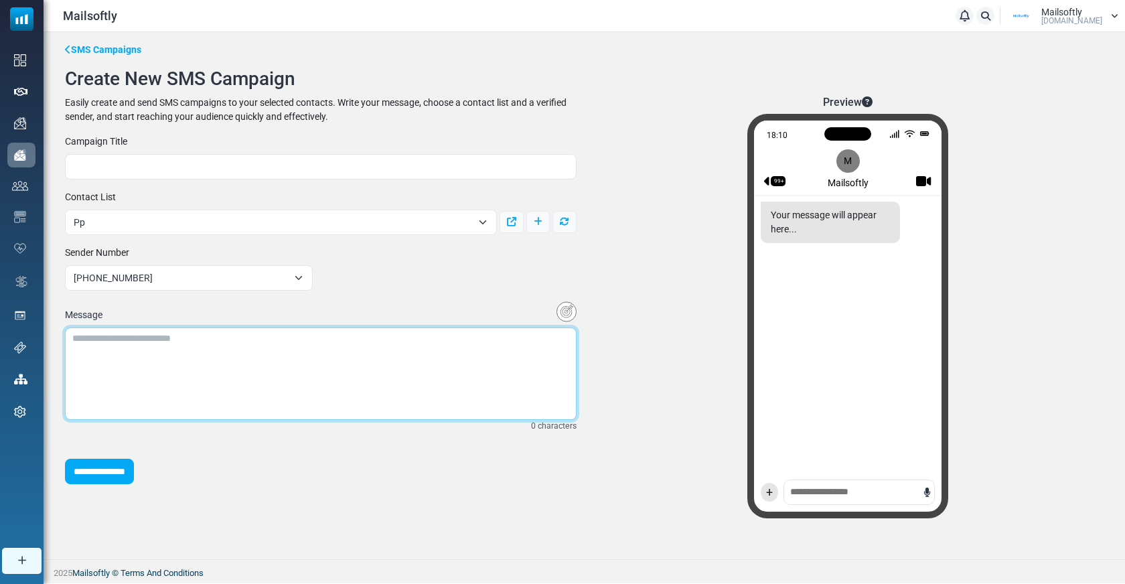
click at [155, 338] on textarea at bounding box center [321, 373] width 512 height 92
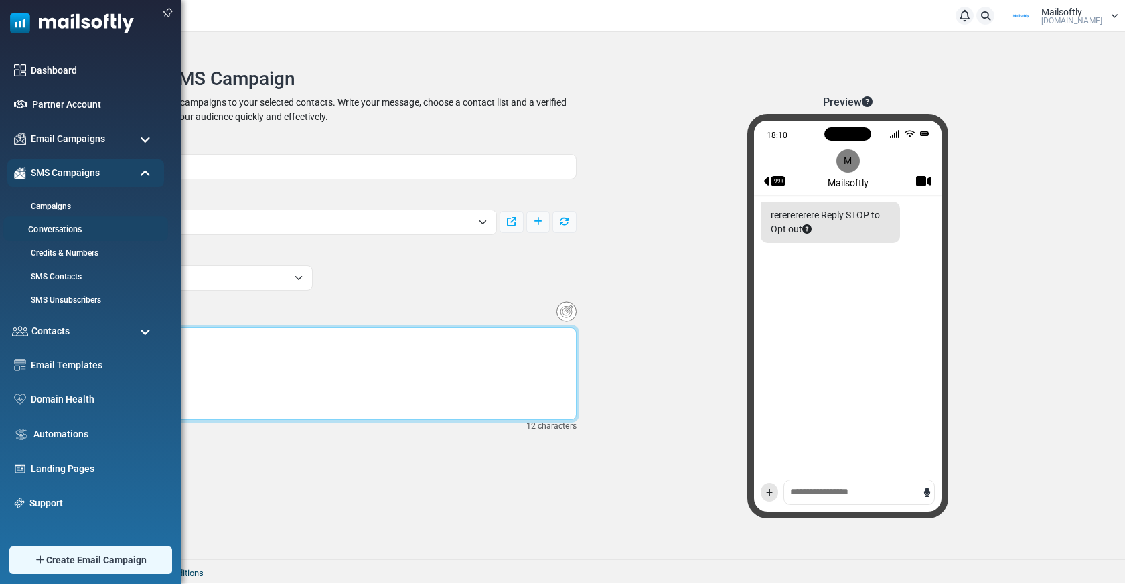
type textarea "**********"
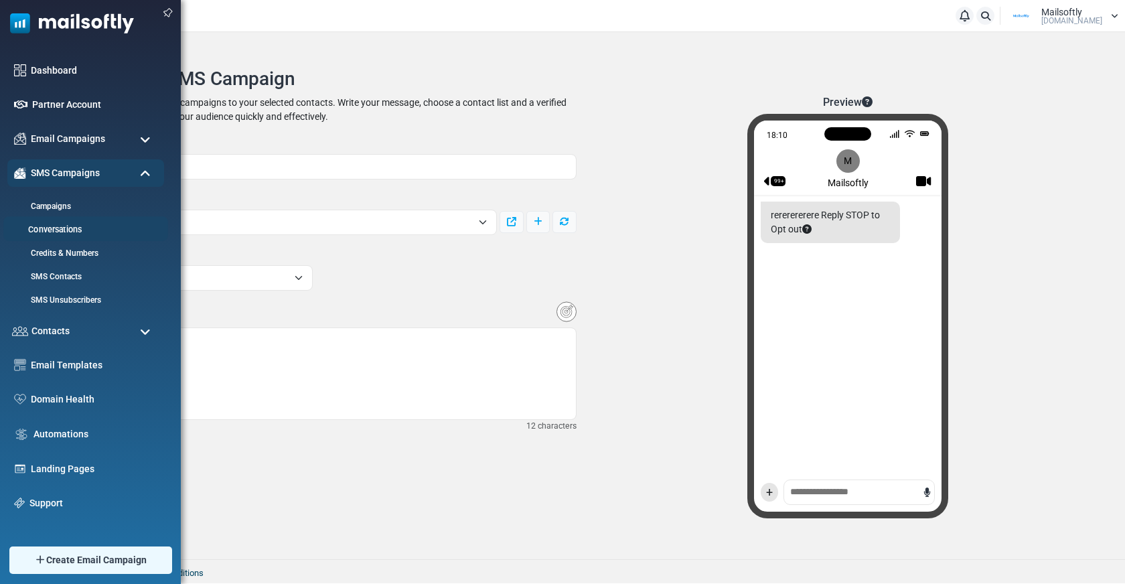
click at [62, 230] on link "Conversations" at bounding box center [83, 230] width 161 height 13
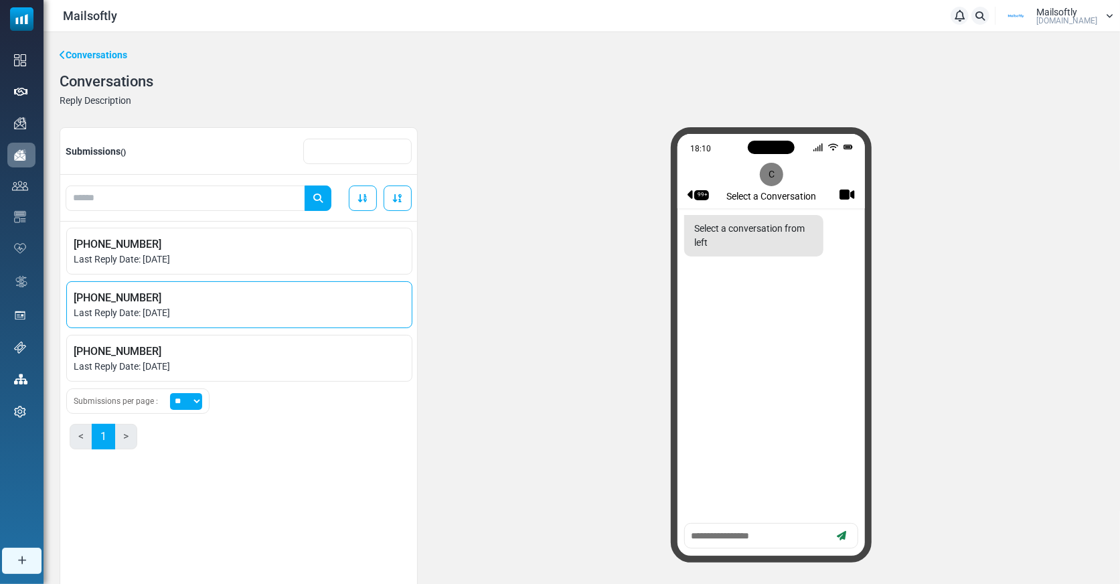
click at [161, 305] on span "[PHONE_NUMBER]" at bounding box center [239, 298] width 331 height 16
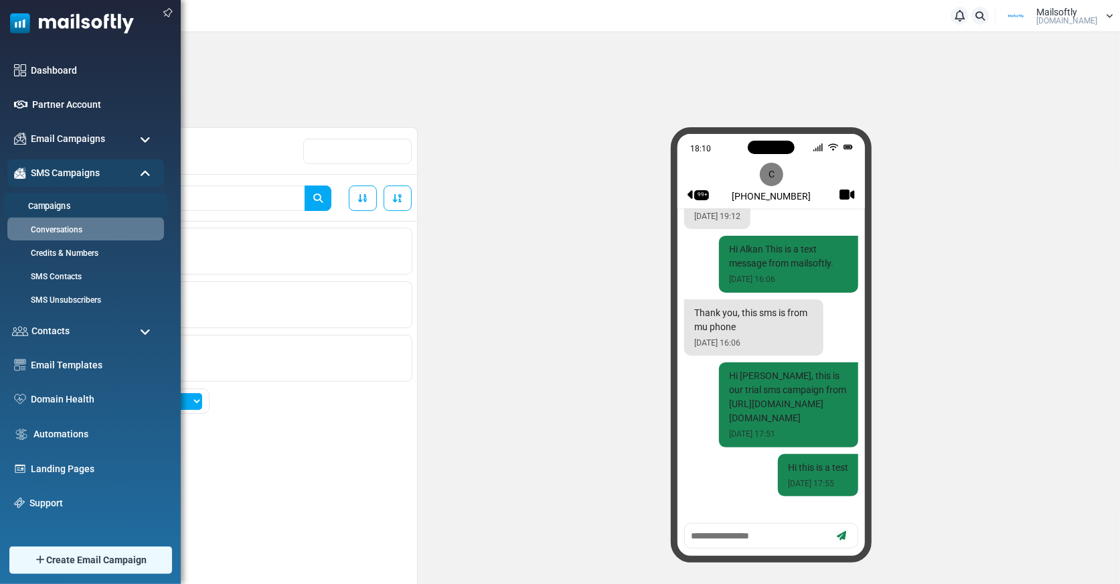
click at [58, 204] on link "Campaigns" at bounding box center [83, 206] width 161 height 13
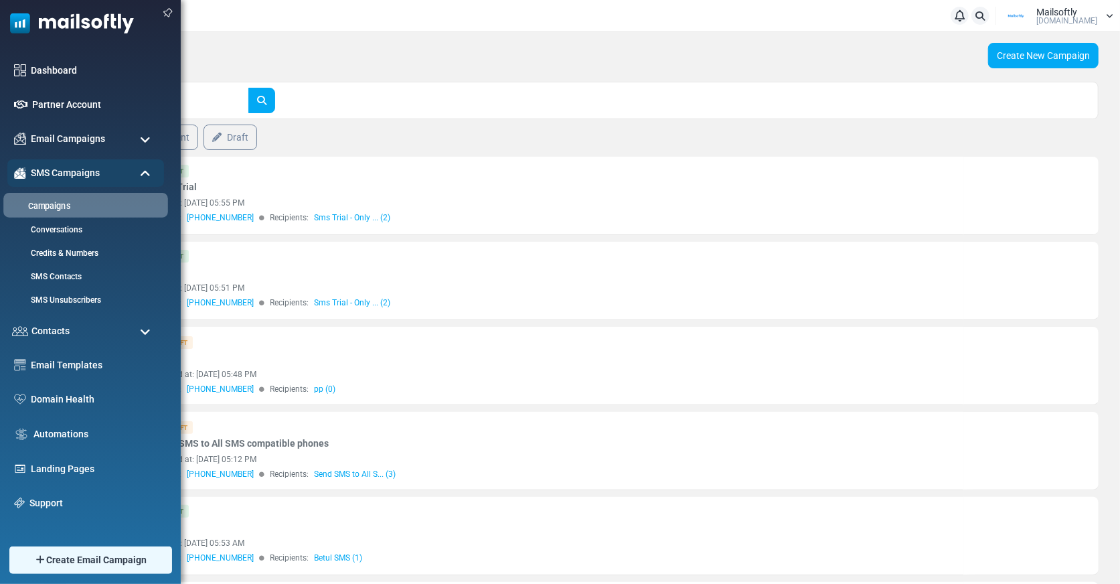
click at [69, 212] on link "Campaigns" at bounding box center [83, 206] width 161 height 13
click at [52, 225] on link "Conversations" at bounding box center [83, 230] width 161 height 13
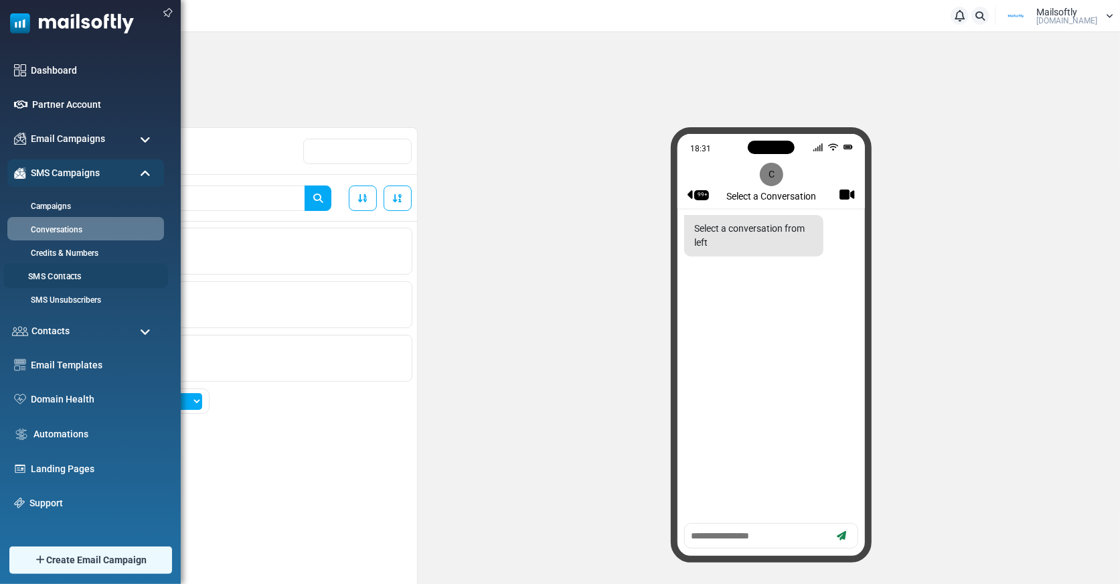
click at [58, 280] on link "SMS Contacts" at bounding box center [83, 277] width 161 height 13
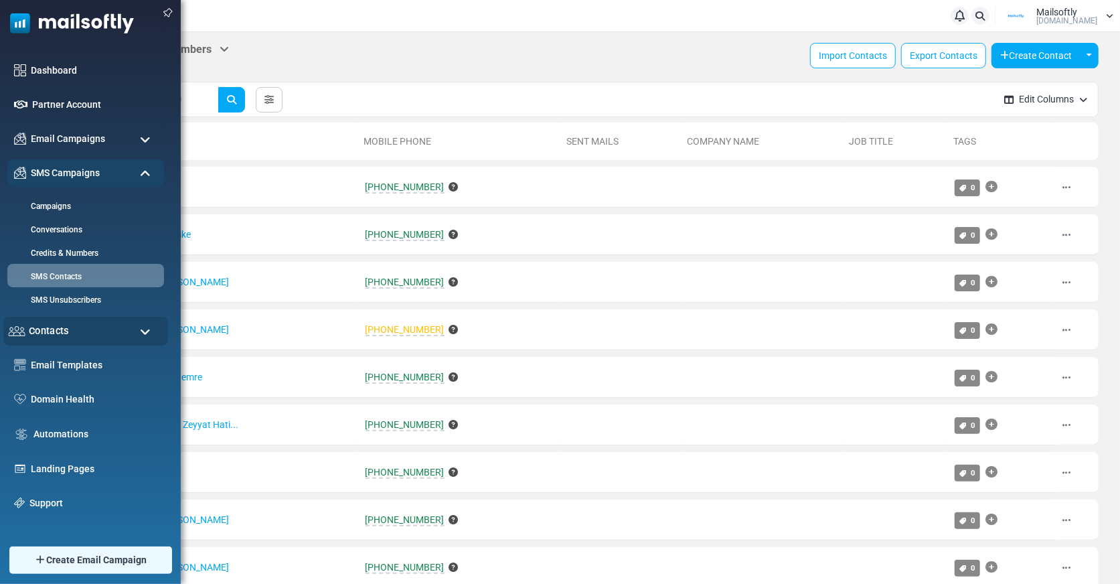
click at [85, 335] on div "Contacts" at bounding box center [85, 331] width 165 height 29
click at [35, 342] on div "Contacts" at bounding box center [85, 331] width 165 height 29
click at [69, 334] on div "Contacts" at bounding box center [85, 331] width 165 height 29
click at [61, 204] on link "Campaigns" at bounding box center [83, 206] width 161 height 13
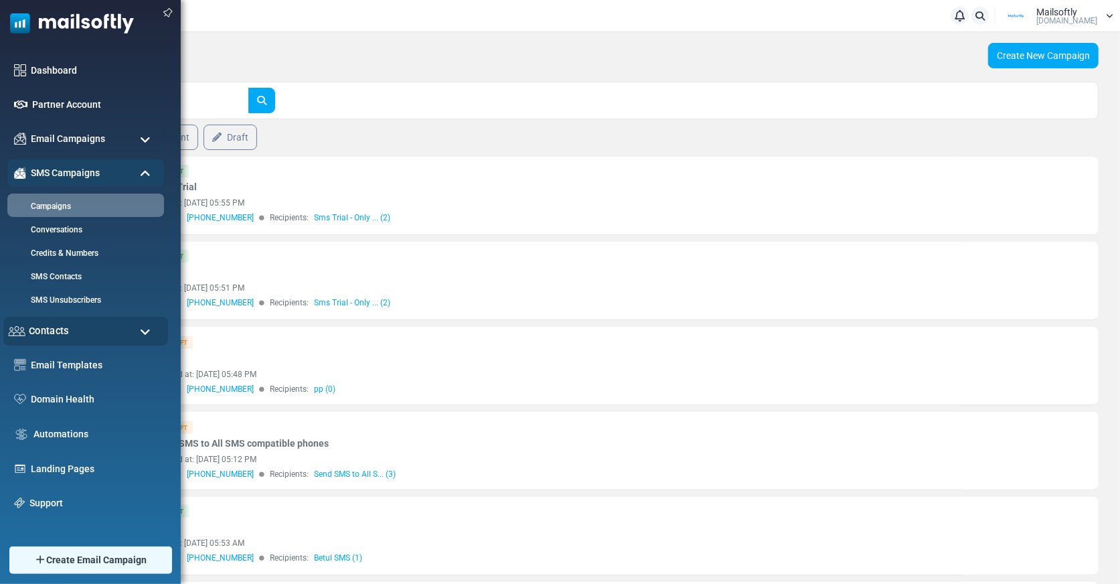
click at [84, 330] on div "Contacts" at bounding box center [85, 331] width 165 height 29
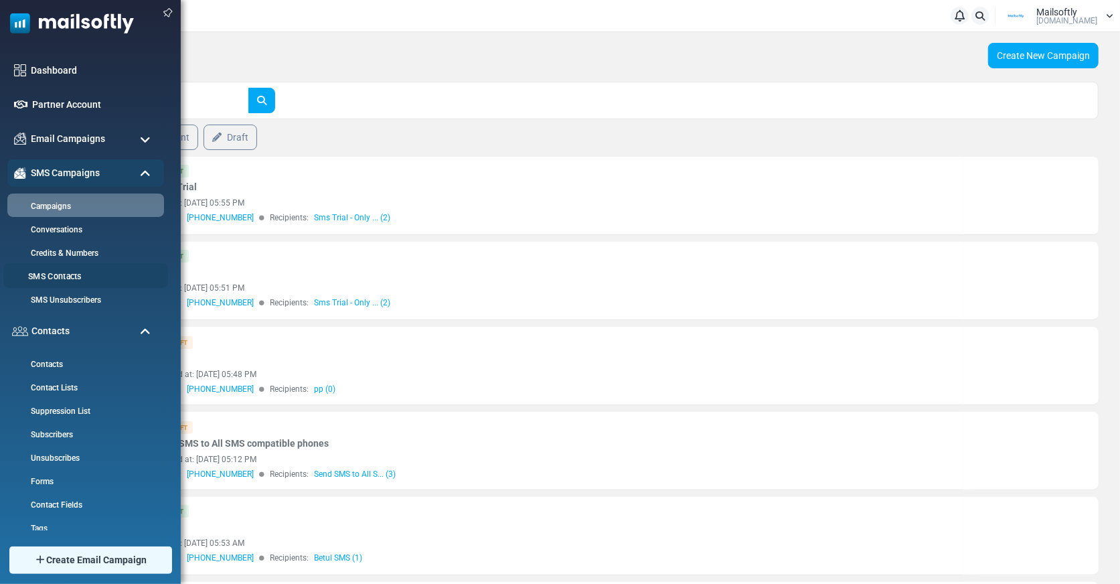
click at [76, 278] on link "SMS Contacts" at bounding box center [83, 277] width 161 height 13
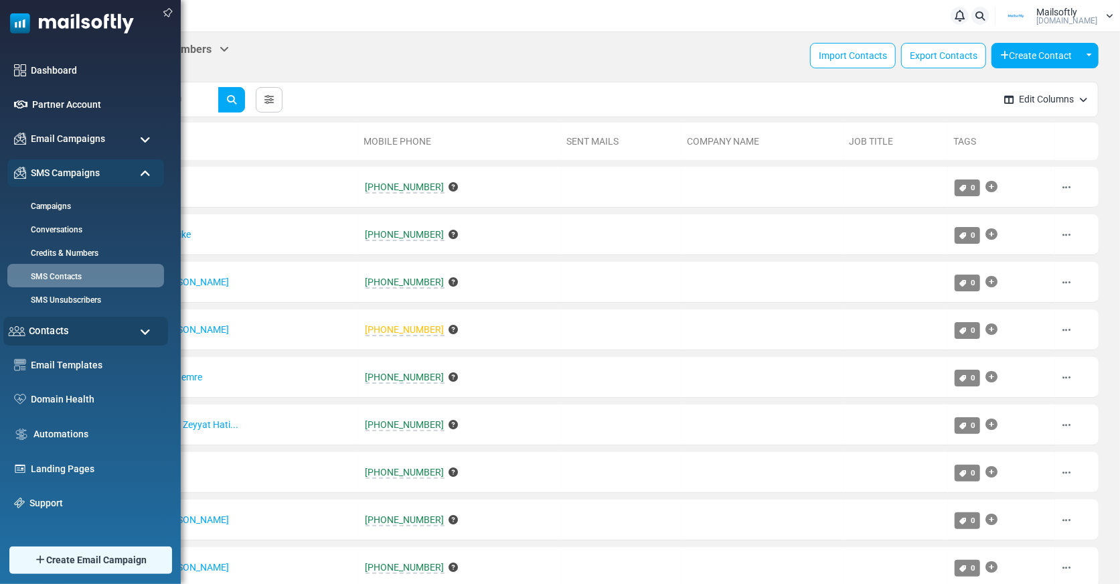
click at [55, 337] on span "Contacts" at bounding box center [49, 330] width 40 height 15
click at [76, 332] on div "Contacts" at bounding box center [85, 331] width 165 height 29
click at [70, 330] on div "Contacts" at bounding box center [85, 331] width 165 height 29
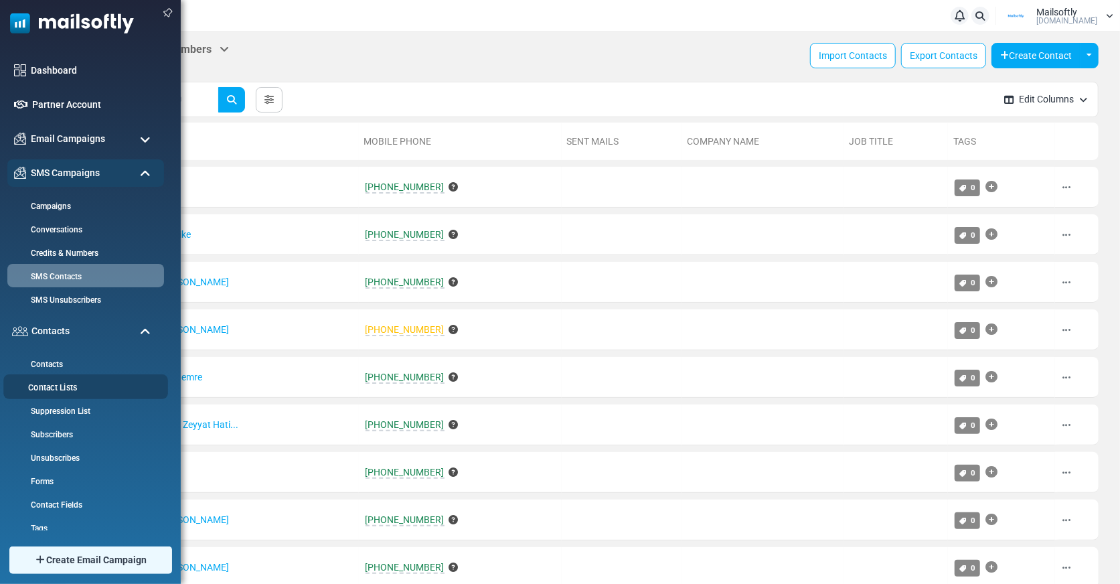
click at [64, 388] on link "Contact Lists" at bounding box center [83, 388] width 161 height 13
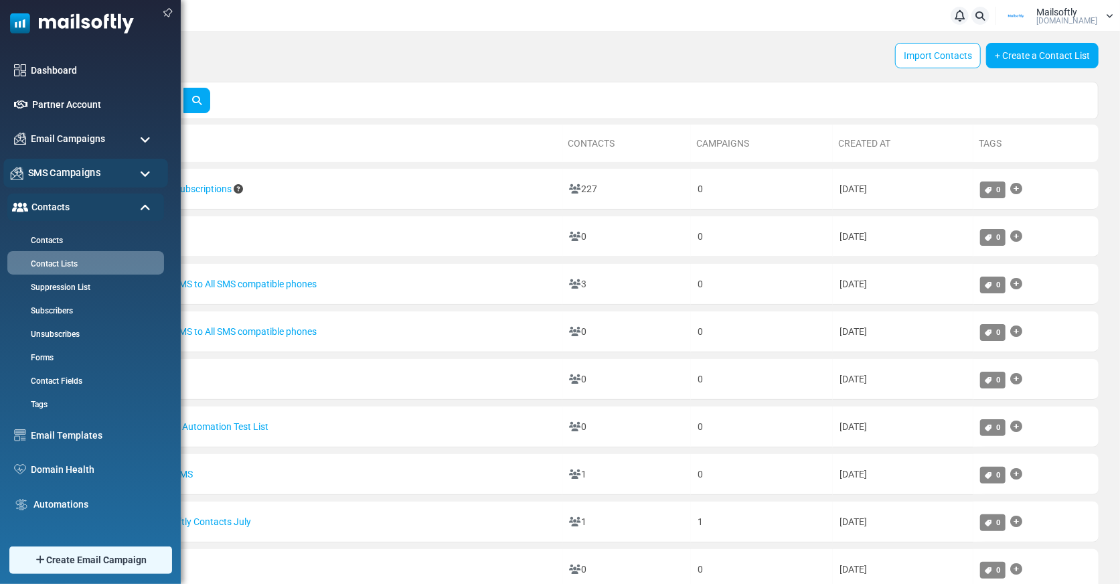
click at [98, 173] on span "SMS Campaigns" at bounding box center [64, 172] width 72 height 15
click at [78, 174] on span "SMS Campaigns" at bounding box center [64, 172] width 72 height 15
click at [50, 236] on link "Contacts" at bounding box center [83, 240] width 161 height 13
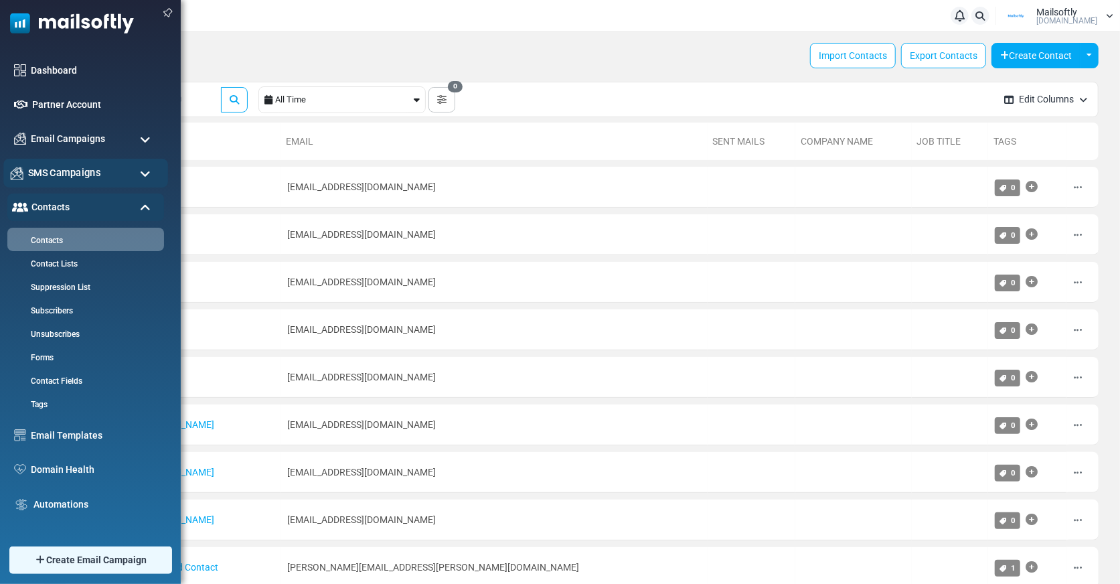
click at [92, 174] on span "SMS Campaigns" at bounding box center [64, 172] width 72 height 15
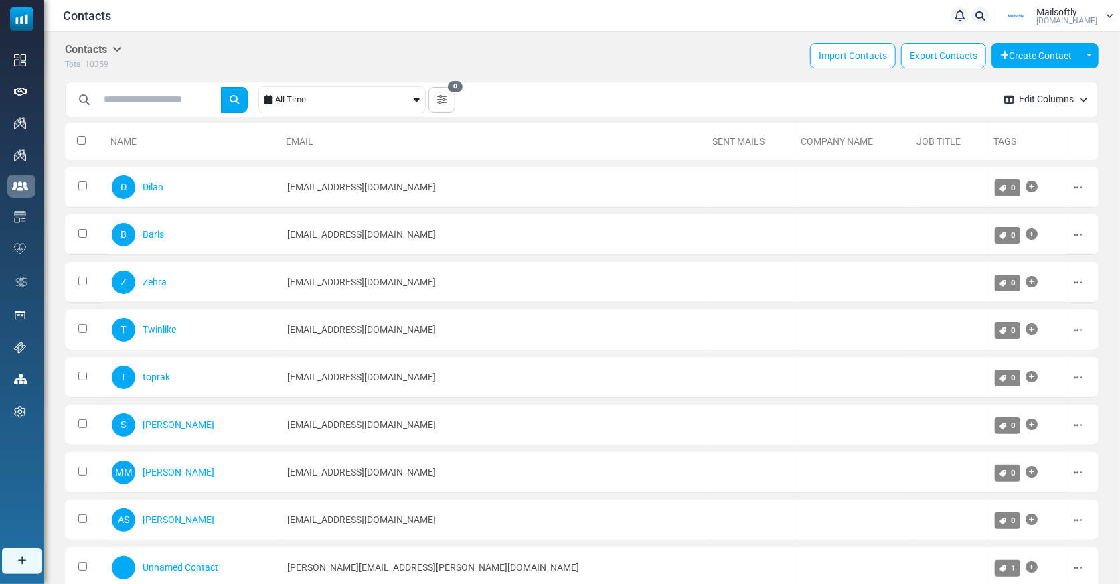
click at [243, 106] on button "submit" at bounding box center [234, 99] width 27 height 25
click at [190, 102] on input "text" at bounding box center [157, 99] width 121 height 25
click at [217, 50] on div "Contacts Contacts Subscribers Archived Total 10359 Import Contacts Export Conta…" at bounding box center [582, 57] width 1034 height 28
click at [447, 95] on icon "button" at bounding box center [441, 99] width 9 height 9
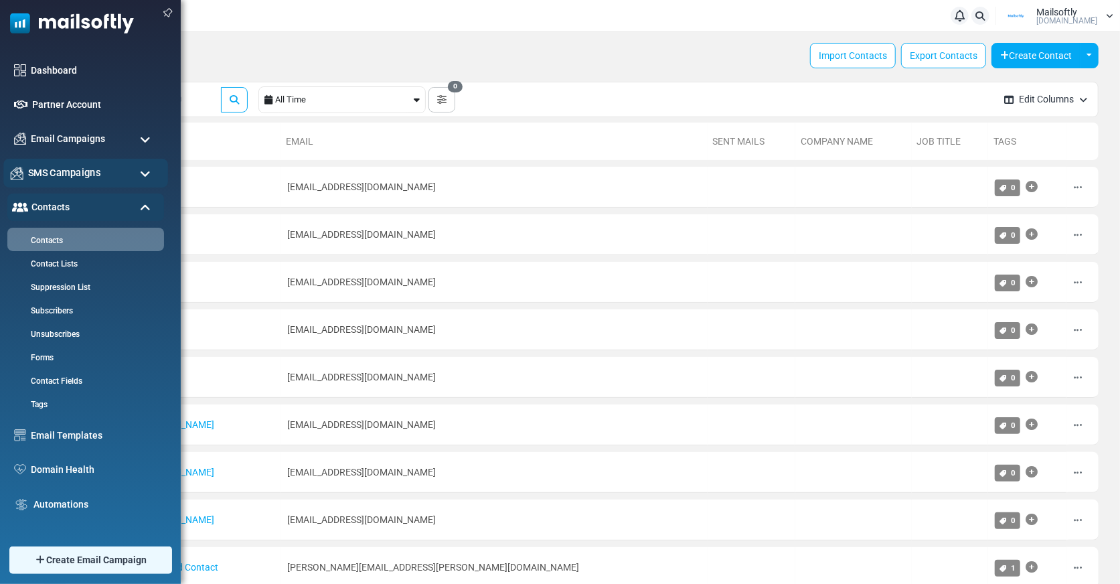
click at [76, 165] on div "SMS Campaigns" at bounding box center [85, 173] width 165 height 29
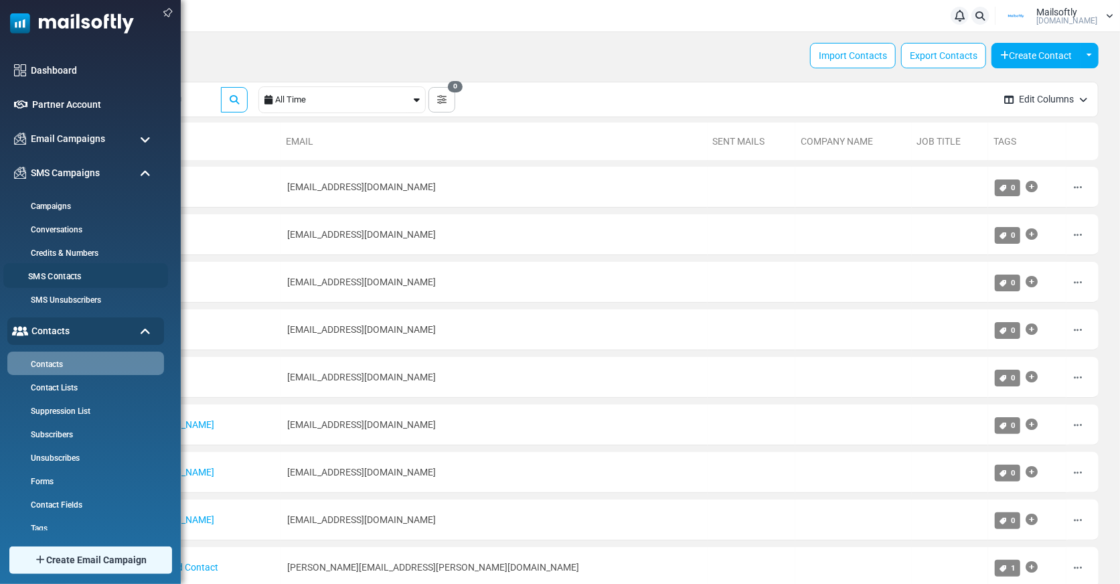
click at [62, 273] on link "SMS Contacts" at bounding box center [83, 277] width 161 height 13
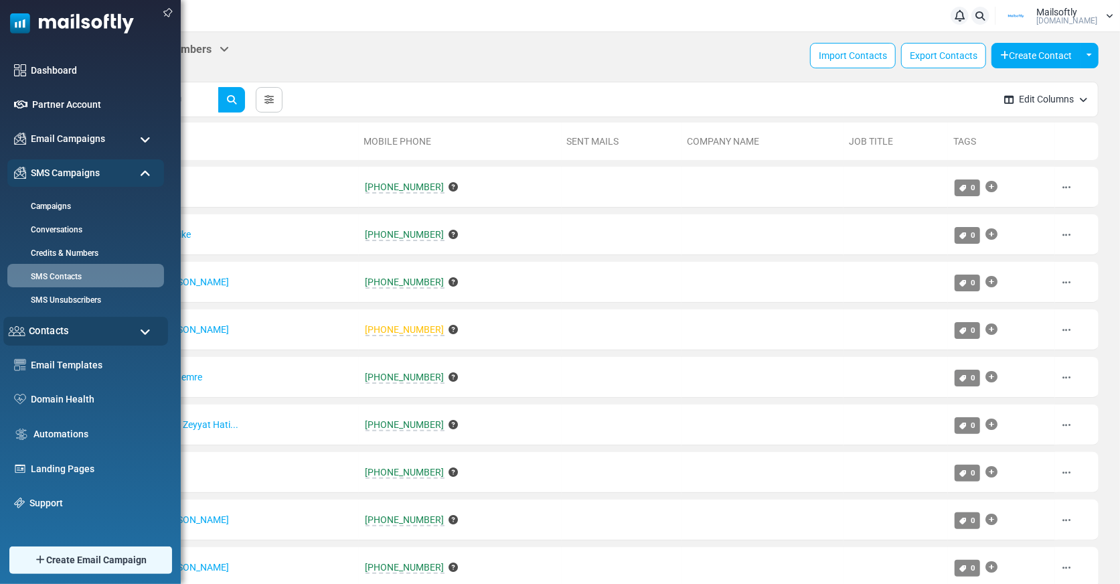
click at [47, 330] on span "Contacts" at bounding box center [49, 330] width 40 height 15
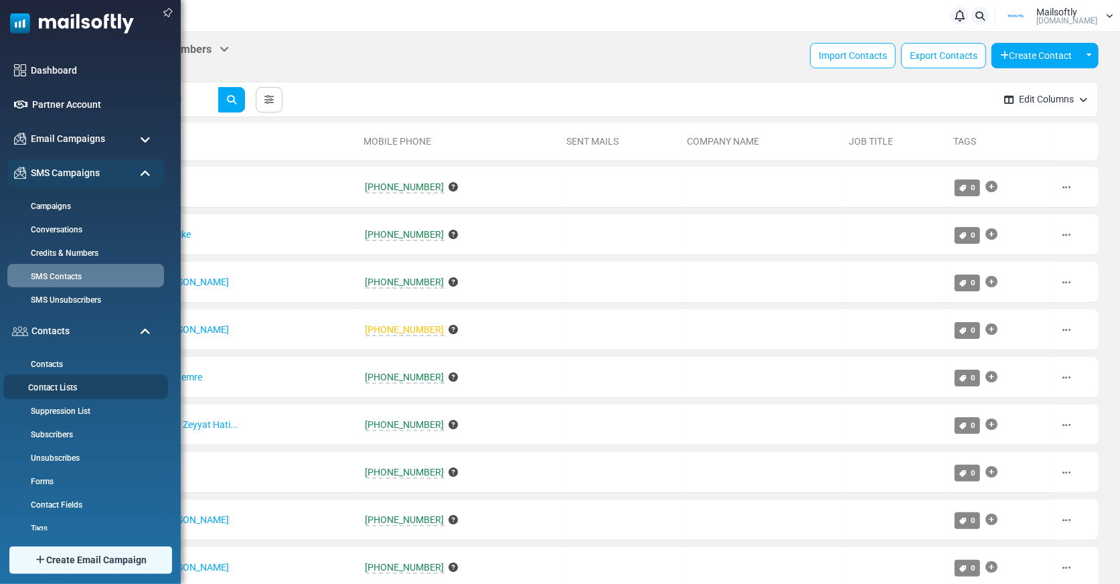
click at [58, 379] on li "Contact Lists" at bounding box center [85, 386] width 165 height 25
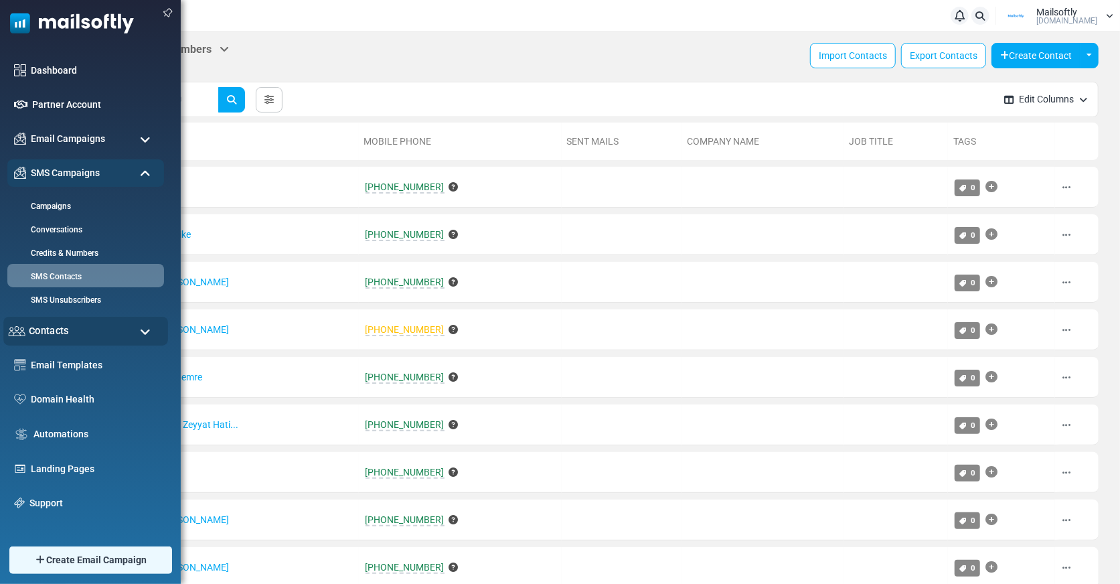
click at [83, 337] on div "Contacts" at bounding box center [85, 331] width 165 height 29
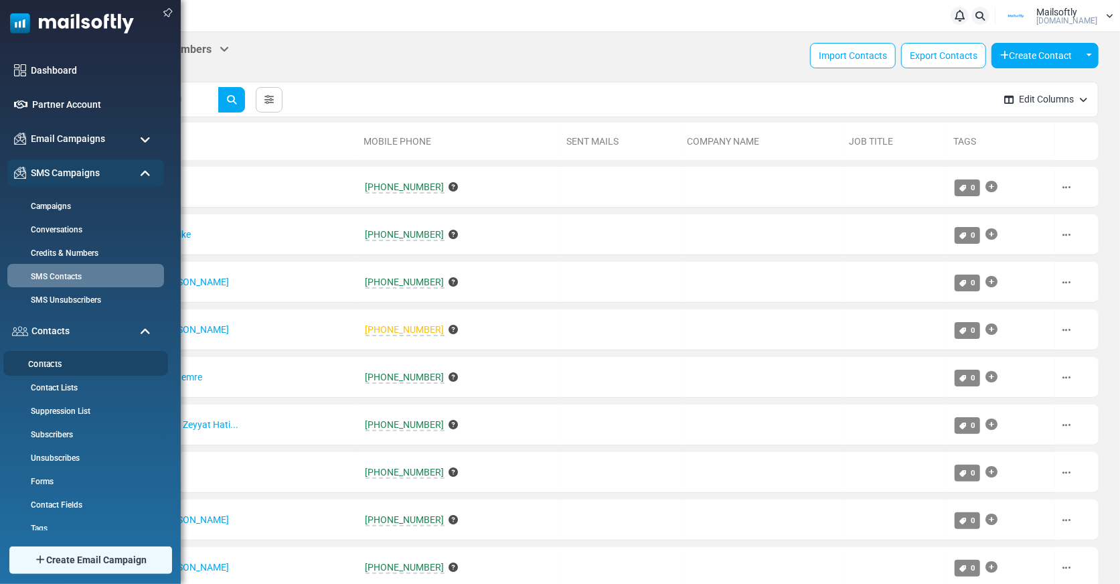
click at [69, 357] on li "Contacts" at bounding box center [85, 363] width 165 height 25
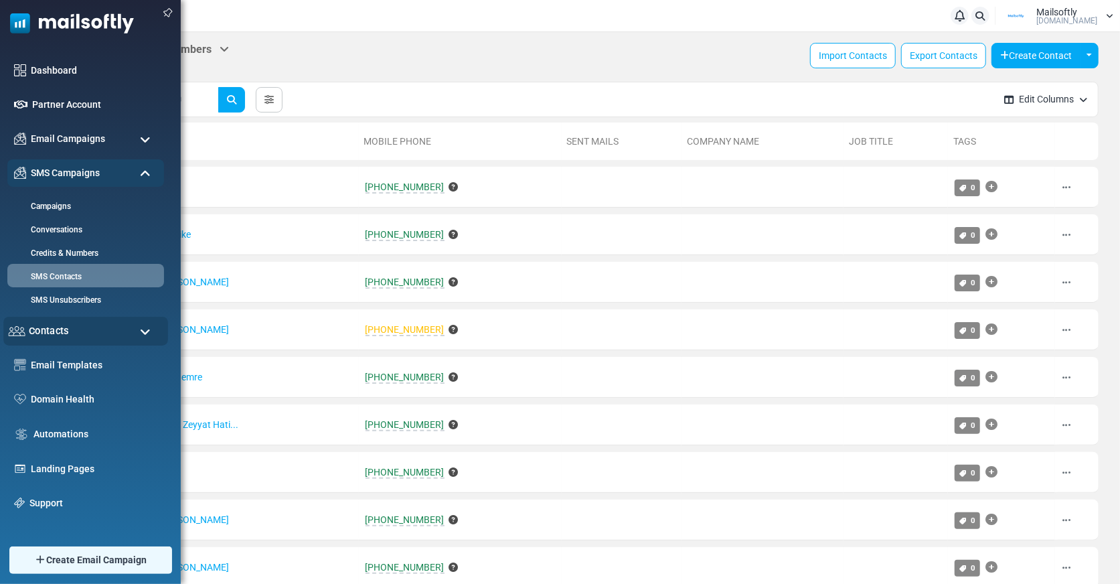
click at [56, 328] on span "Contacts" at bounding box center [49, 330] width 40 height 15
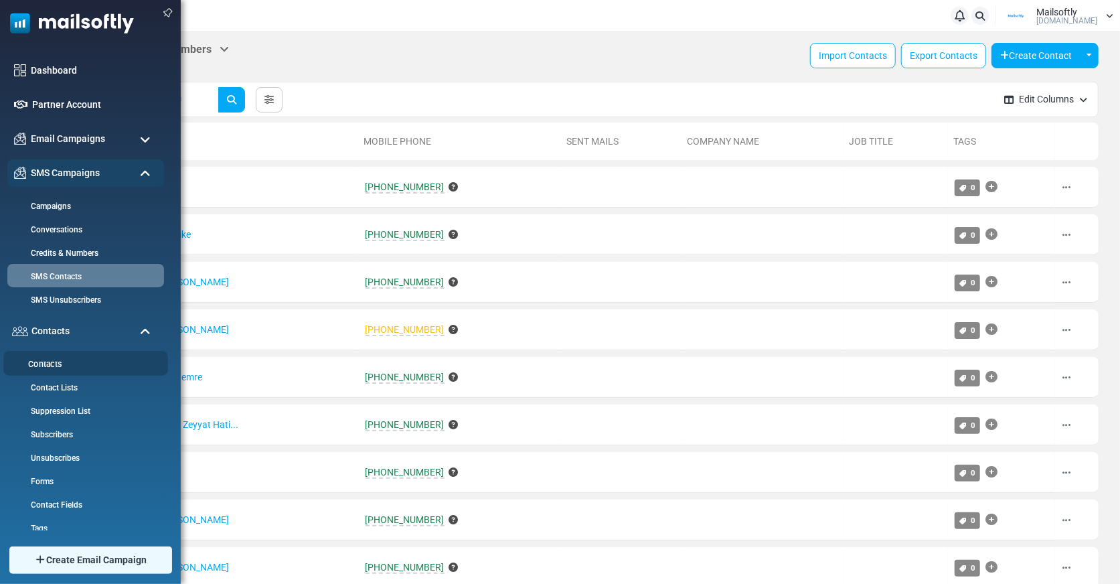
click at [38, 358] on link "Contacts" at bounding box center [83, 364] width 161 height 13
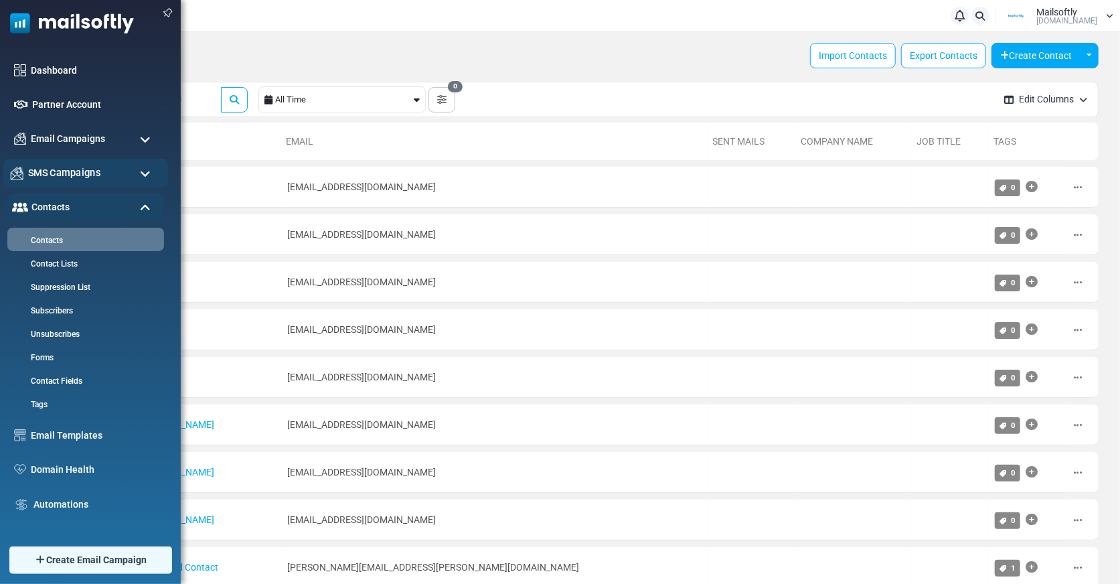
click at [70, 175] on span "SMS Campaigns" at bounding box center [64, 172] width 72 height 15
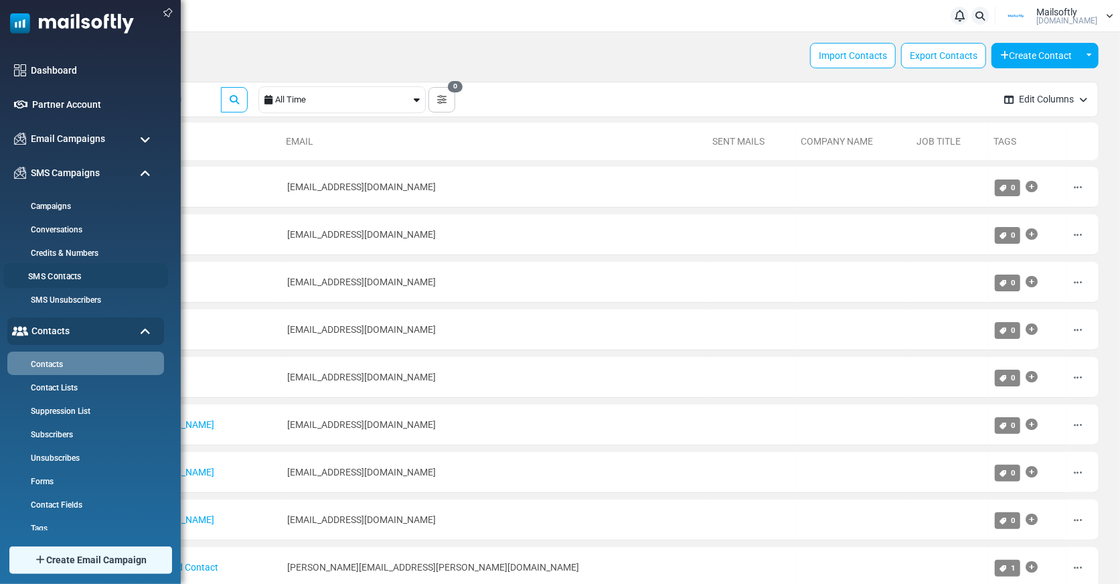
click at [62, 274] on link "SMS Contacts" at bounding box center [83, 277] width 161 height 13
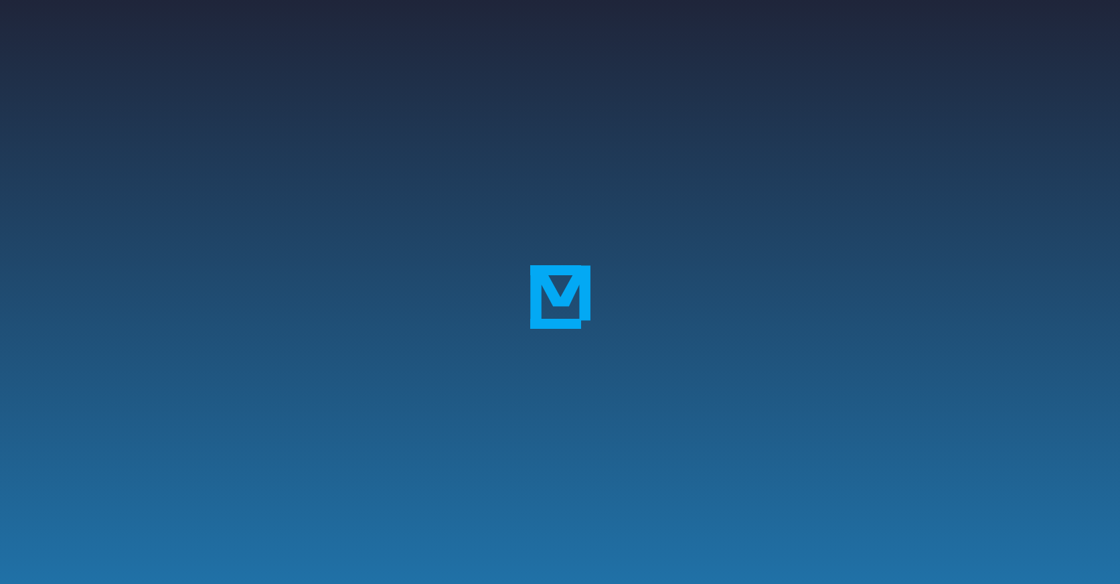
select select
type input "********"
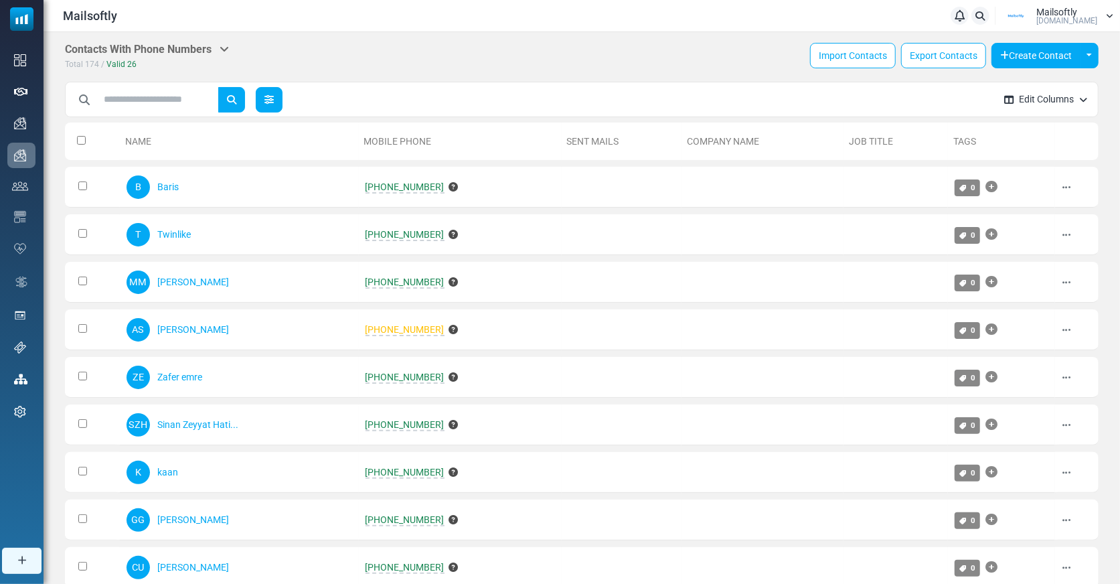
click at [274, 100] on icon at bounding box center [268, 99] width 9 height 9
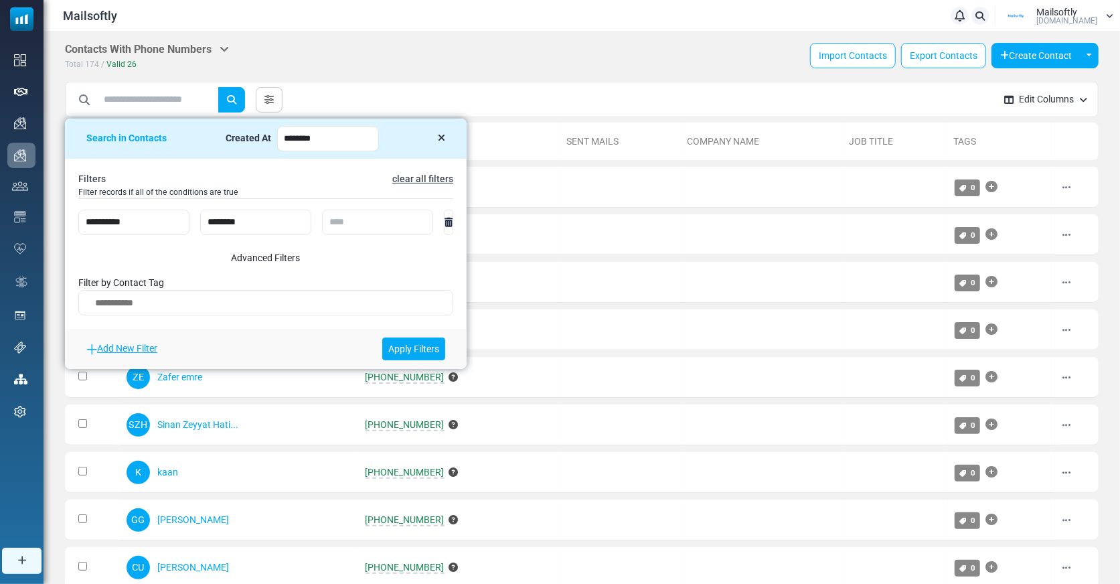
click at [370, 97] on div "***** Clear All Add Tag ( 174 ) Create List ( 174 )" at bounding box center [530, 99] width 928 height 37
click at [444, 135] on icon at bounding box center [441, 137] width 7 height 9
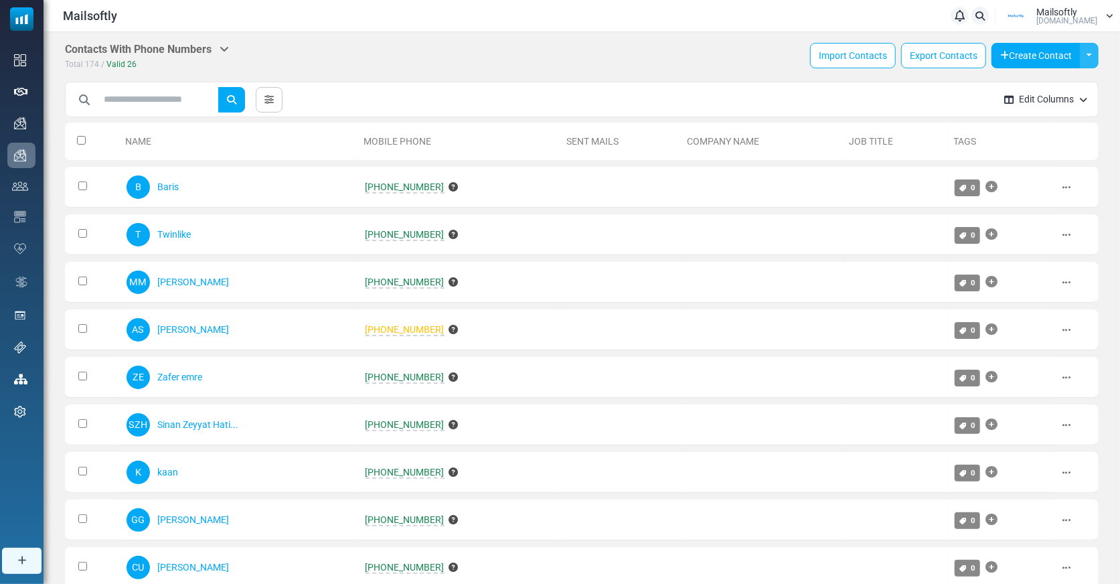
click at [1092, 61] on button "Toggle Dropdown" at bounding box center [1089, 55] width 19 height 25
click at [739, 52] on div "Contacts With Phone Numbers Contacts Subscribers Archived Total 174 / Valid 26 …" at bounding box center [582, 57] width 1034 height 28
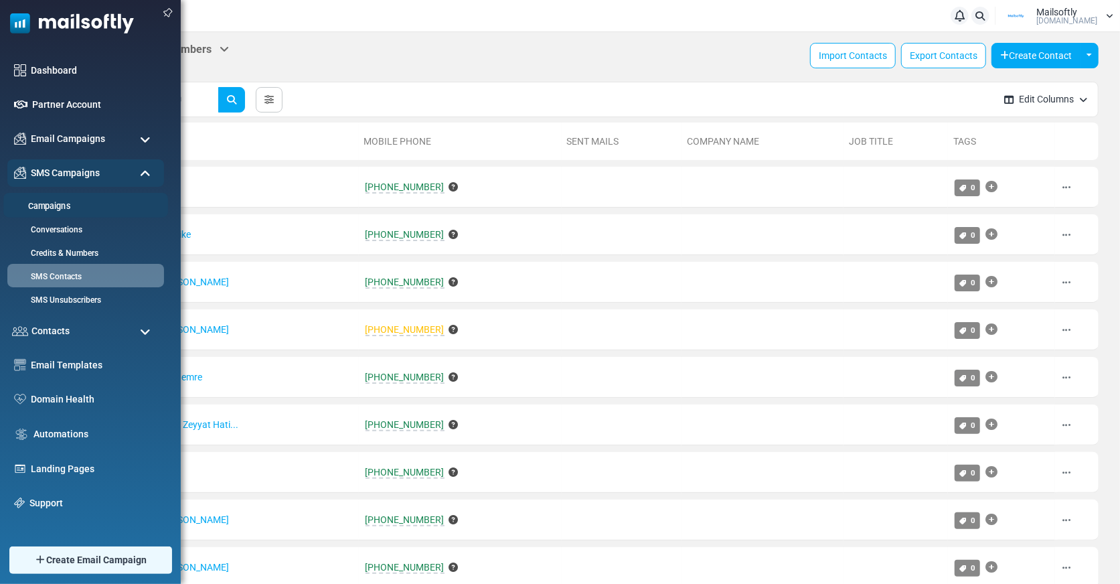
click at [46, 208] on link "Campaigns" at bounding box center [83, 206] width 161 height 13
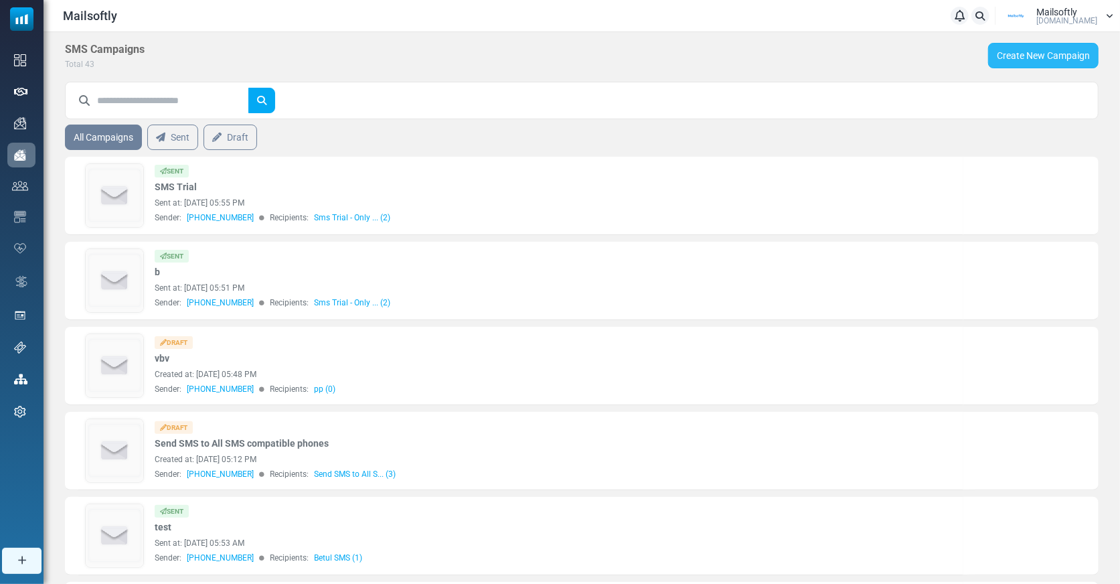
click at [1032, 50] on link "Create New Campaign" at bounding box center [1043, 55] width 110 height 25
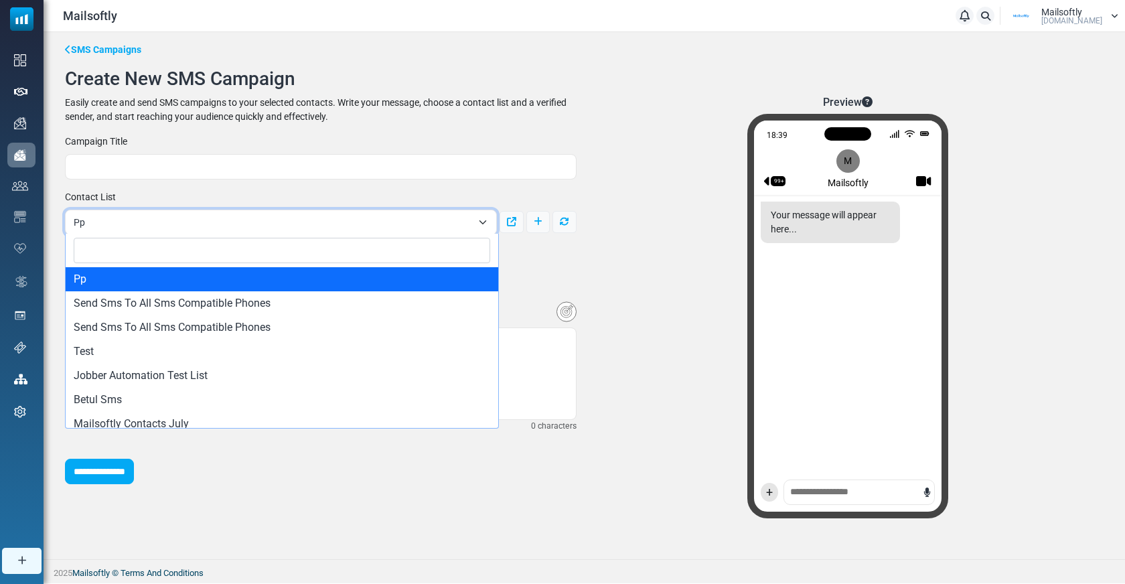
click at [423, 223] on span "Pp" at bounding box center [273, 222] width 398 height 16
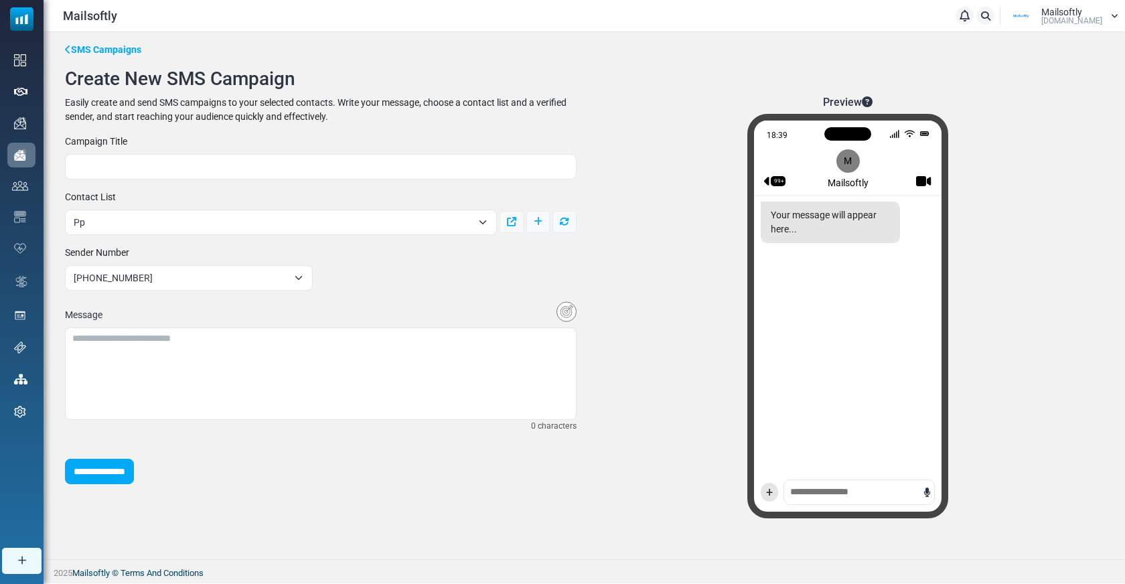
click at [542, 285] on div "**********" at bounding box center [321, 310] width 528 height 350
click at [566, 311] on img "Insert Variable" at bounding box center [566, 311] width 20 height 21
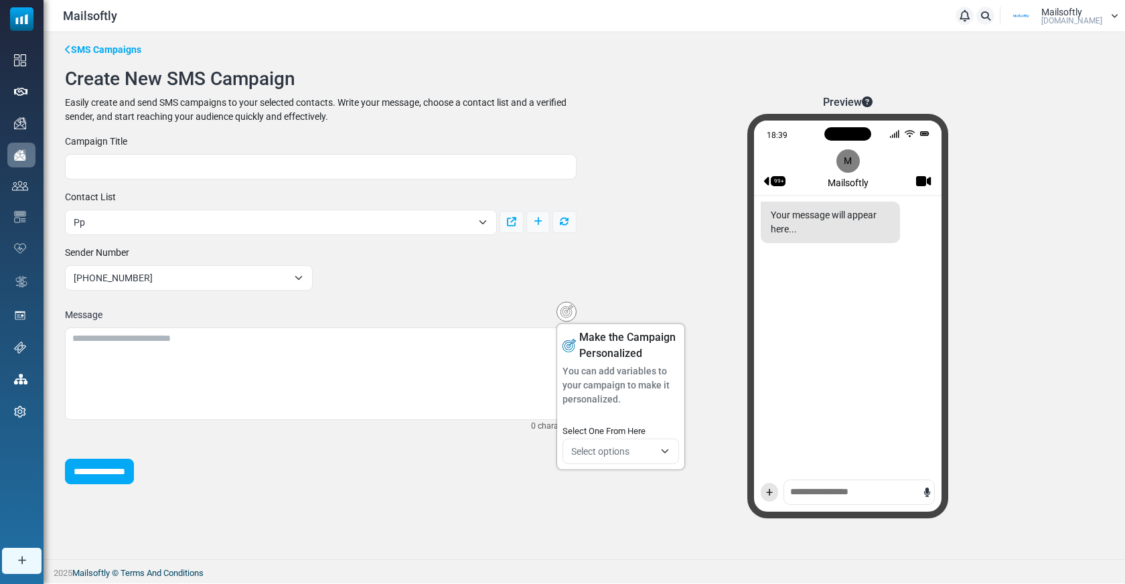
click at [603, 450] on span "Select options" at bounding box center [600, 450] width 58 height 11
click at [510, 281] on div "**********" at bounding box center [321, 310] width 528 height 350
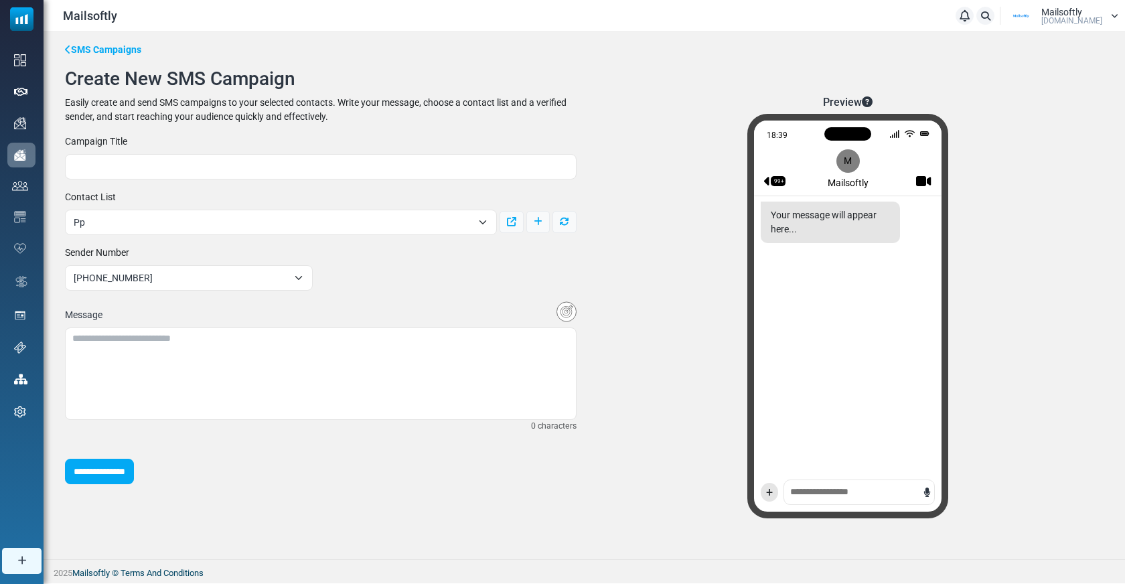
click at [510, 282] on div "**********" at bounding box center [321, 310] width 528 height 350
click at [806, 487] on div "18:39 99+ M Mailsoftly Your message will appear here... +" at bounding box center [847, 316] width 201 height 404
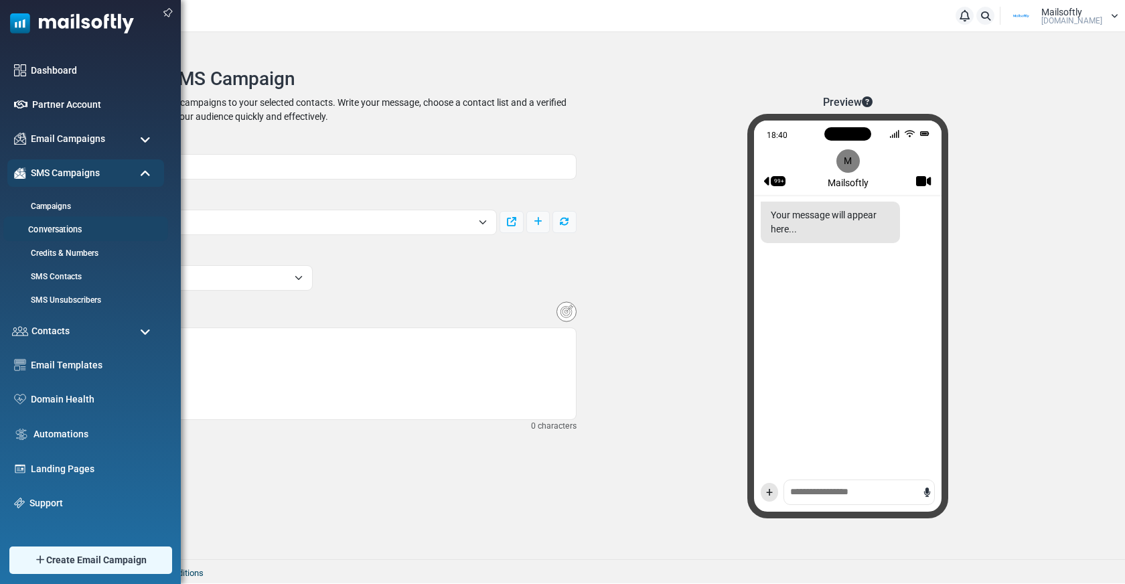
click at [54, 226] on link "Conversations" at bounding box center [83, 230] width 161 height 13
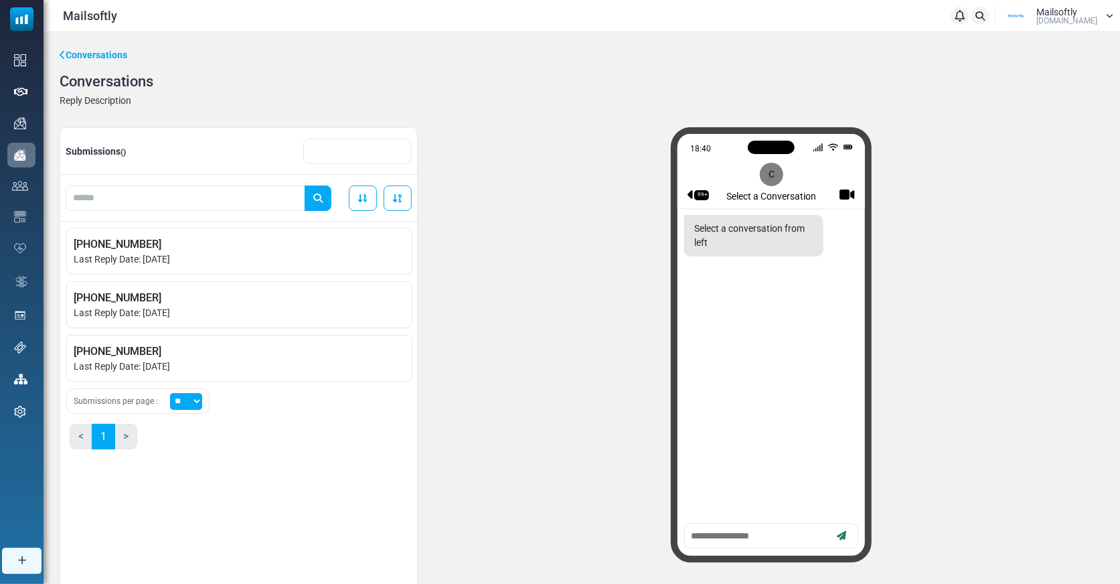
click at [332, 151] on input "text" at bounding box center [357, 151] width 108 height 25
click at [232, 149] on div "Submissions ()" at bounding box center [238, 151] width 357 height 47
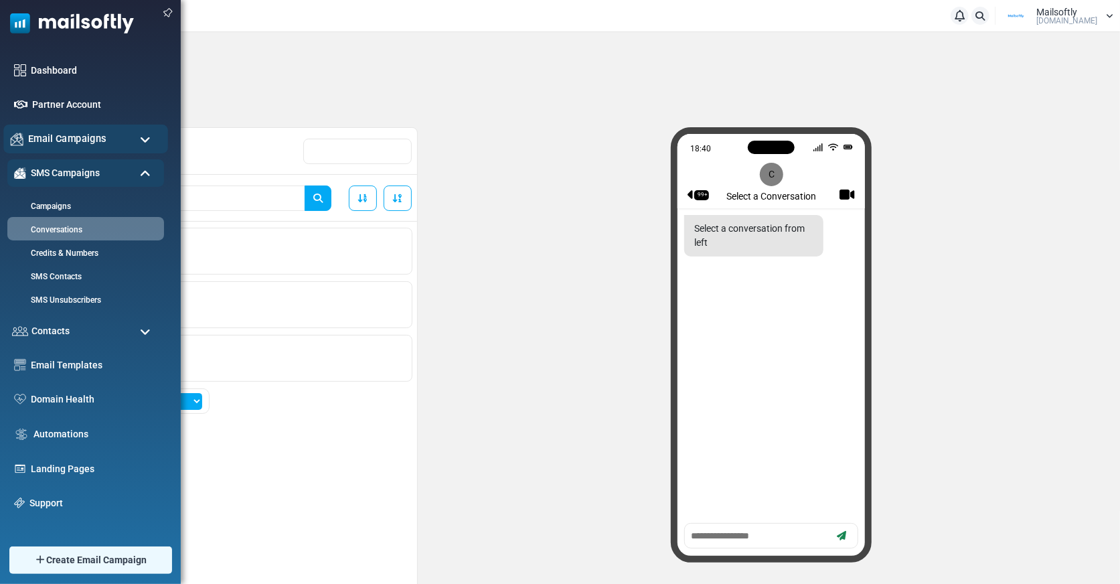
click at [78, 141] on span "Email Campaigns" at bounding box center [67, 138] width 78 height 15
click at [52, 327] on span "Contacts" at bounding box center [49, 330] width 40 height 15
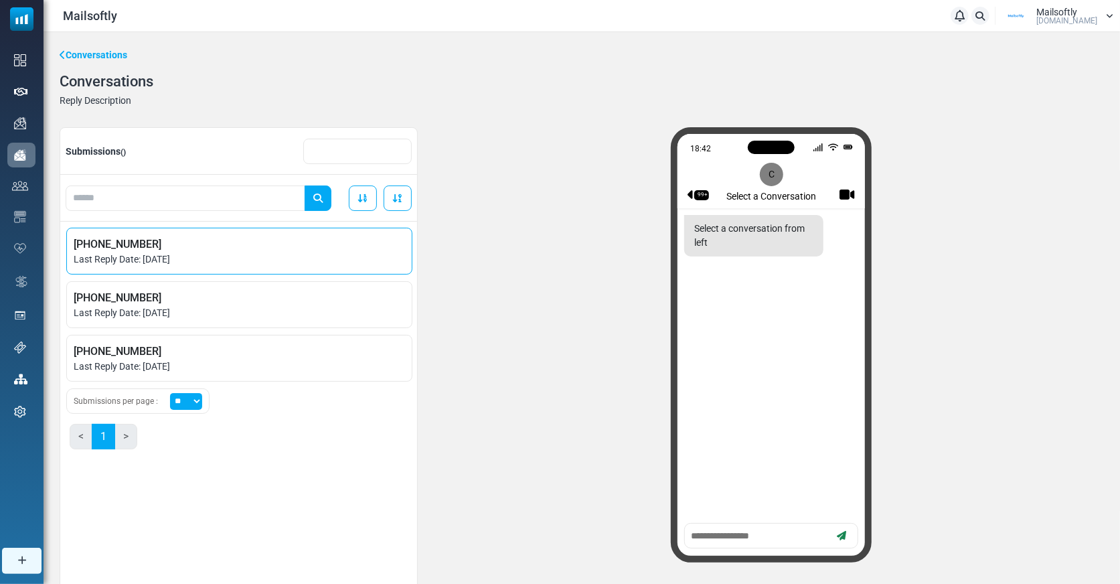
click at [151, 262] on span "Last Reply Date: August 28, 2025" at bounding box center [239, 259] width 331 height 14
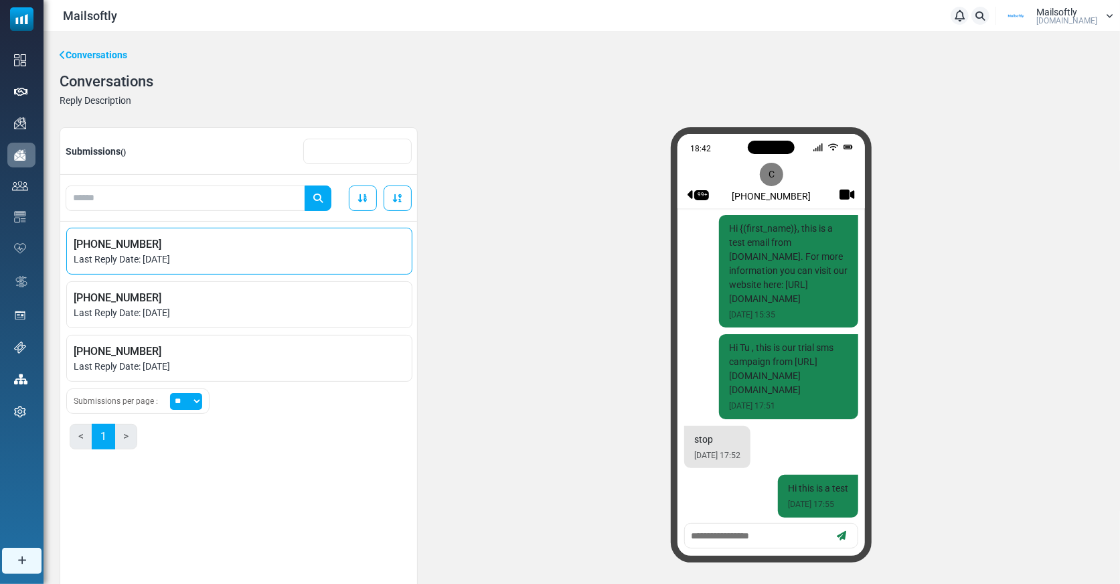
scroll to position [210, 0]
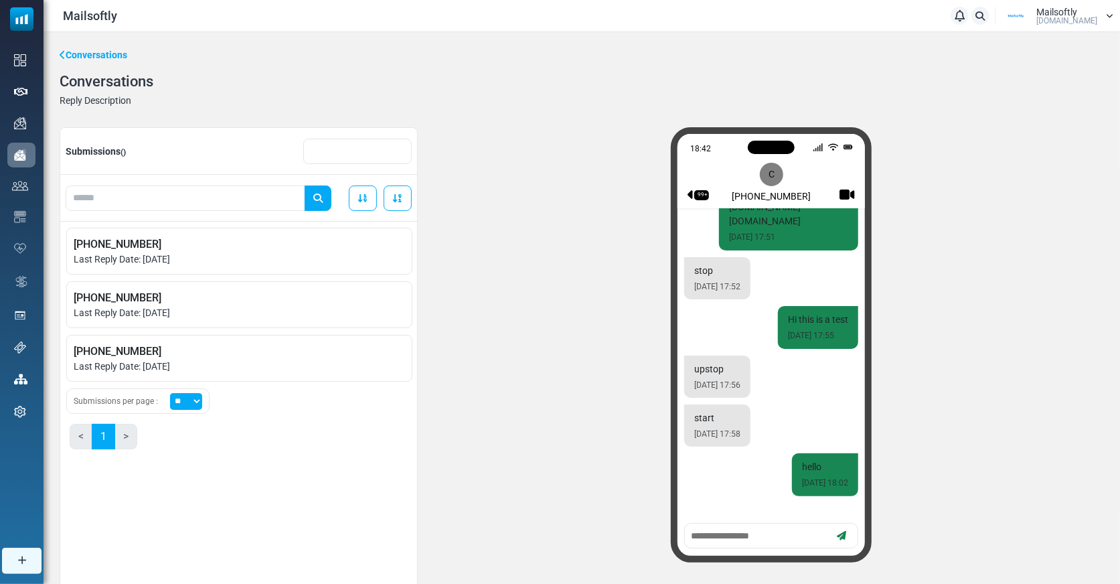
drag, startPoint x: 121, startPoint y: 147, endPoint x: 139, endPoint y: 147, distance: 18.7
click at [139, 147] on div "Submissions ()" at bounding box center [238, 151] width 357 height 47
click at [369, 147] on input "text" at bounding box center [357, 151] width 108 height 25
click at [271, 163] on div "Submissions ()" at bounding box center [238, 151] width 357 height 47
click at [125, 149] on span "()" at bounding box center [123, 151] width 5 height 9
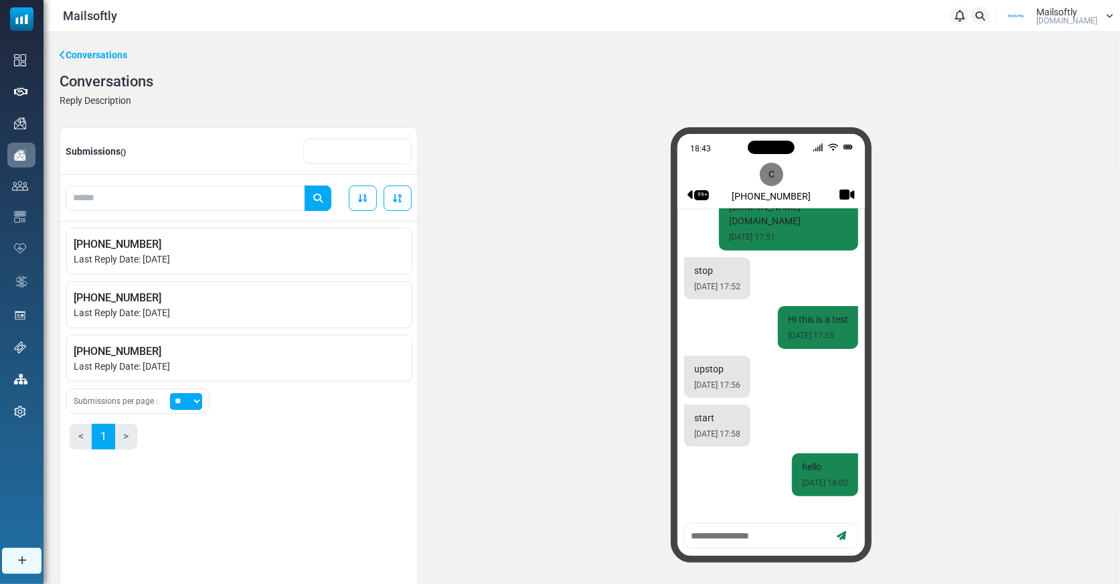
drag, startPoint x: 133, startPoint y: 152, endPoint x: 123, endPoint y: 152, distance: 10.0
click at [123, 152] on div "Submissions ()" at bounding box center [238, 151] width 357 height 47
click at [117, 194] on input "text" at bounding box center [186, 197] width 240 height 25
click at [360, 201] on icon at bounding box center [363, 198] width 11 height 9
click at [400, 200] on icon at bounding box center [397, 198] width 11 height 9
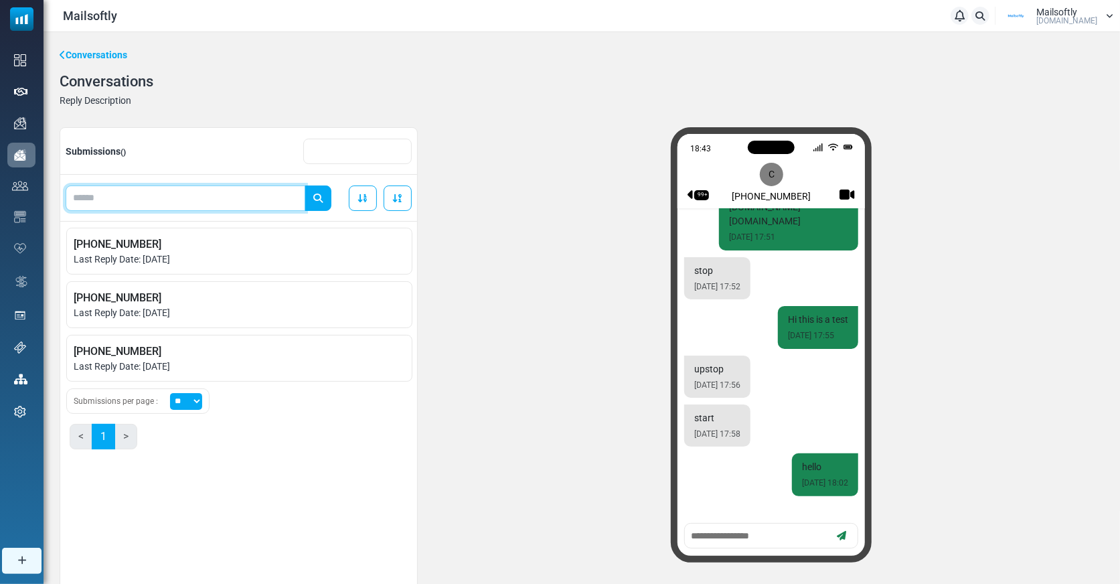
click at [248, 205] on input "text" at bounding box center [186, 197] width 240 height 25
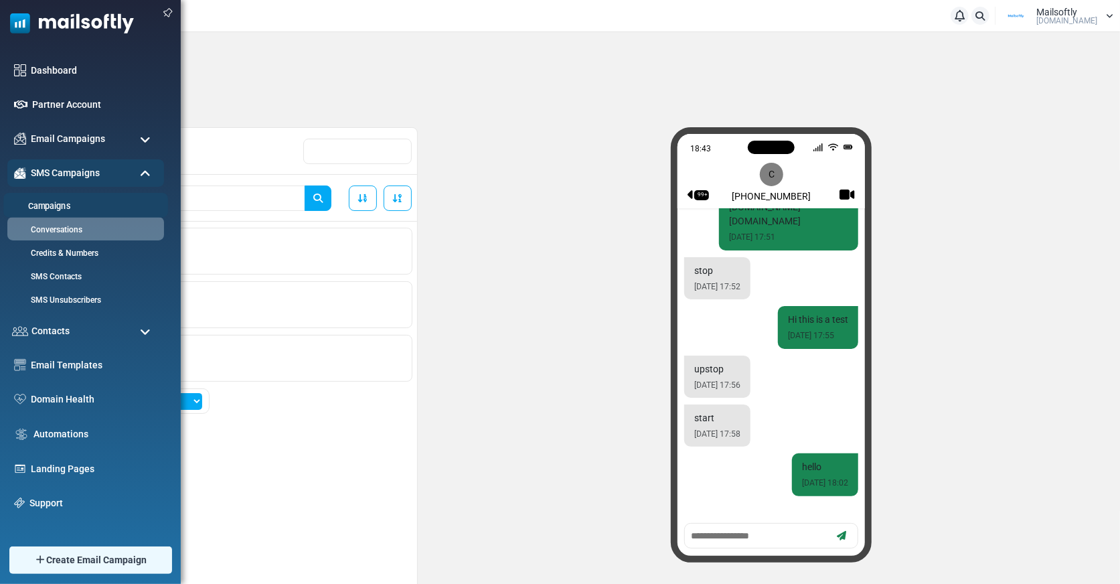
click at [55, 204] on link "Campaigns" at bounding box center [83, 206] width 161 height 13
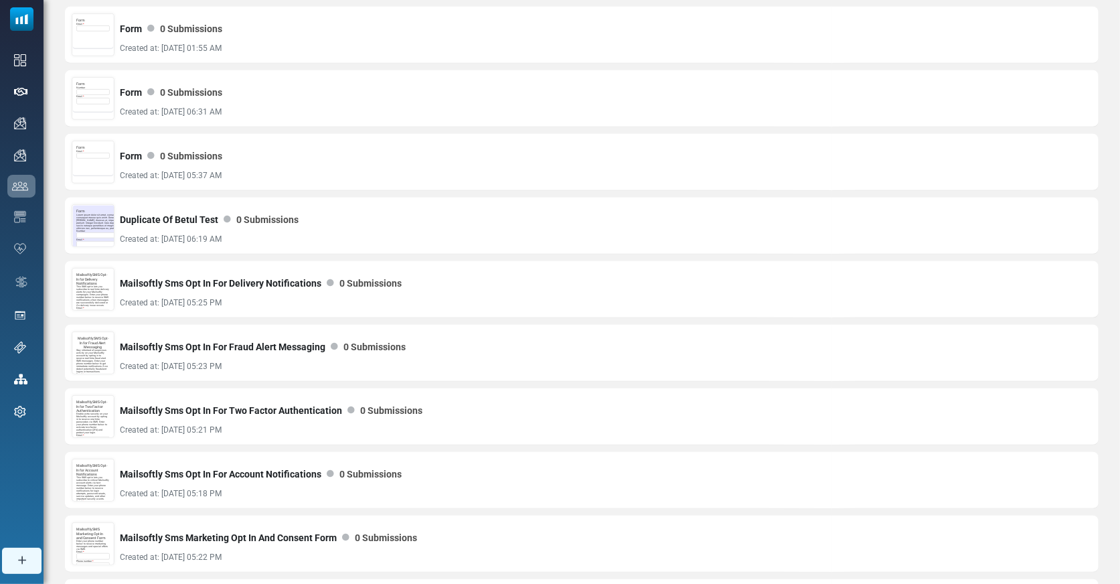
scroll to position [957, 0]
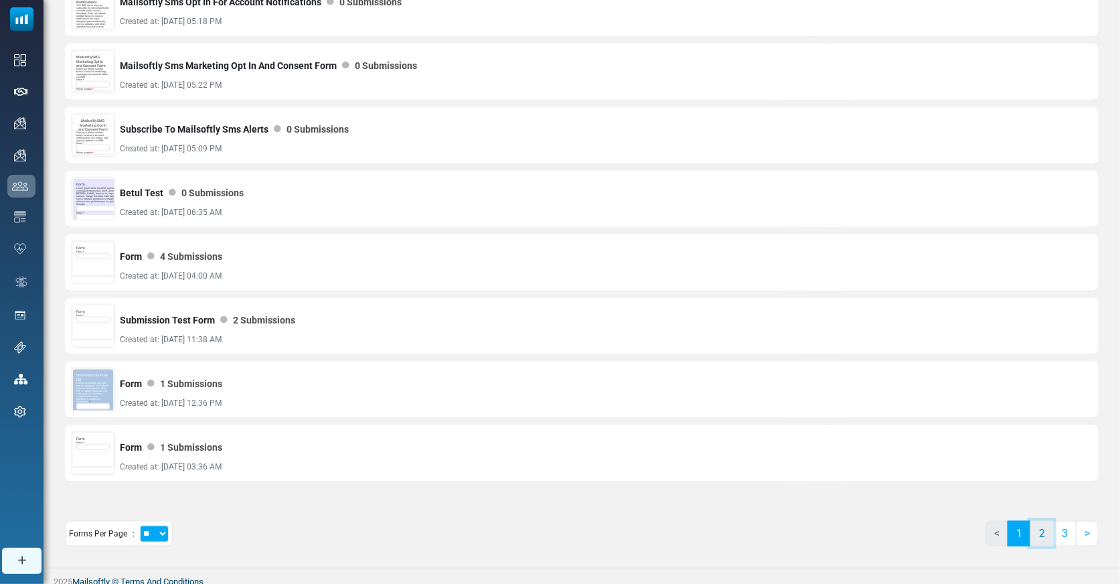
click at [1046, 528] on link "2" at bounding box center [1041, 533] width 23 height 25
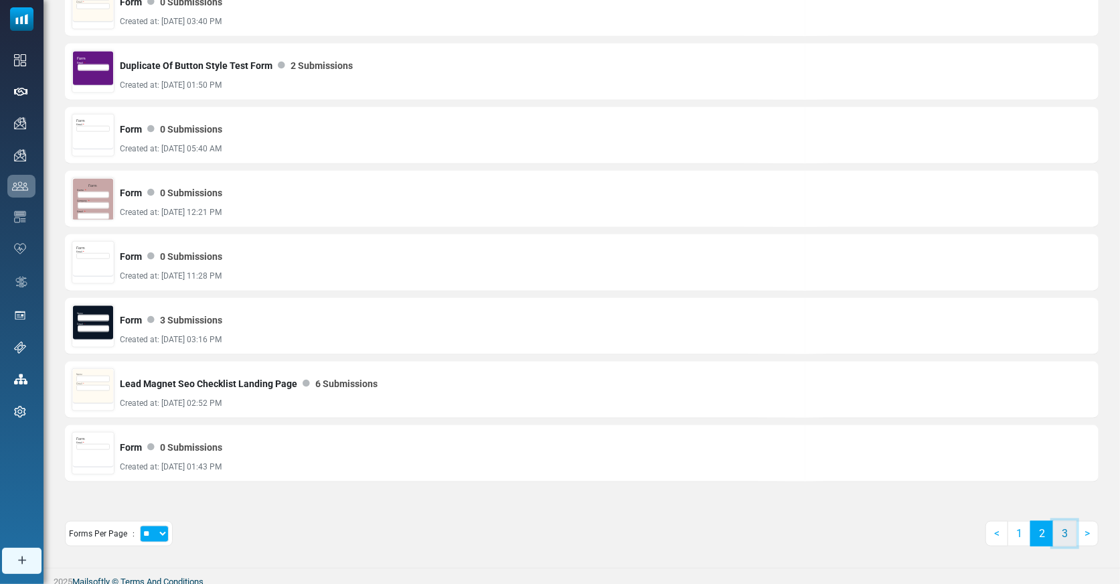
click at [1059, 527] on link "3" at bounding box center [1064, 533] width 23 height 25
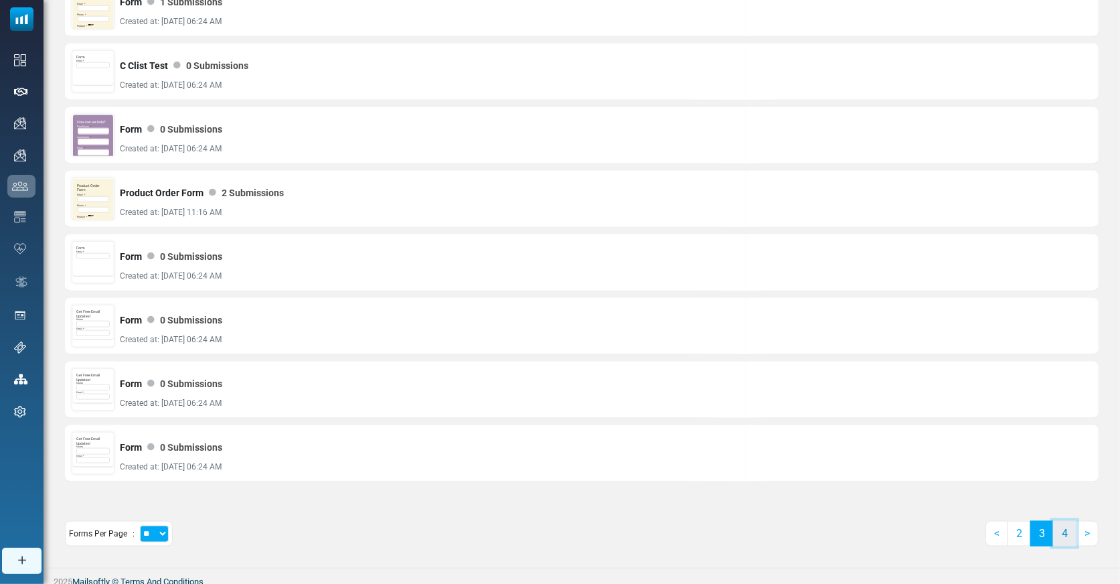
click at [1064, 524] on link "4" at bounding box center [1064, 533] width 23 height 25
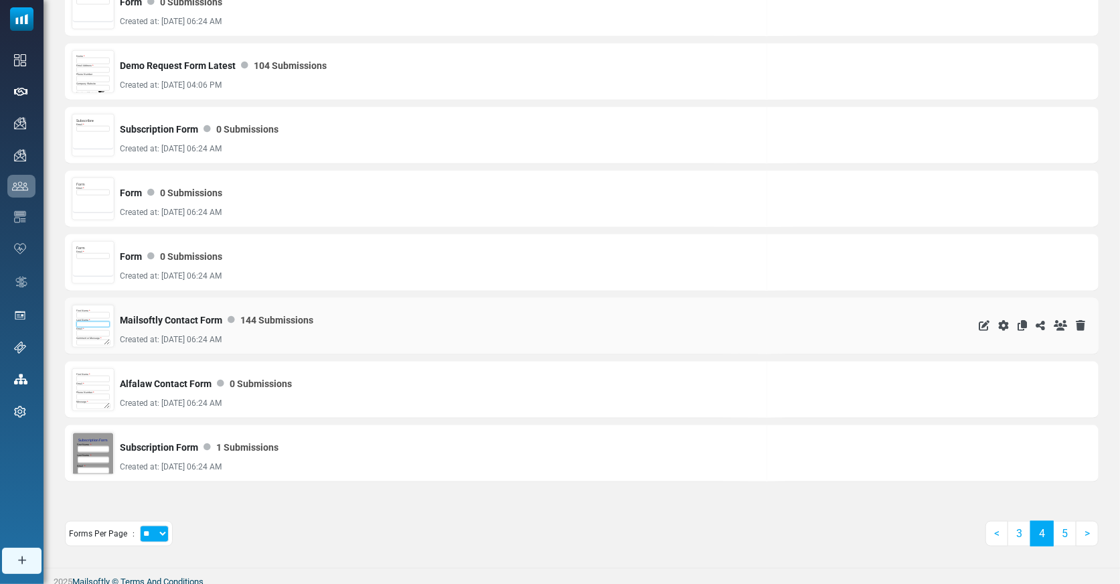
click at [90, 321] on input "text" at bounding box center [92, 324] width 33 height 7
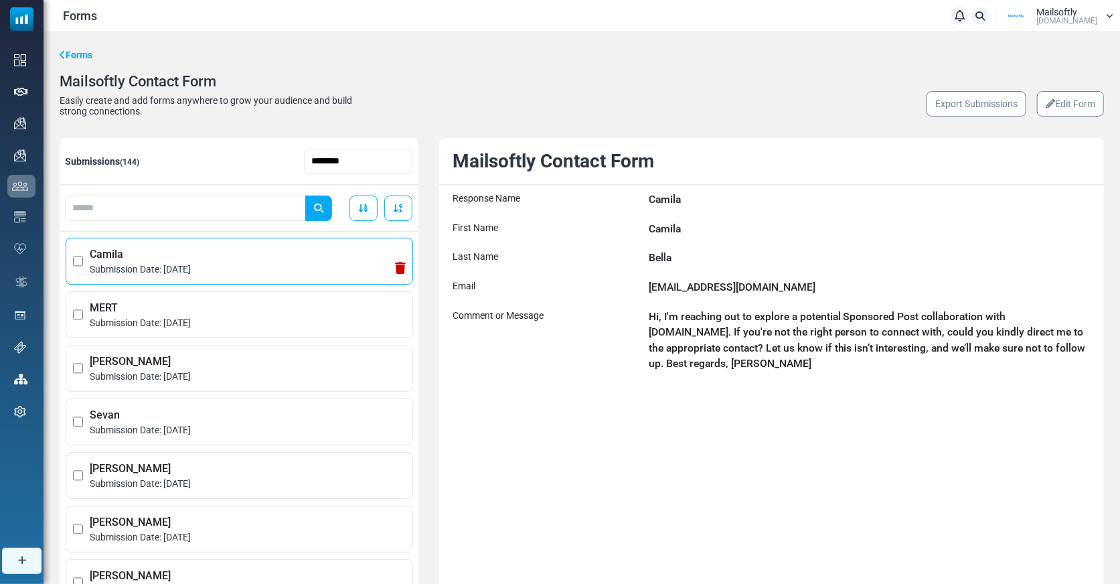
click at [218, 276] on span "Submission Date: [DATE]" at bounding box center [248, 269] width 316 height 14
click at [222, 325] on span "Submission Date: [DATE]" at bounding box center [248, 323] width 316 height 14
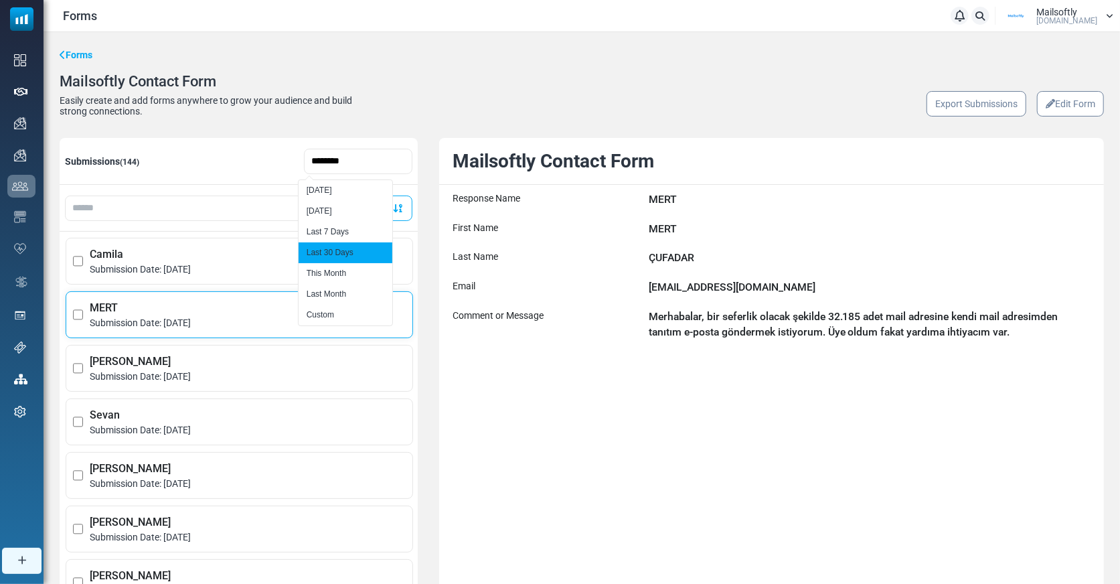
click at [348, 157] on input "********" at bounding box center [358, 161] width 108 height 25
click at [456, 122] on div "Forms Mailsoftly Contact Form Easily create and add forms anywhere to grow your…" at bounding box center [582, 385] width 1077 height 706
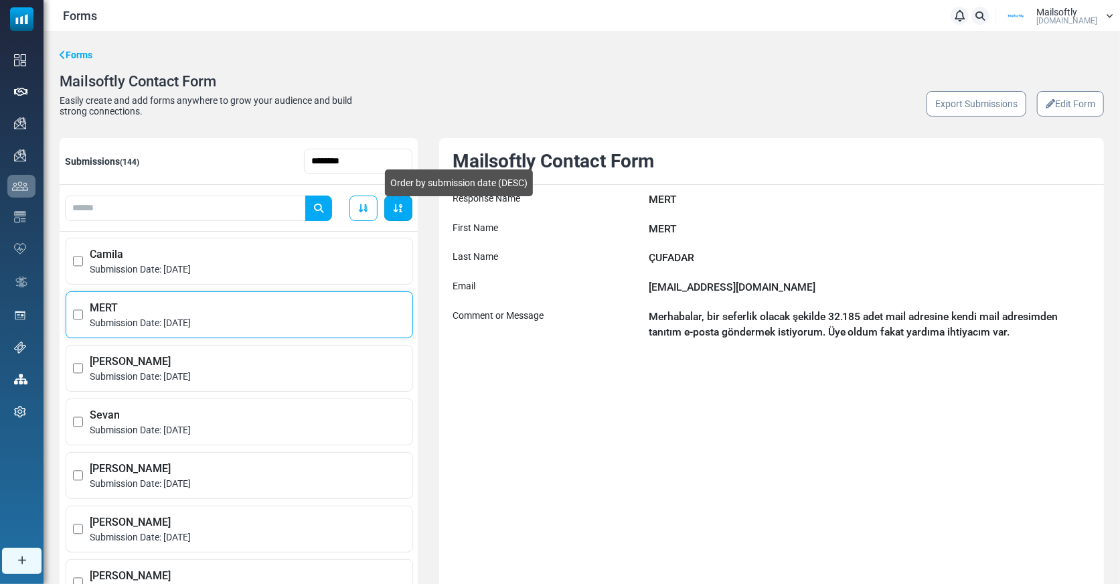
click at [397, 204] on icon at bounding box center [398, 208] width 11 height 9
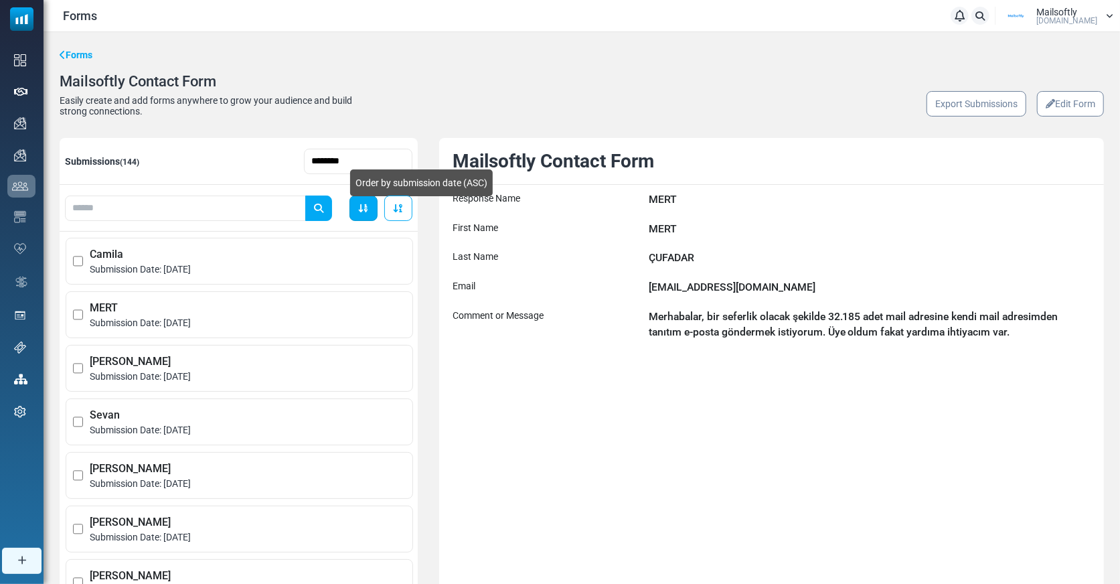
click at [363, 208] on icon at bounding box center [363, 208] width 11 height 9
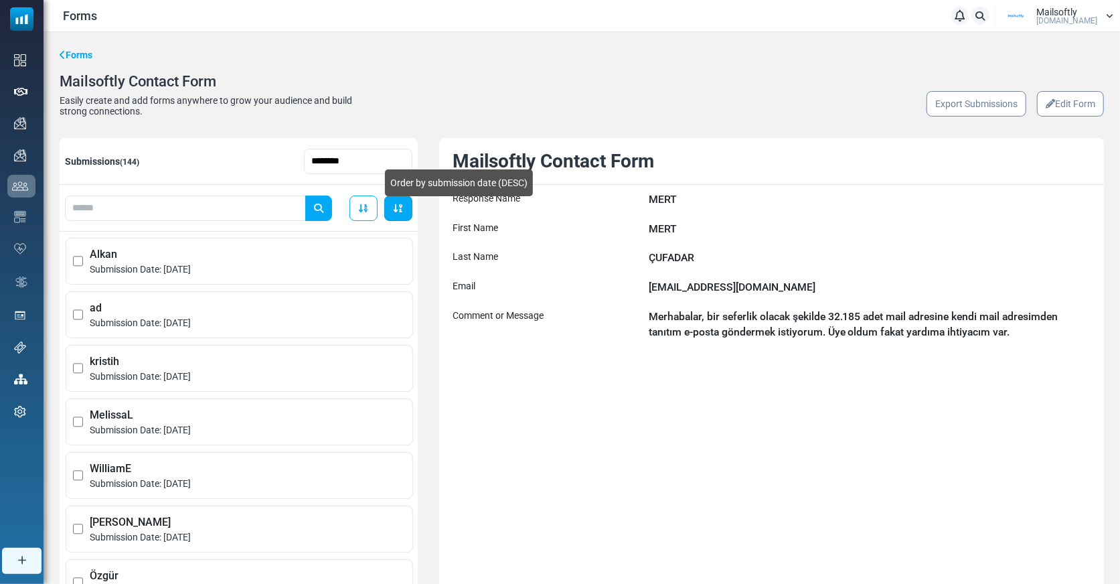
click at [398, 208] on icon at bounding box center [398, 208] width 11 height 9
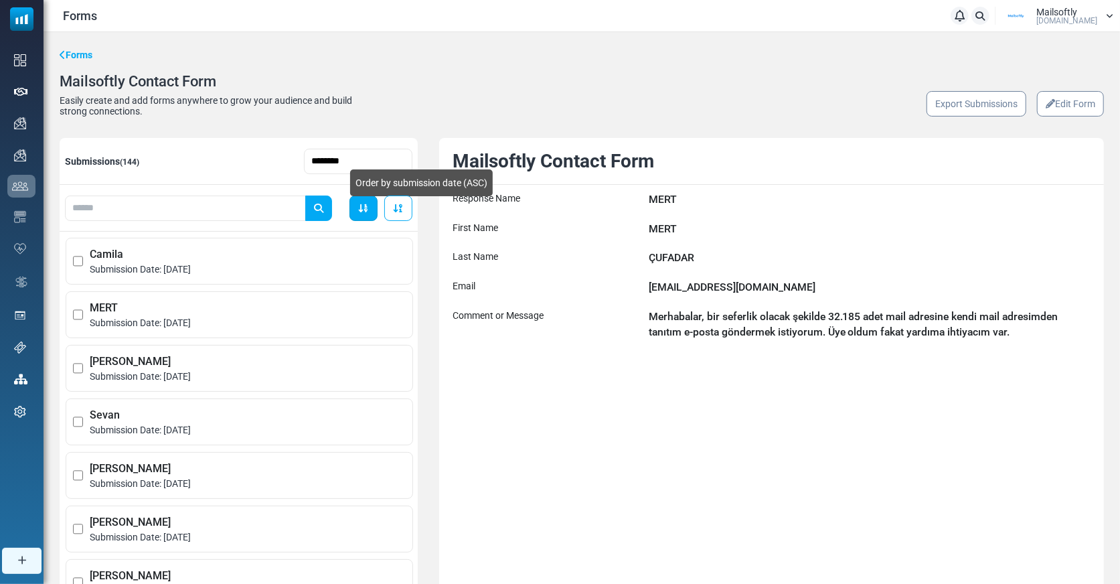
click at [363, 206] on icon at bounding box center [363, 208] width 11 height 9
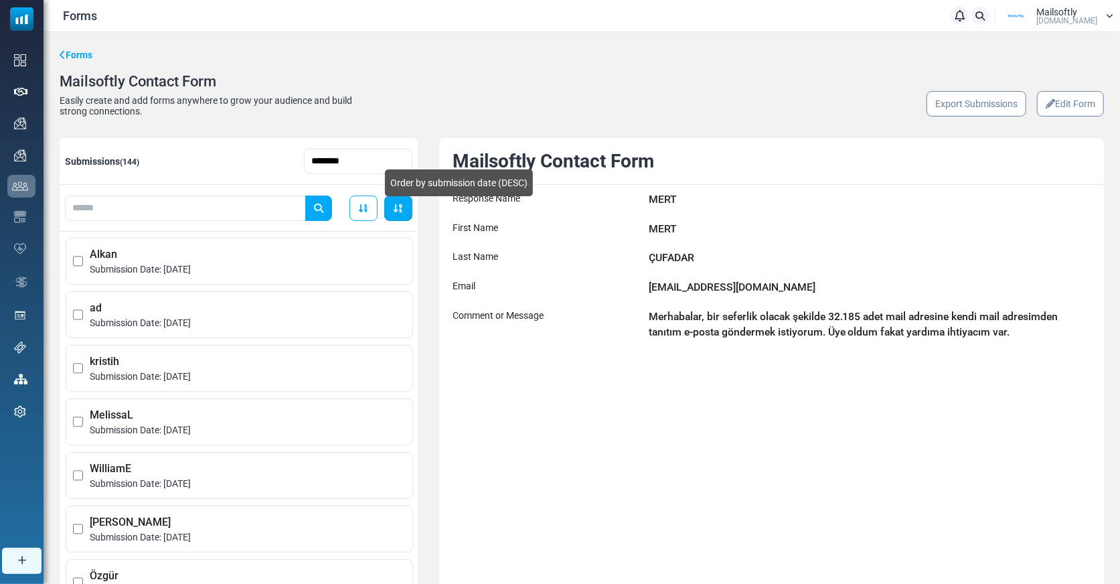
click at [398, 211] on icon at bounding box center [398, 208] width 11 height 9
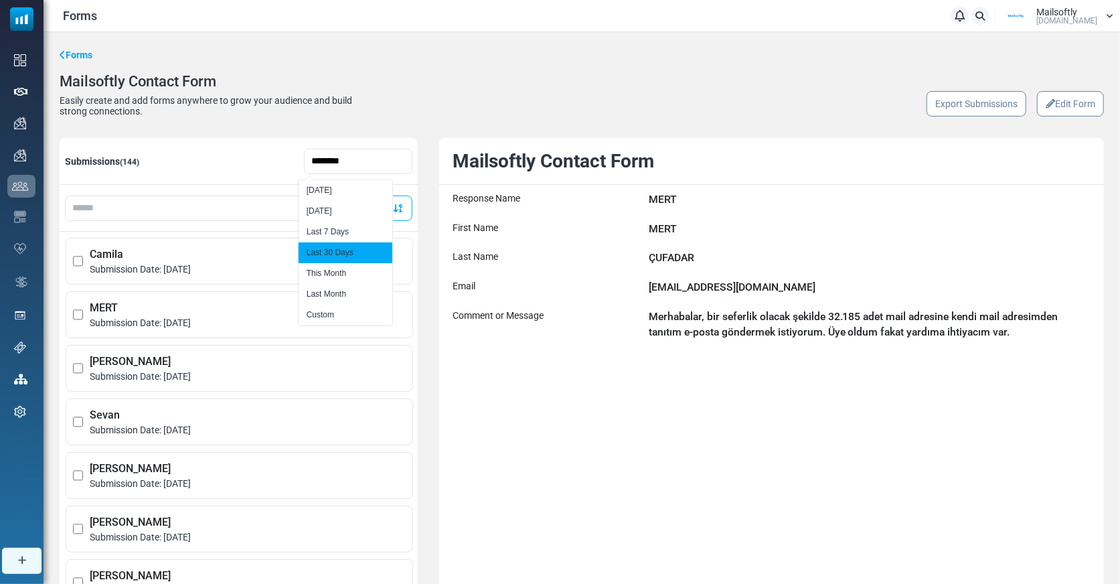
click at [333, 157] on input "********" at bounding box center [358, 161] width 108 height 25
click at [329, 185] on li "Today" at bounding box center [346, 190] width 94 height 21
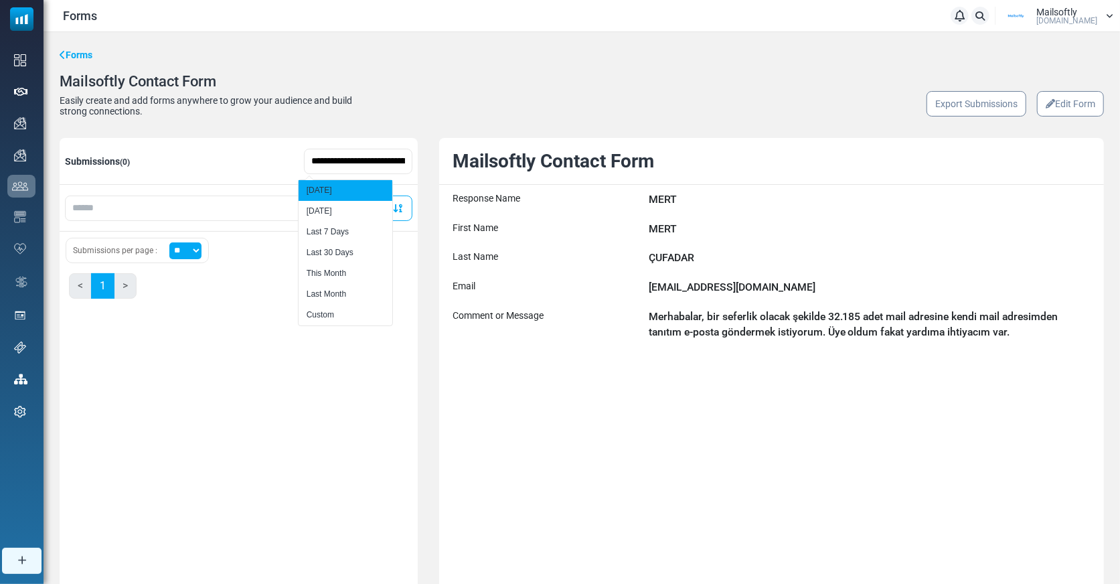
click at [341, 159] on input "**********" at bounding box center [358, 161] width 108 height 25
click at [336, 213] on li "Yesterday" at bounding box center [346, 211] width 94 height 21
click at [354, 163] on input "**********" at bounding box center [358, 161] width 108 height 25
click at [339, 228] on li "Last 7 Days" at bounding box center [346, 232] width 94 height 21
click at [335, 155] on input "**********" at bounding box center [358, 161] width 108 height 25
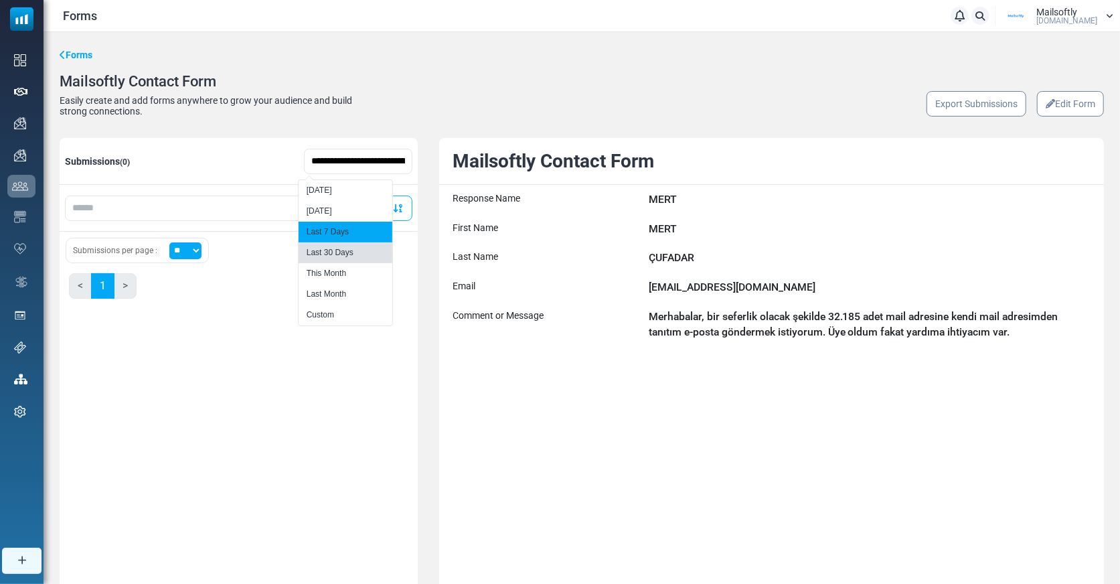
click at [339, 253] on li "Last 30 Days" at bounding box center [346, 252] width 94 height 21
type input "**********"
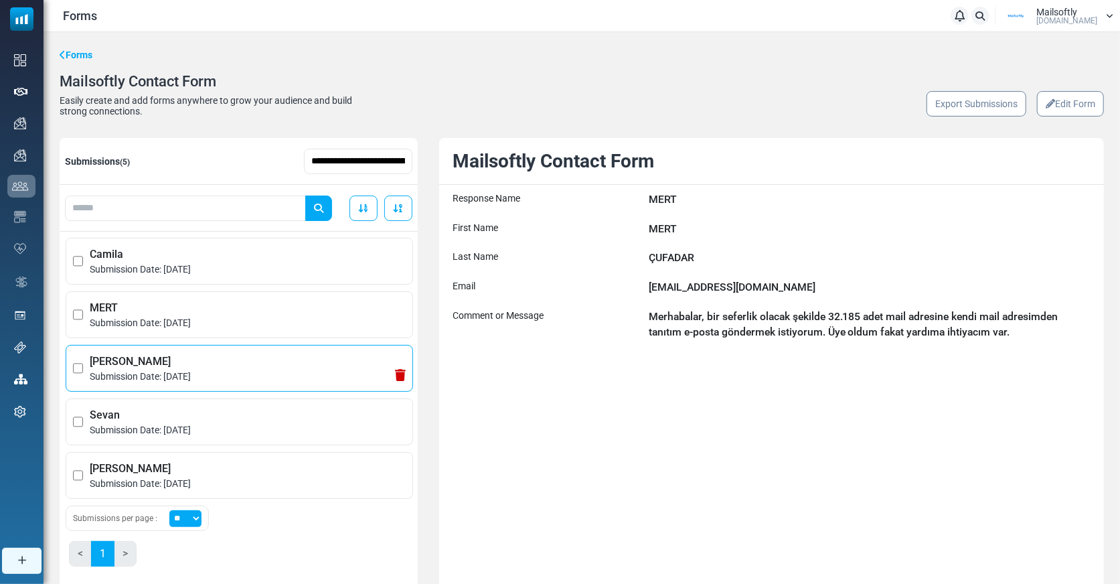
scroll to position [56, 0]
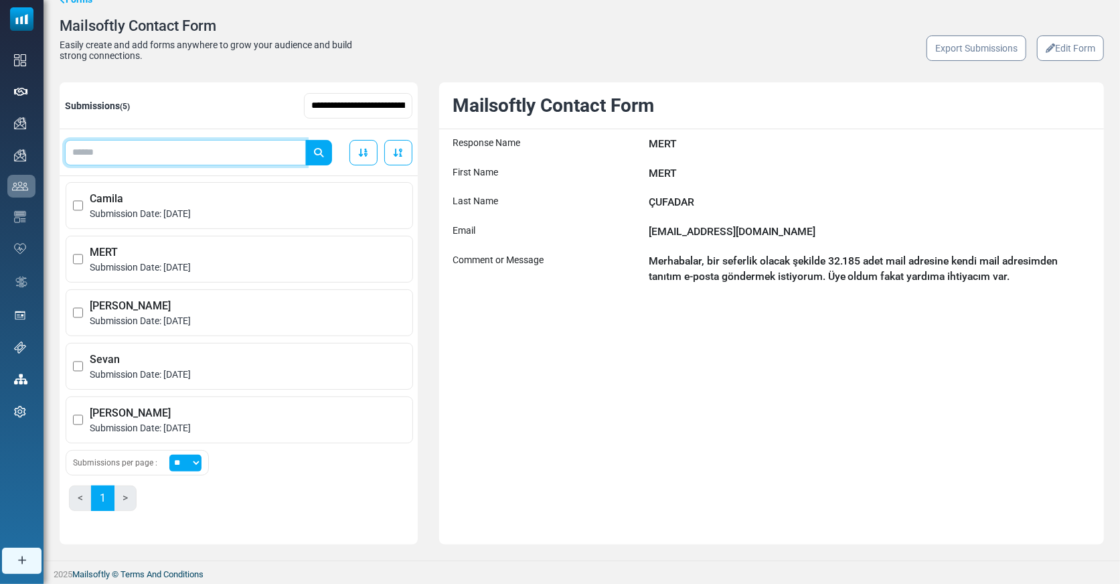
click at [156, 154] on input "text" at bounding box center [185, 152] width 241 height 25
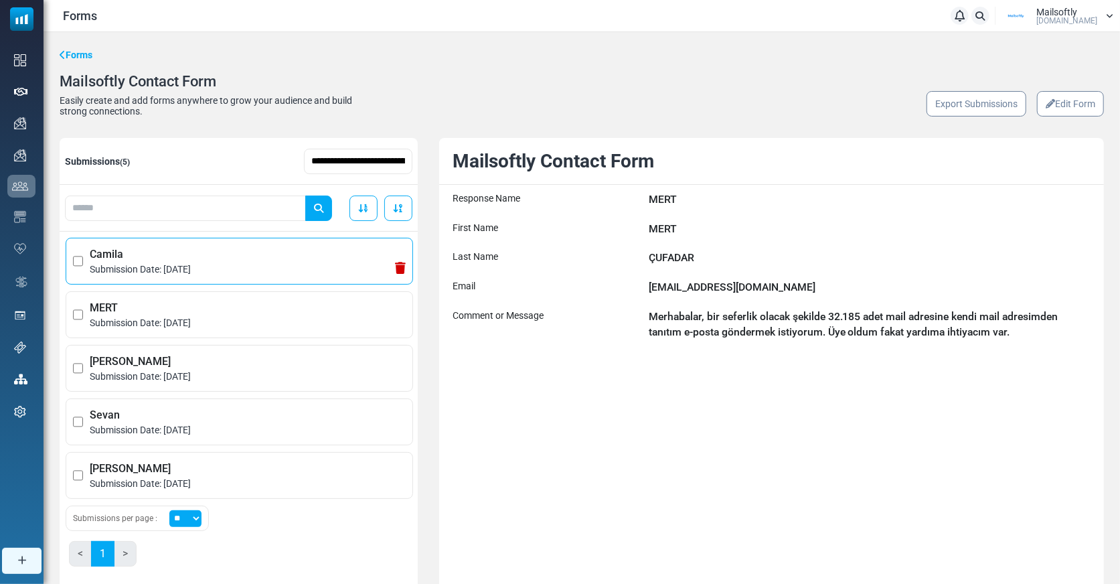
click at [154, 270] on span "Submission Date: August 19, 2025" at bounding box center [248, 269] width 316 height 14
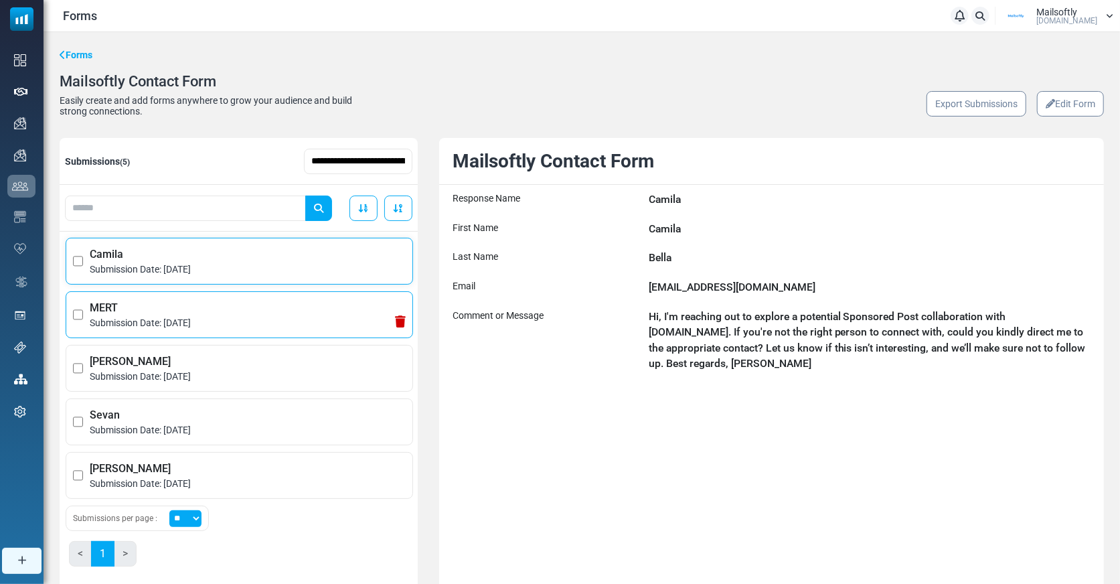
click at [149, 313] on span "MERT" at bounding box center [248, 308] width 316 height 16
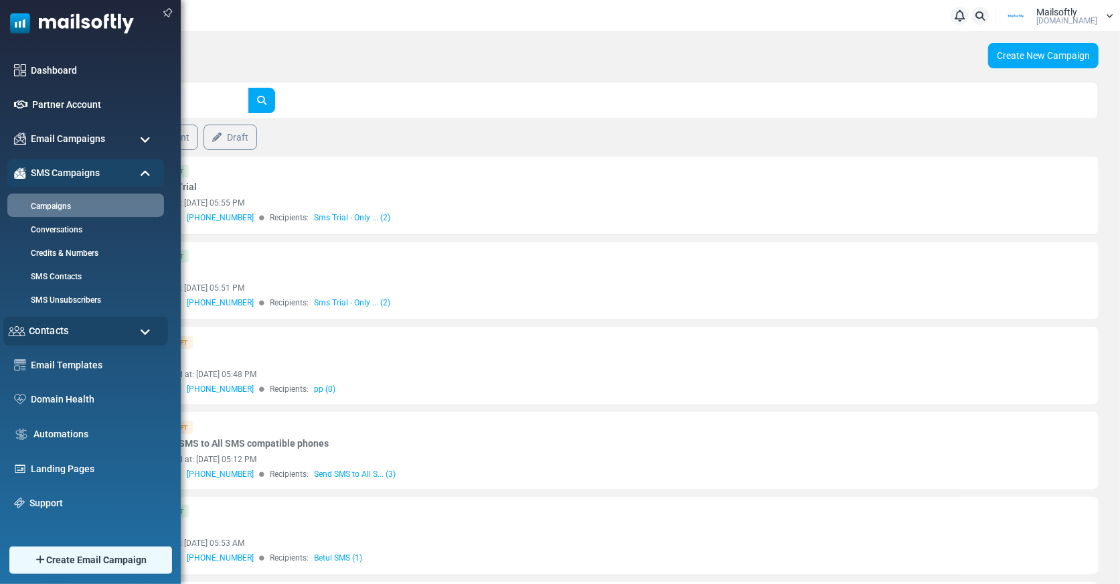
click at [95, 336] on div "Contacts" at bounding box center [85, 331] width 165 height 29
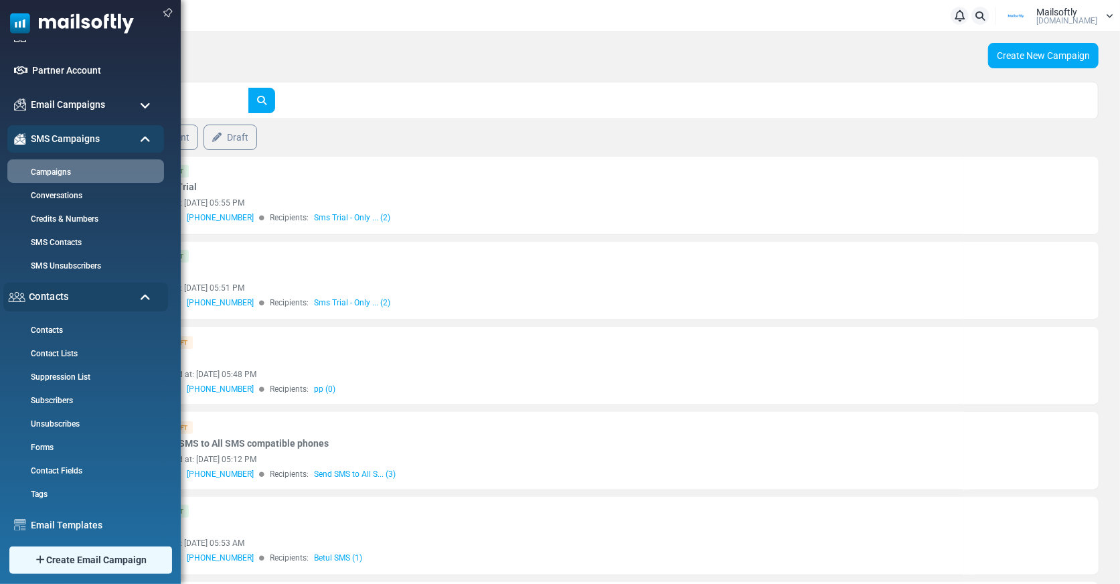
scroll to position [22, 0]
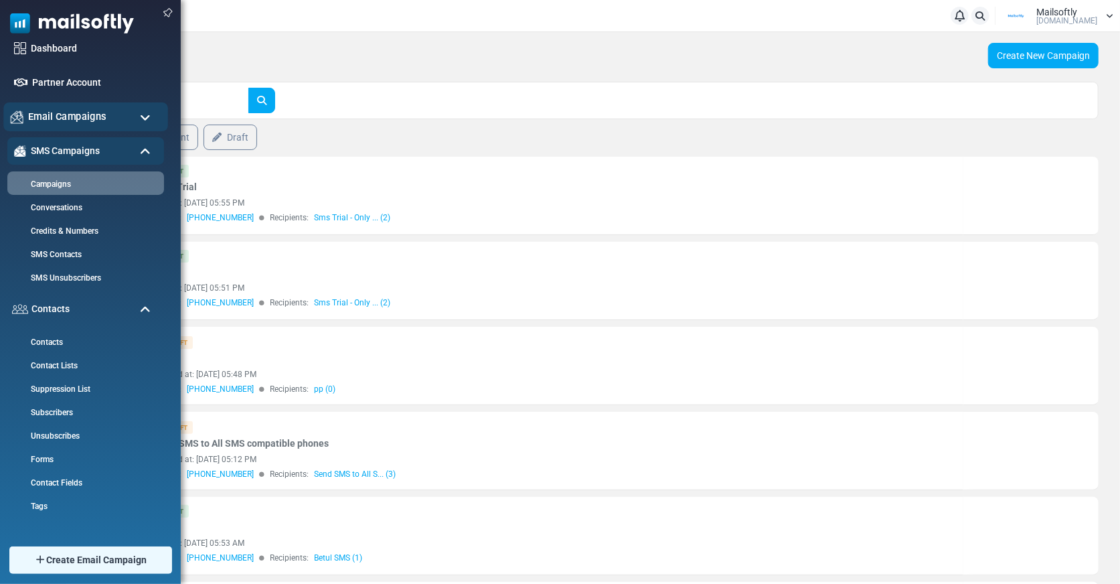
click at [110, 104] on div "Email Campaigns" at bounding box center [85, 116] width 165 height 29
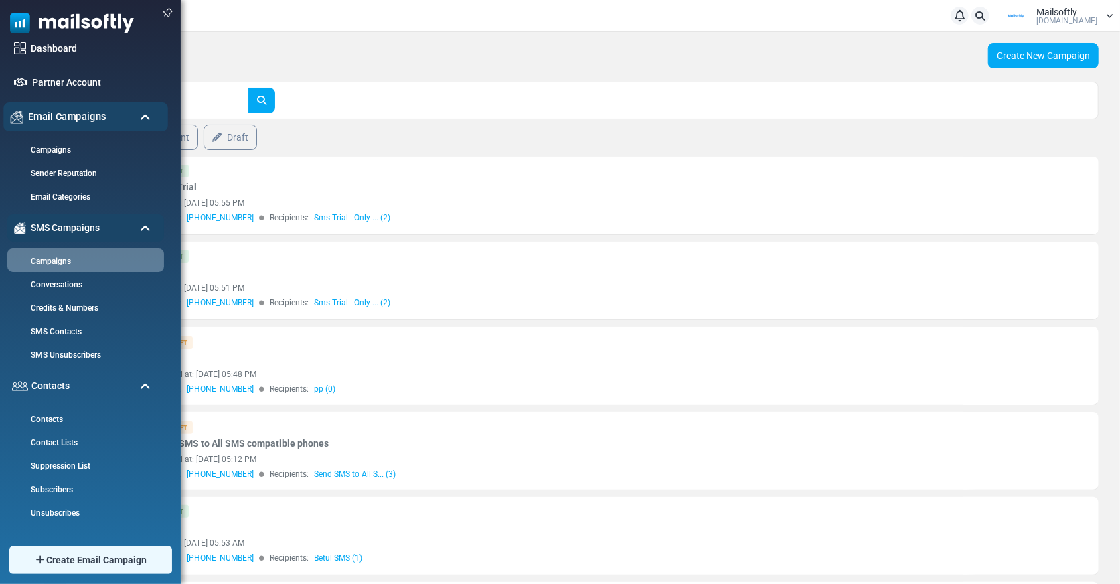
click at [114, 112] on div "Email Campaigns" at bounding box center [85, 116] width 165 height 29
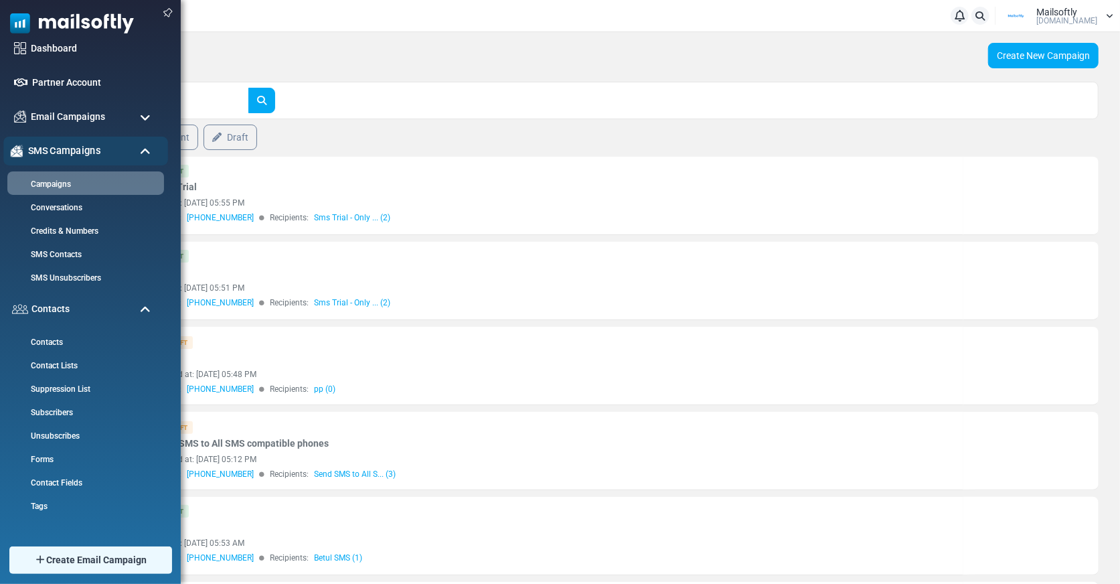
click at [134, 148] on div "SMS Campaigns" at bounding box center [85, 151] width 165 height 29
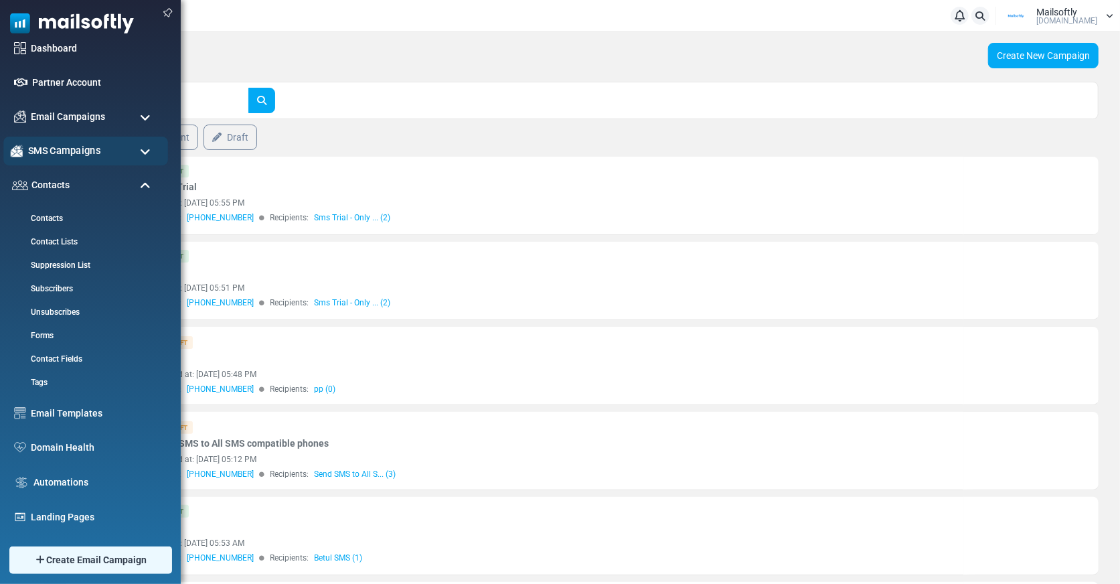
click at [134, 148] on div "SMS Campaigns" at bounding box center [85, 151] width 165 height 29
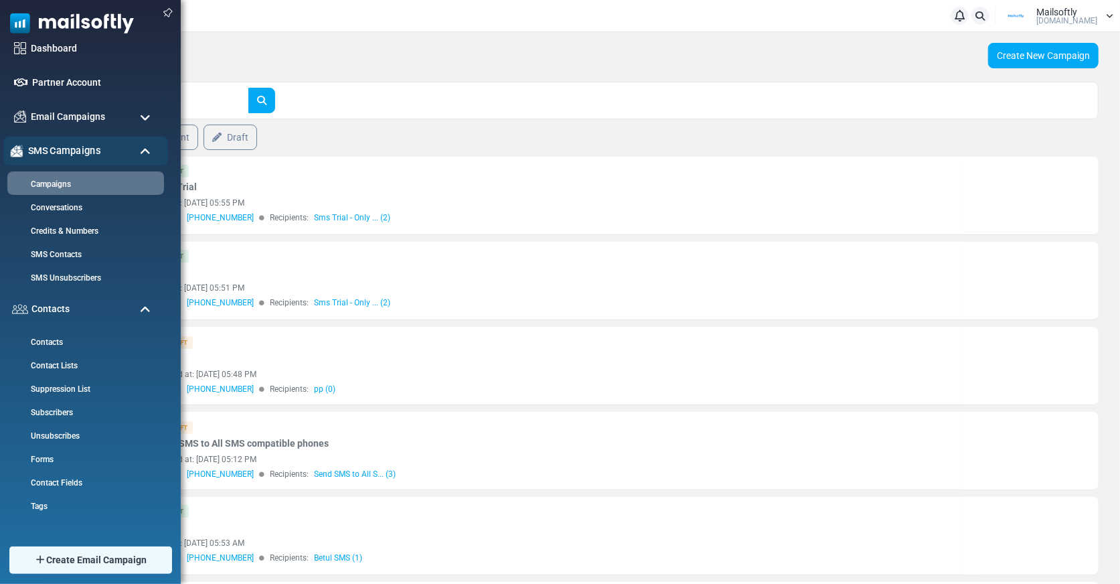
click at [134, 148] on div "SMS Campaigns" at bounding box center [85, 151] width 165 height 29
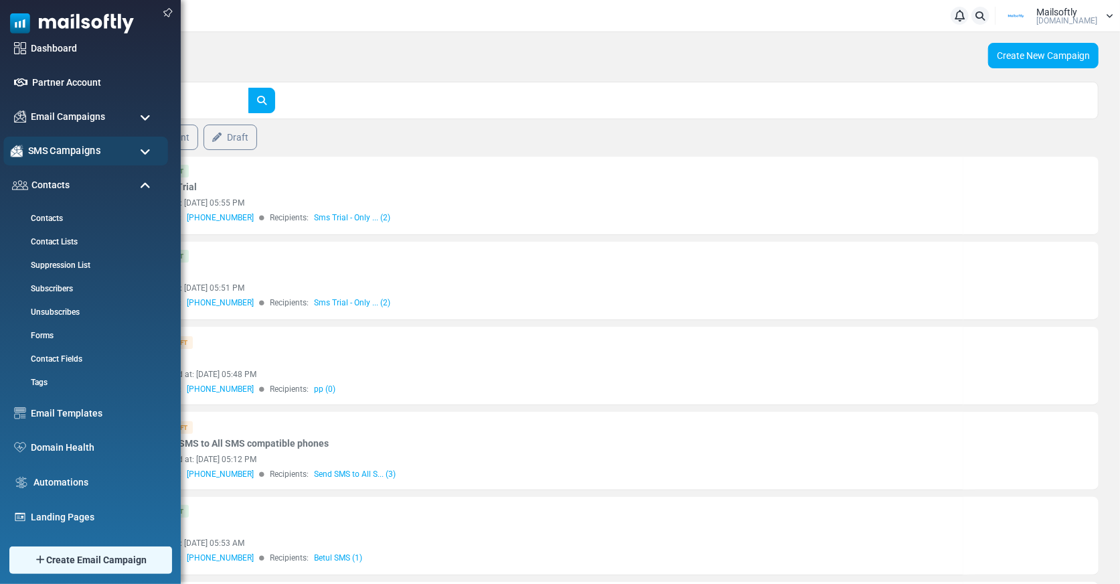
click at [134, 148] on div "SMS Campaigns" at bounding box center [85, 151] width 165 height 29
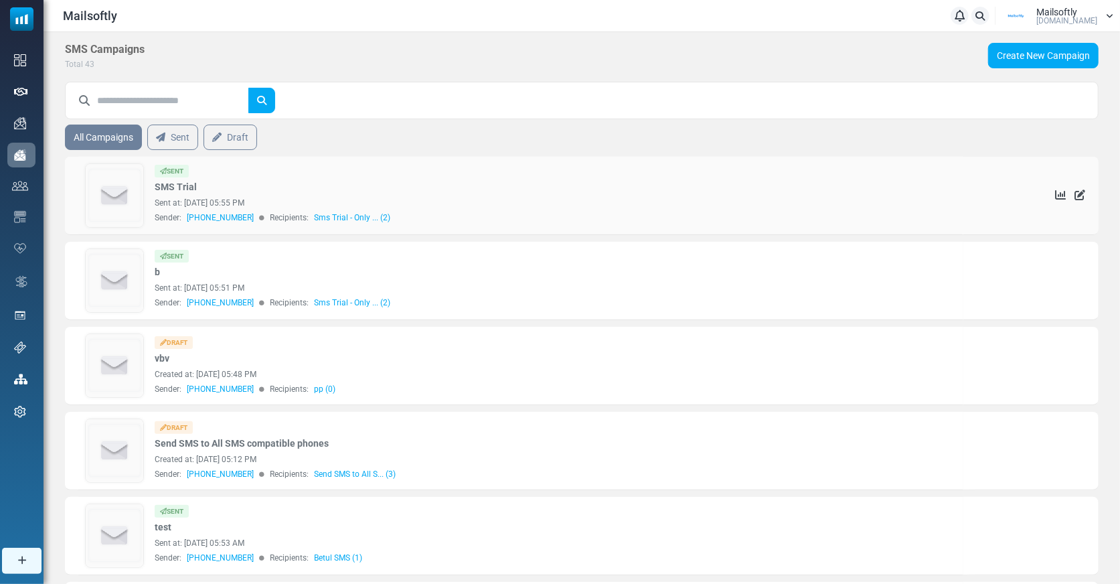
scroll to position [0, 0]
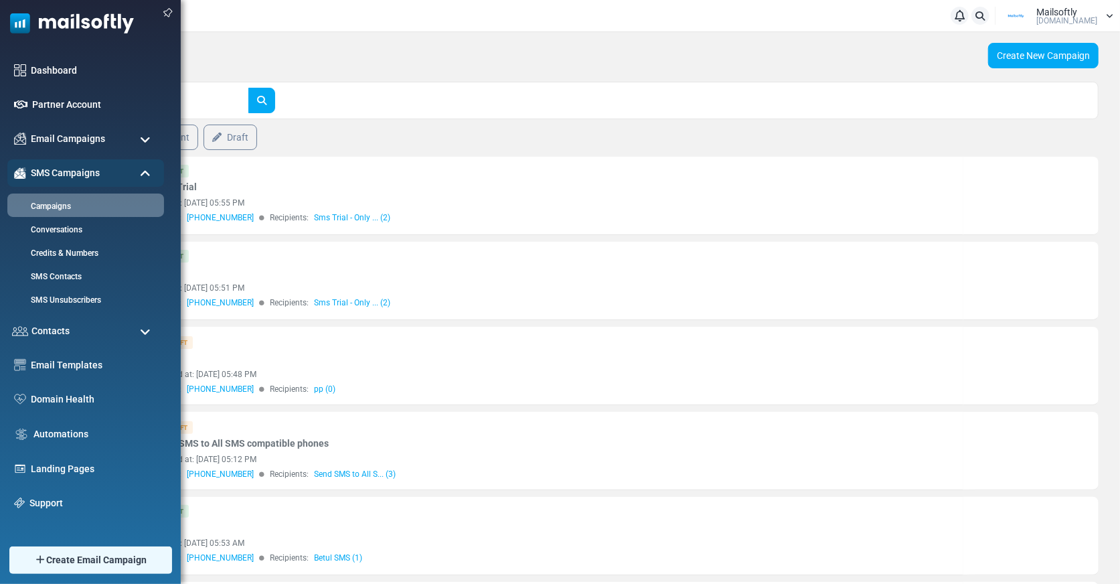
click at [145, 173] on span at bounding box center [145, 174] width 11 height 12
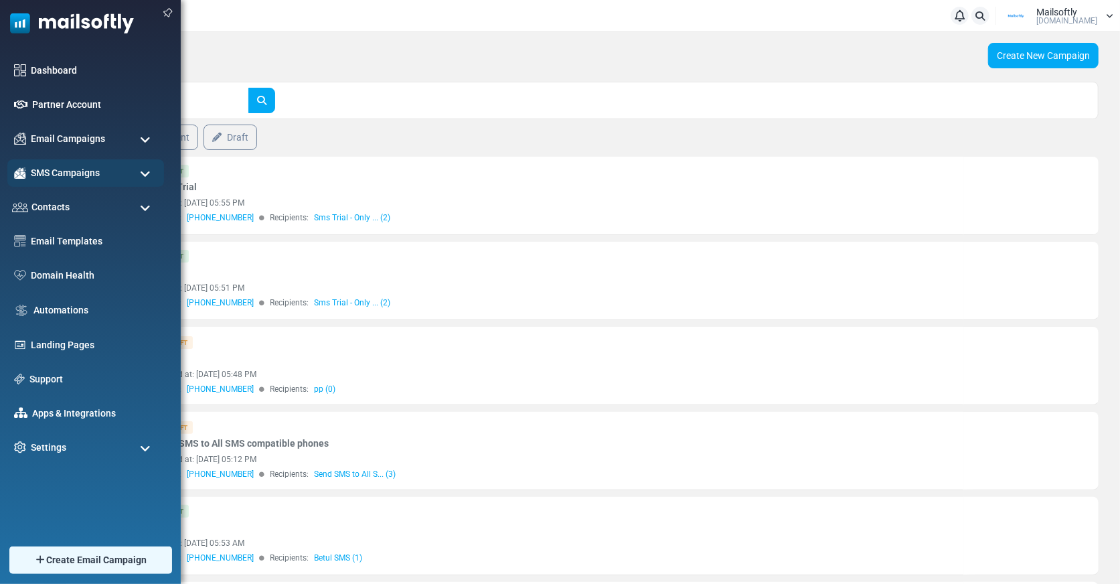
click at [145, 173] on span at bounding box center [145, 174] width 11 height 12
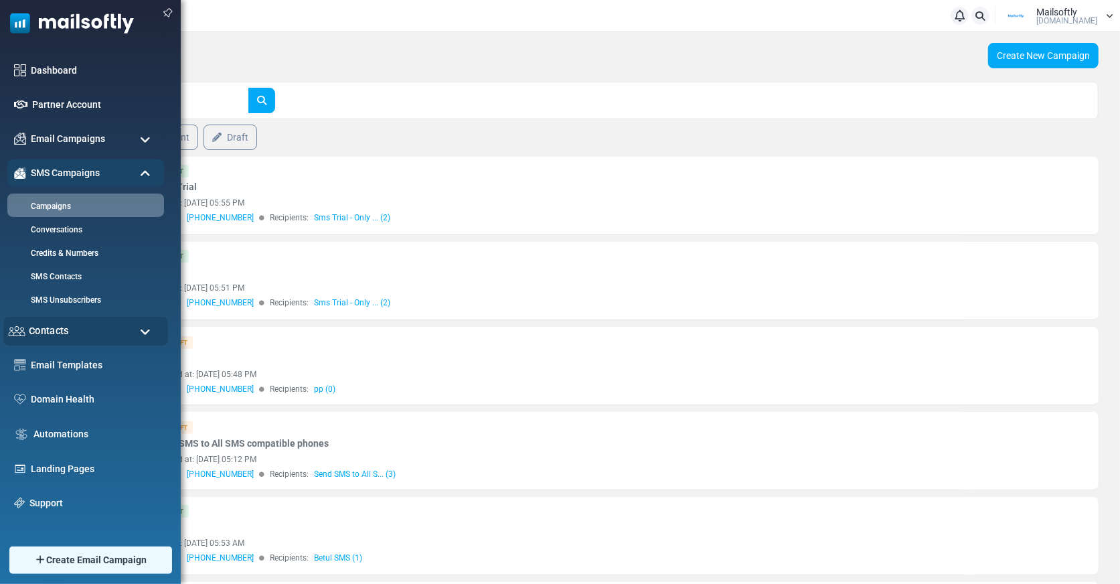
click at [79, 329] on div "Contacts" at bounding box center [85, 331] width 165 height 29
